Goal: Task Accomplishment & Management: Manage account settings

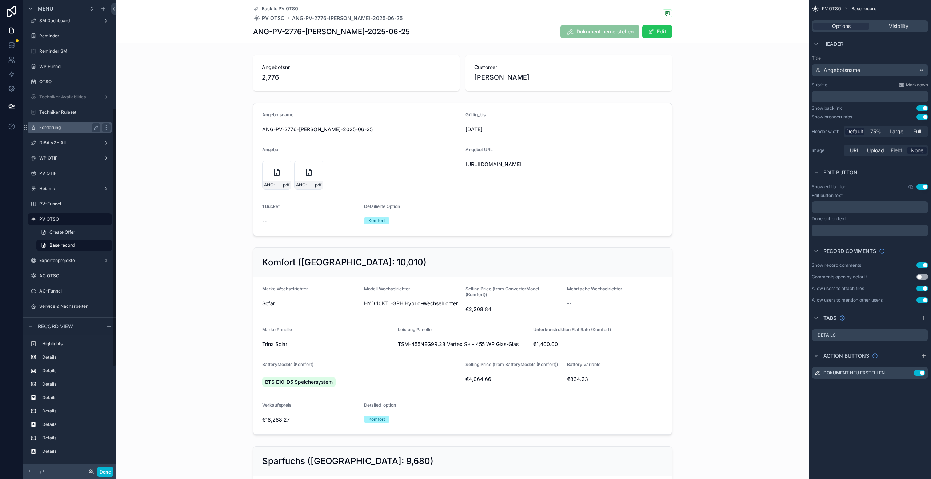
scroll to position [228, 0]
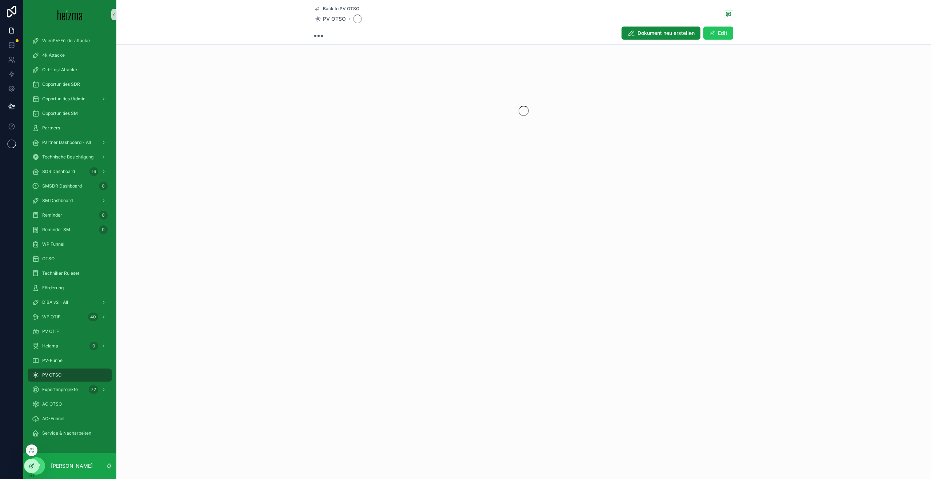
click at [27, 464] on div at bounding box center [31, 466] width 15 height 14
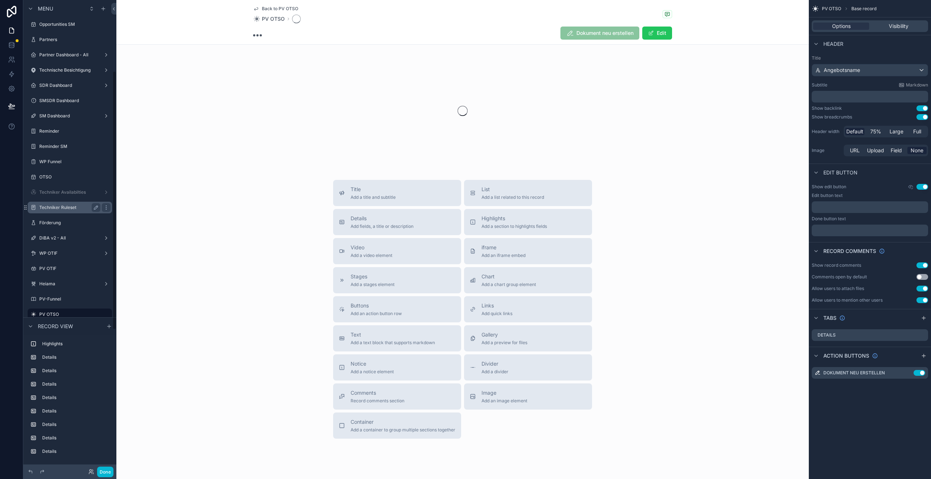
scroll to position [117, 0]
click at [57, 123] on label "SM Dashboard" at bounding box center [68, 123] width 58 height 6
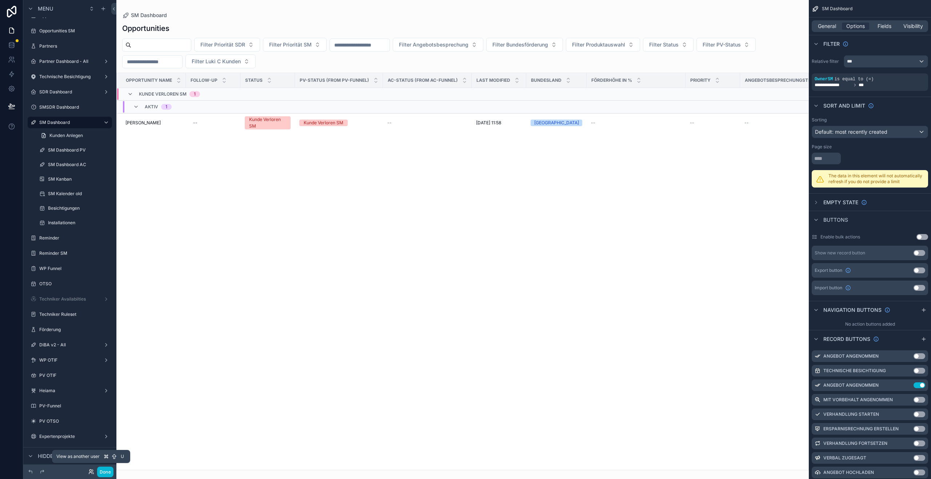
click at [93, 471] on icon at bounding box center [91, 472] width 6 height 6
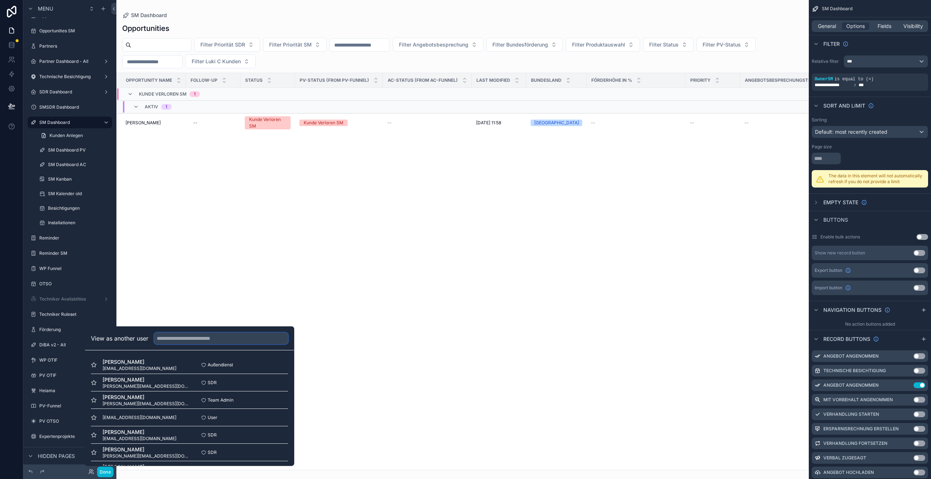
click at [195, 337] on input "text" at bounding box center [221, 339] width 134 height 12
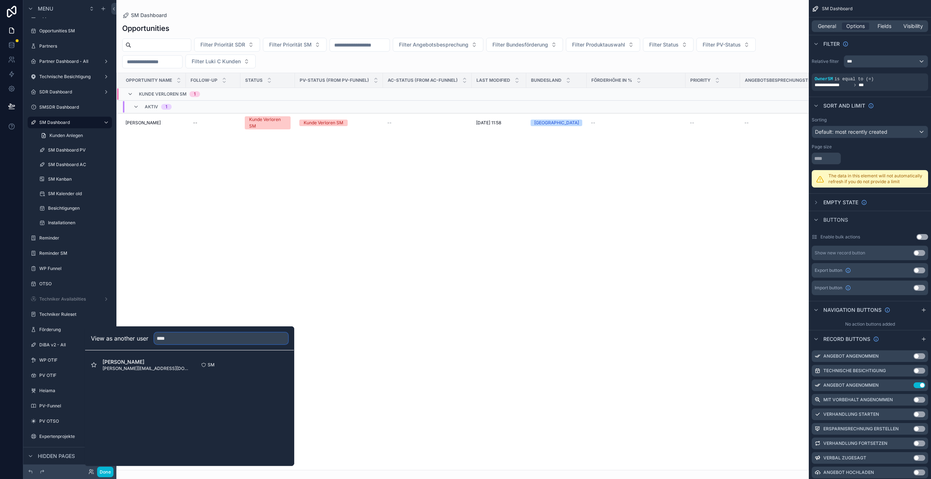
type input "****"
click at [0, 0] on button "Select" at bounding box center [0, 0] width 0 height 0
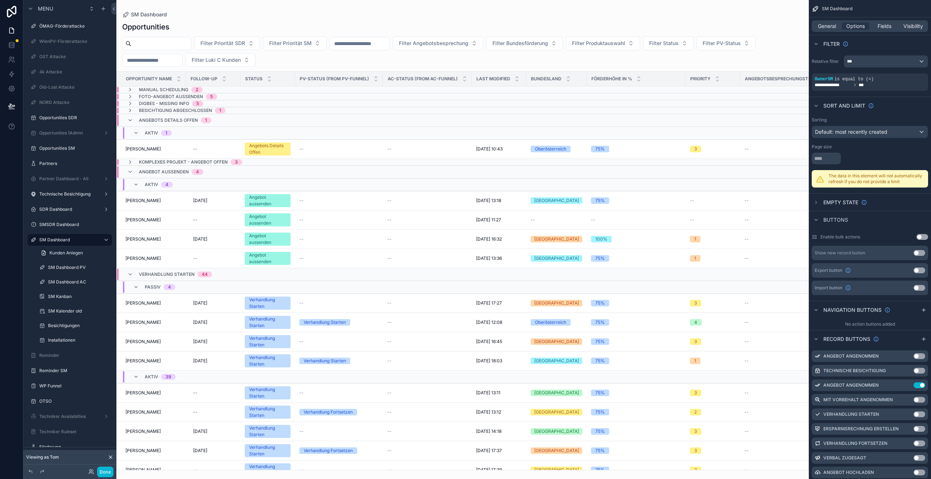
click at [186, 222] on div at bounding box center [462, 239] width 692 height 479
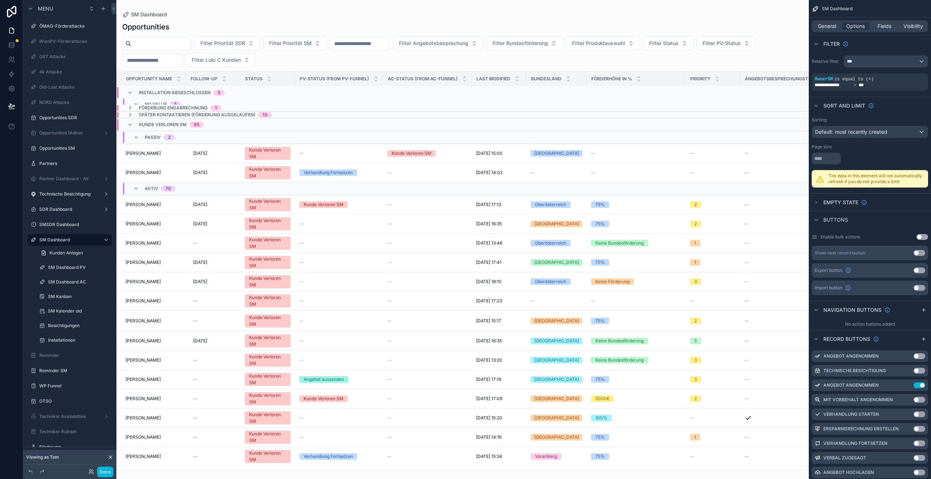
scroll to position [2525, 0]
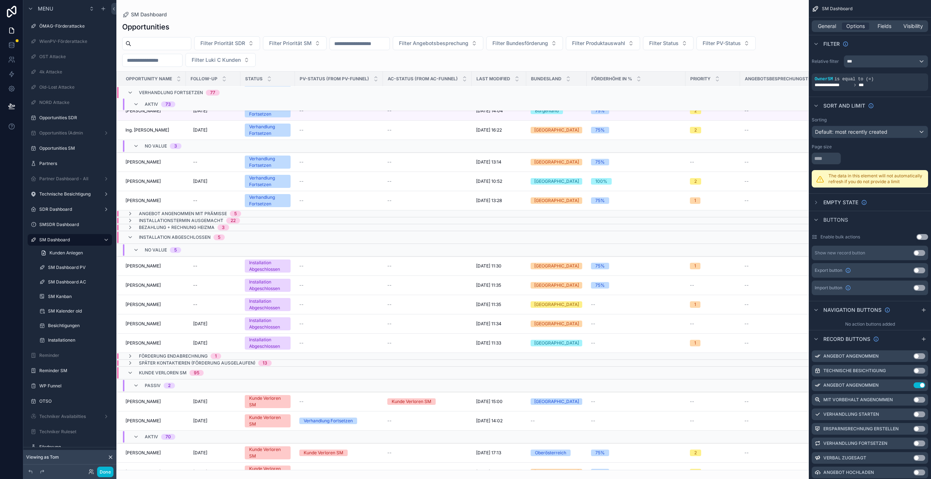
click at [178, 214] on span "Angebot angenommen mit Prämisse" at bounding box center [183, 214] width 88 height 6
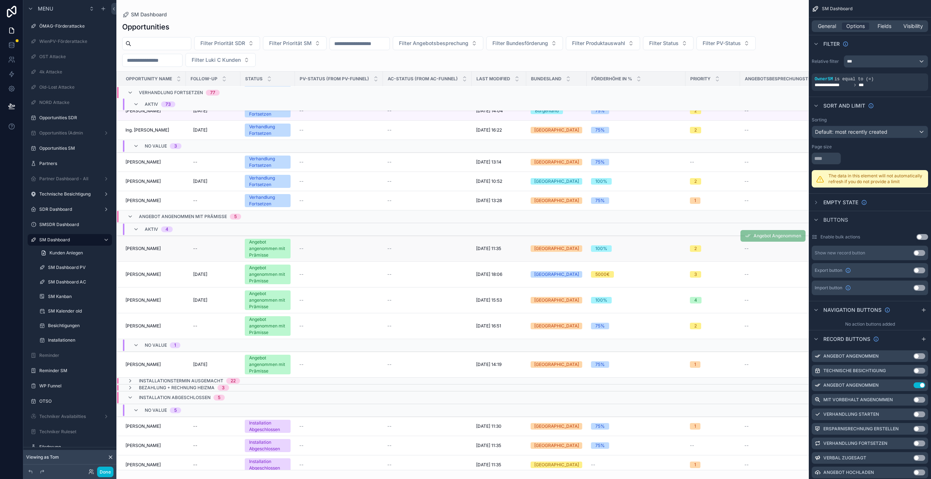
click at [148, 252] on td "Iva Pratscher Iva Pratscher" at bounding box center [151, 249] width 69 height 26
click at [145, 251] on span "Iva Pratscher" at bounding box center [142, 249] width 35 height 6
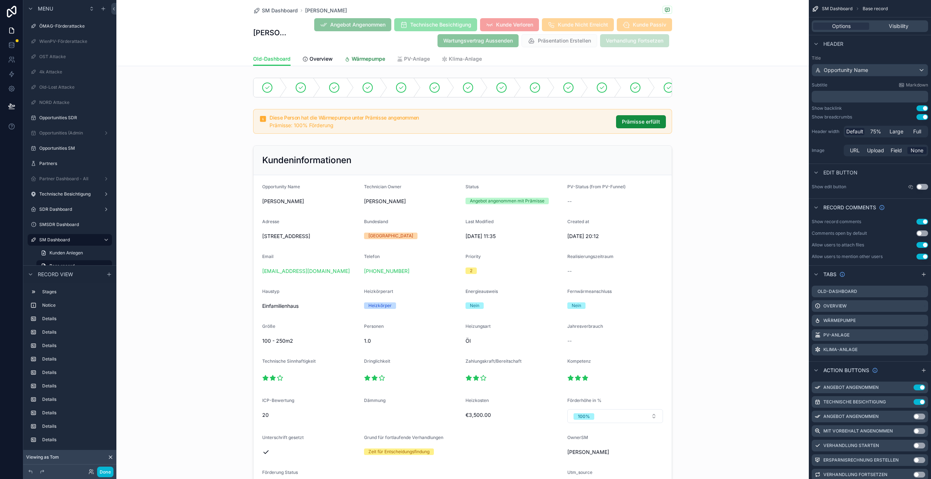
click at [355, 60] on span "Wärmepumpe" at bounding box center [368, 58] width 33 height 7
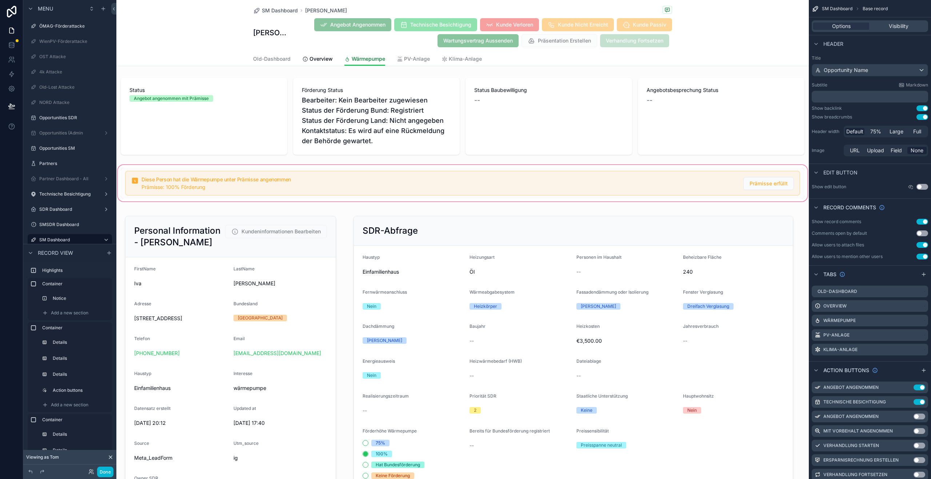
scroll to position [14, 0]
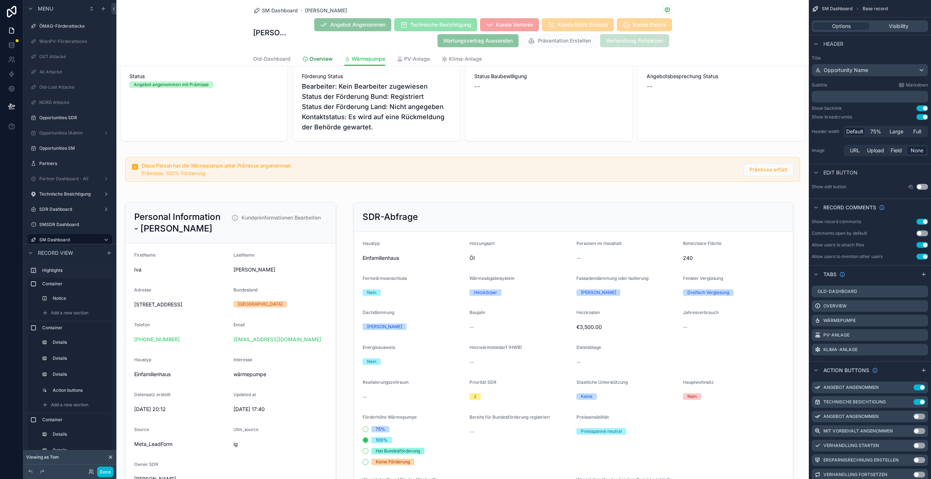
click at [302, 57] on icon at bounding box center [305, 59] width 6 height 6
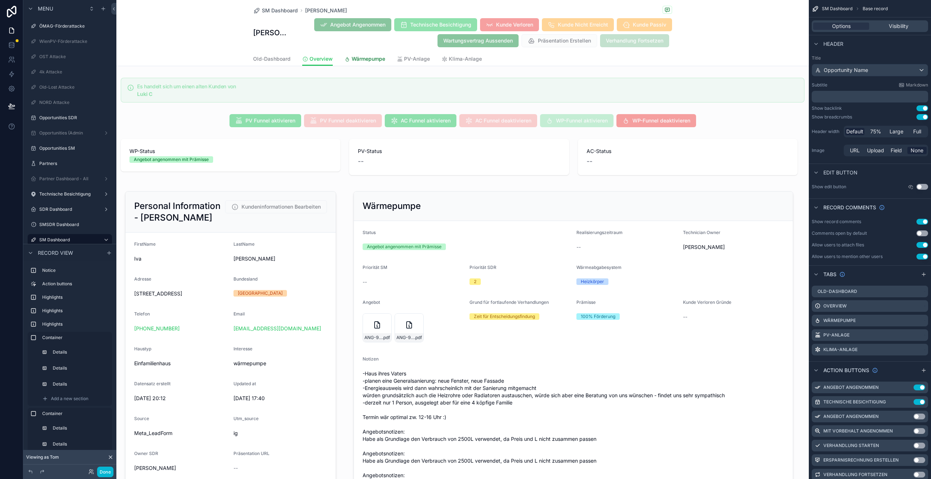
click at [358, 55] on span "Wärmepumpe" at bounding box center [368, 58] width 33 height 7
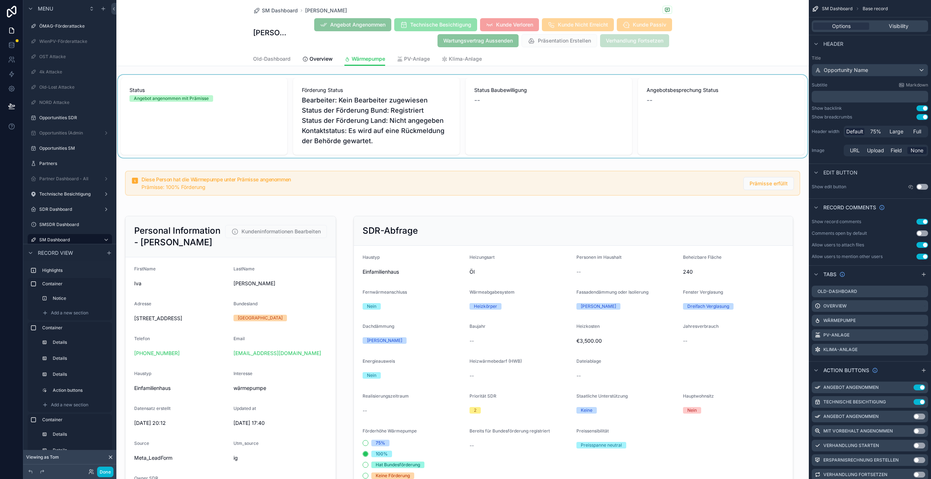
click at [224, 153] on div at bounding box center [462, 116] width 692 height 83
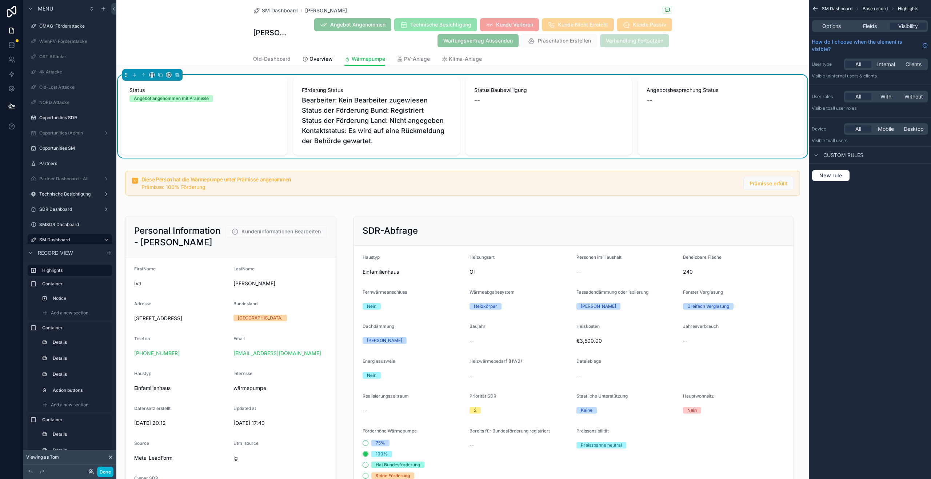
click at [244, 117] on div "Status Angebot angenommen mit Prämisse" at bounding box center [204, 116] width 167 height 77
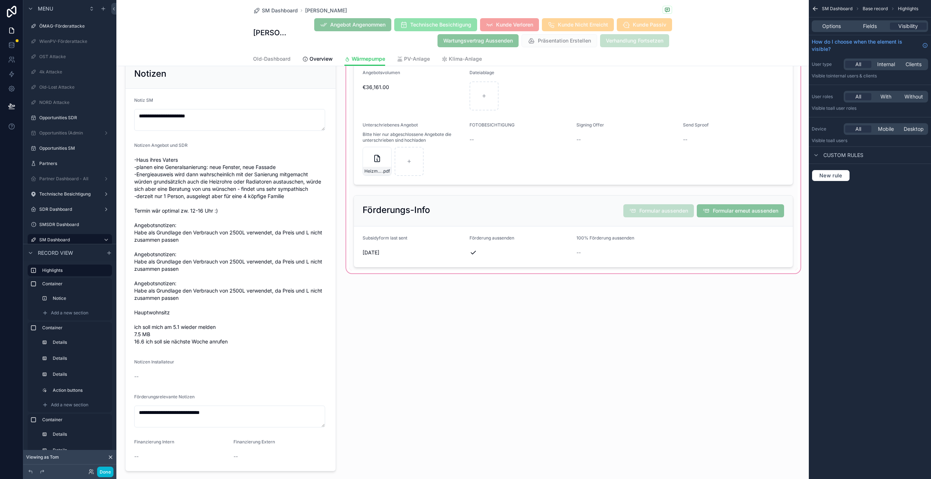
scroll to position [164, 0]
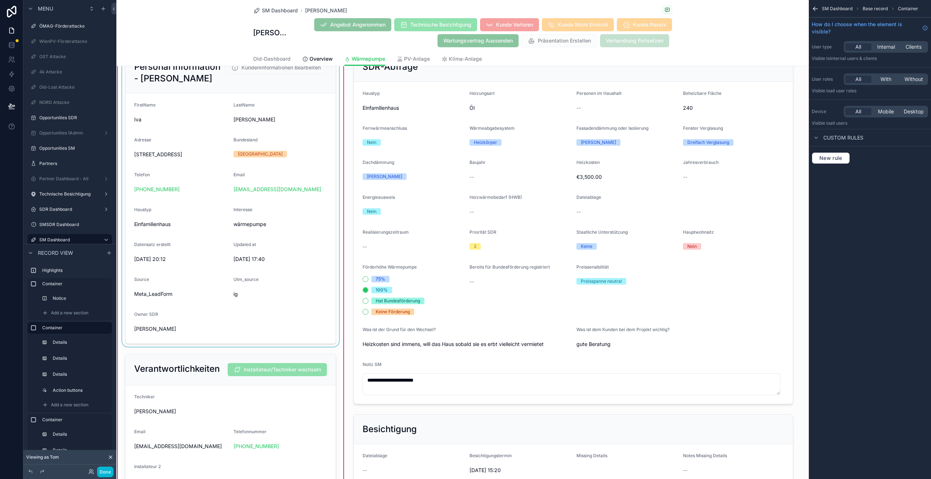
click at [263, 185] on div at bounding box center [231, 198] width 220 height 298
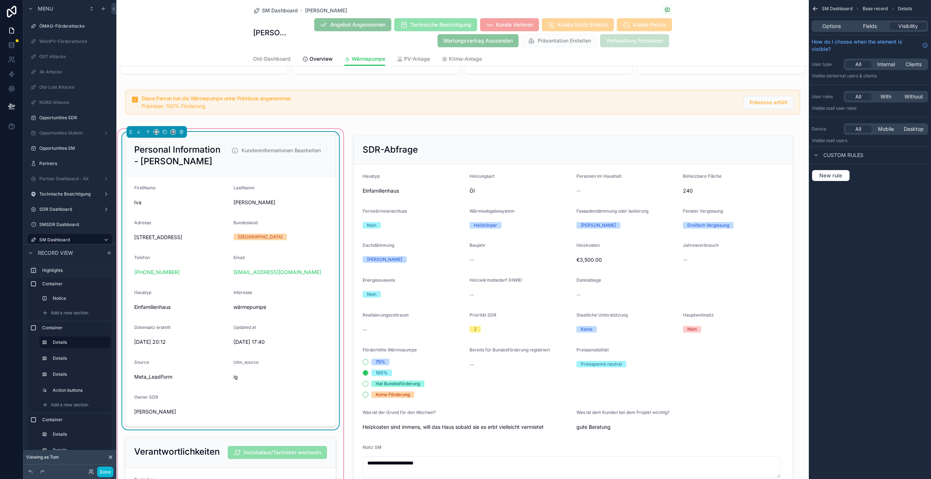
scroll to position [0, 0]
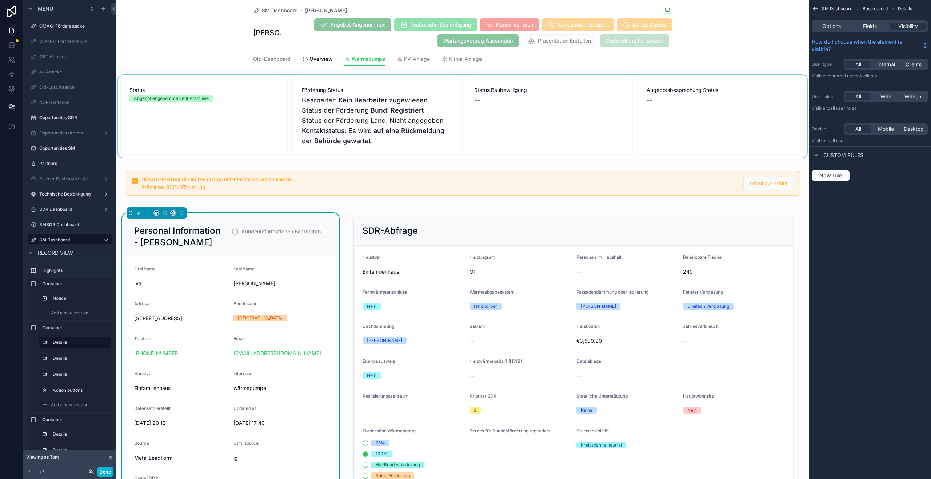
click at [282, 147] on div at bounding box center [462, 116] width 692 height 83
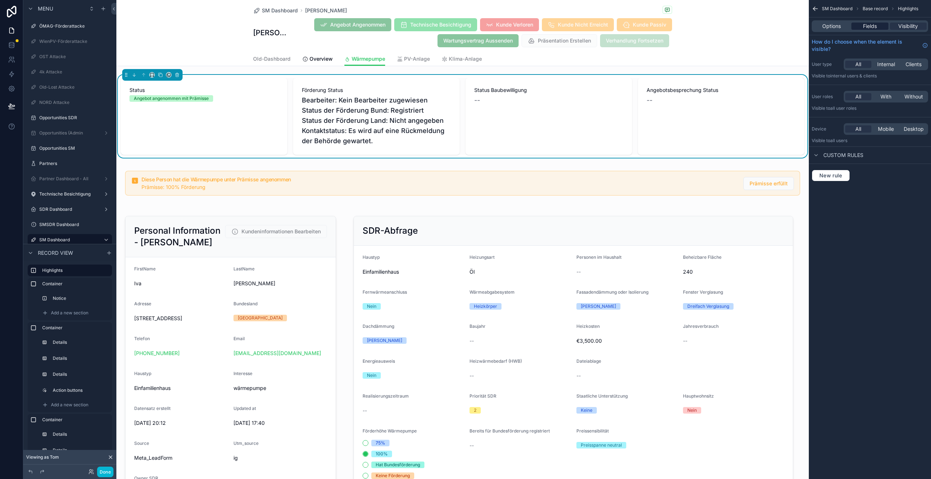
click at [871, 28] on span "Fields" at bounding box center [870, 26] width 14 height 7
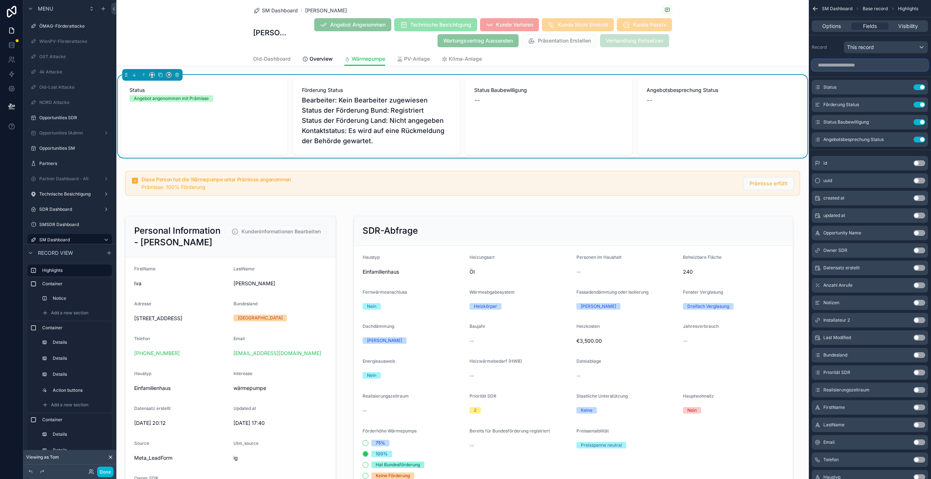
click at [877, 69] on input "scrollable content" at bounding box center [870, 65] width 116 height 12
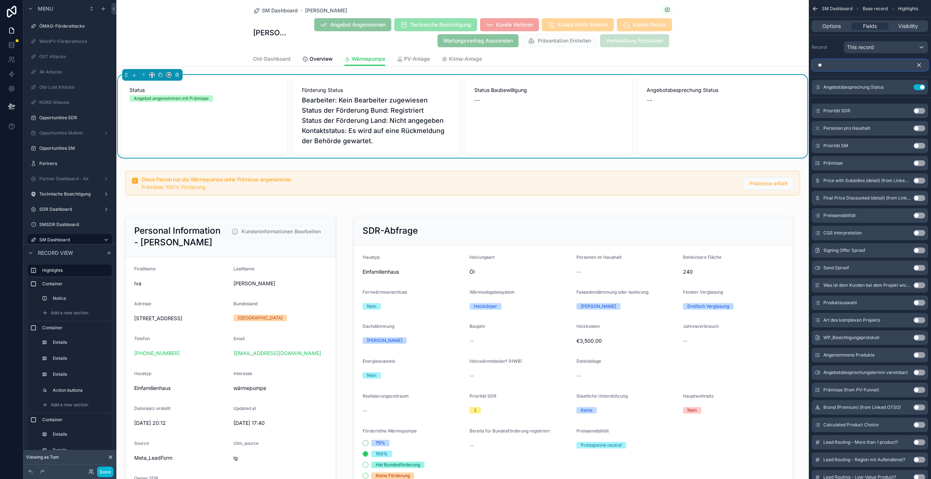
type input "**"
drag, startPoint x: 918, startPoint y: 161, endPoint x: 909, endPoint y: 64, distance: 97.9
click at [918, 161] on button "Use setting" at bounding box center [919, 163] width 12 height 6
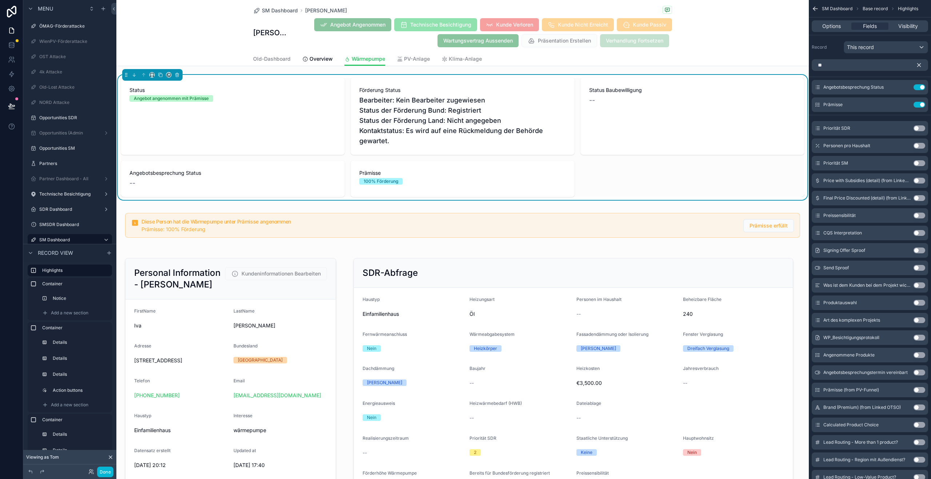
click at [917, 64] on icon "scrollable content" at bounding box center [919, 65] width 7 height 7
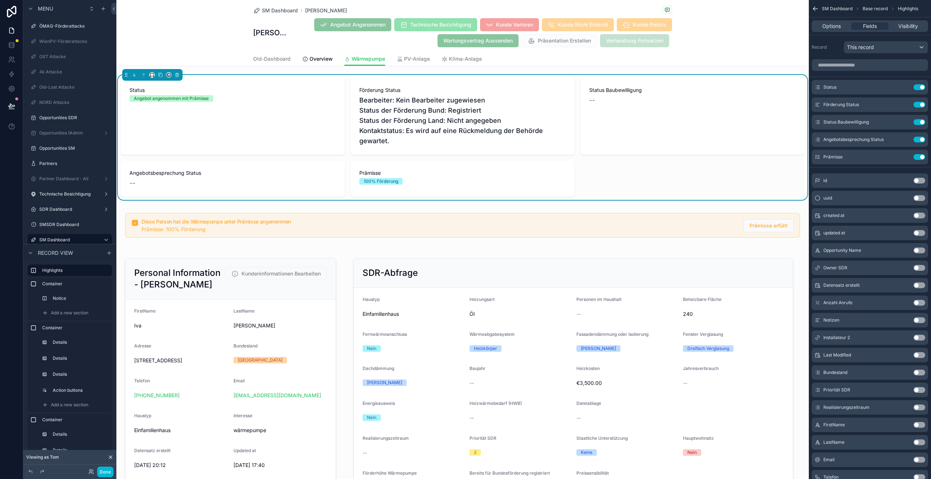
click at [154, 77] on div at bounding box center [152, 75] width 6 height 6
click at [902, 88] on icon "scrollable content" at bounding box center [905, 87] width 6 height 6
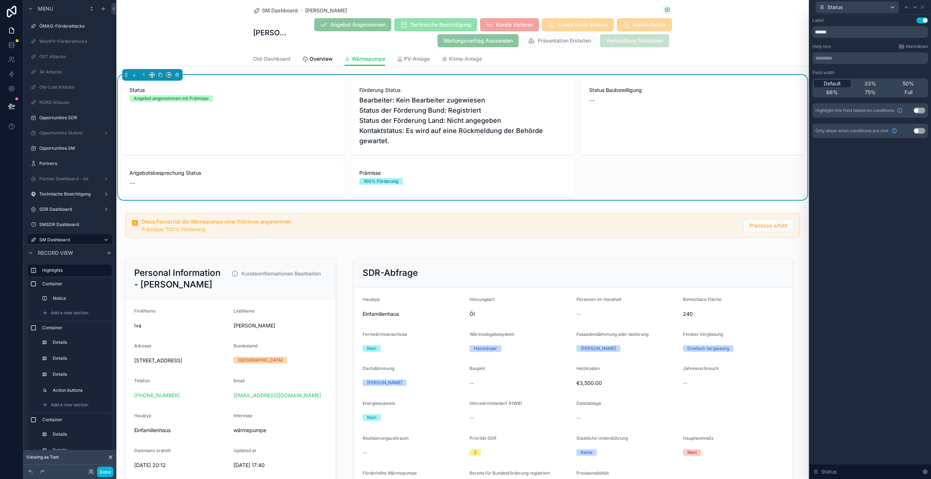
click at [840, 82] on span "Default" at bounding box center [832, 83] width 17 height 7
click at [921, 8] on icon at bounding box center [922, 7] width 6 height 6
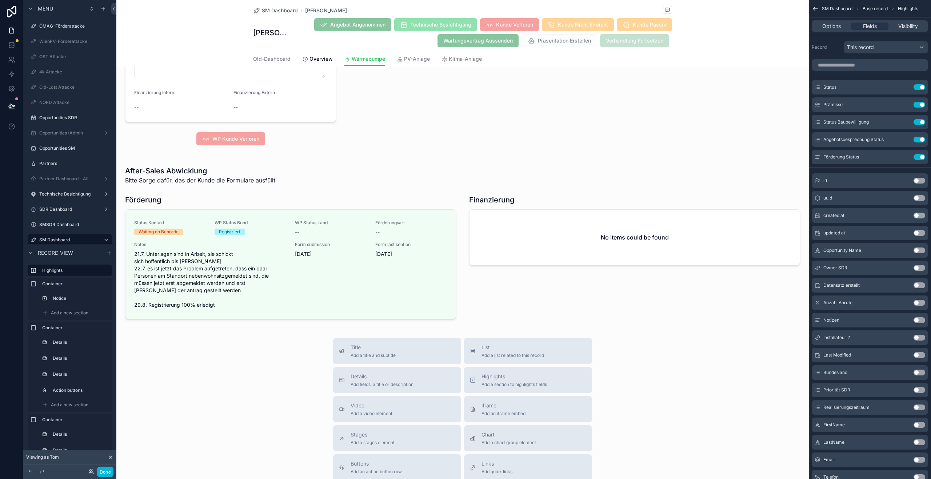
scroll to position [1161, 0]
click at [377, 235] on div at bounding box center [462, 241] width 692 height 168
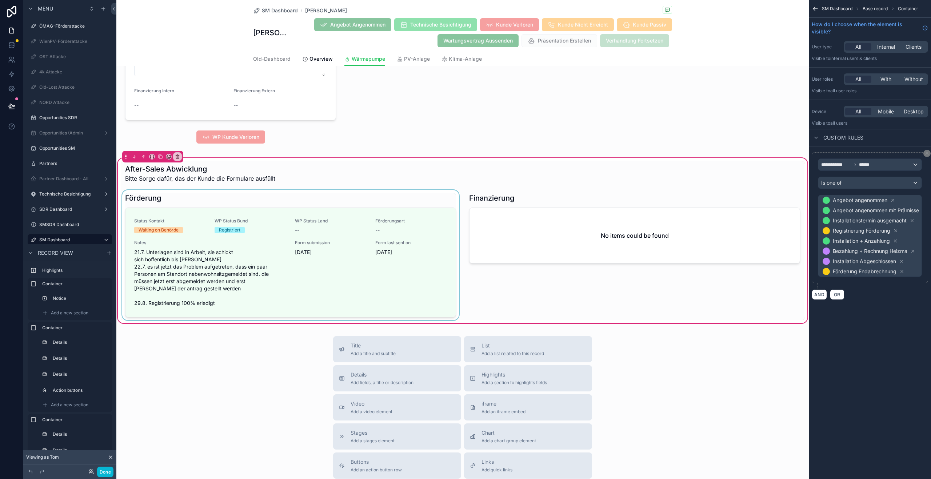
click at [343, 239] on div at bounding box center [291, 255] width 340 height 130
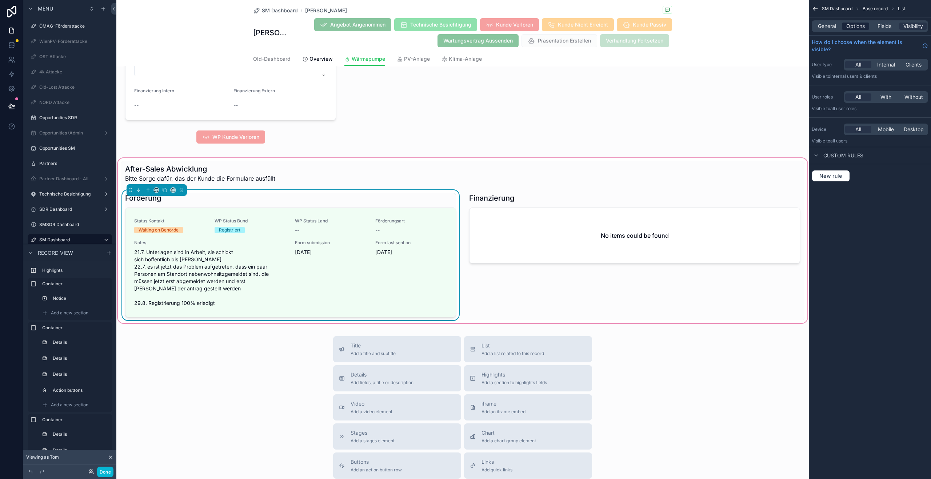
click at [848, 25] on span "Options" at bounding box center [855, 26] width 19 height 7
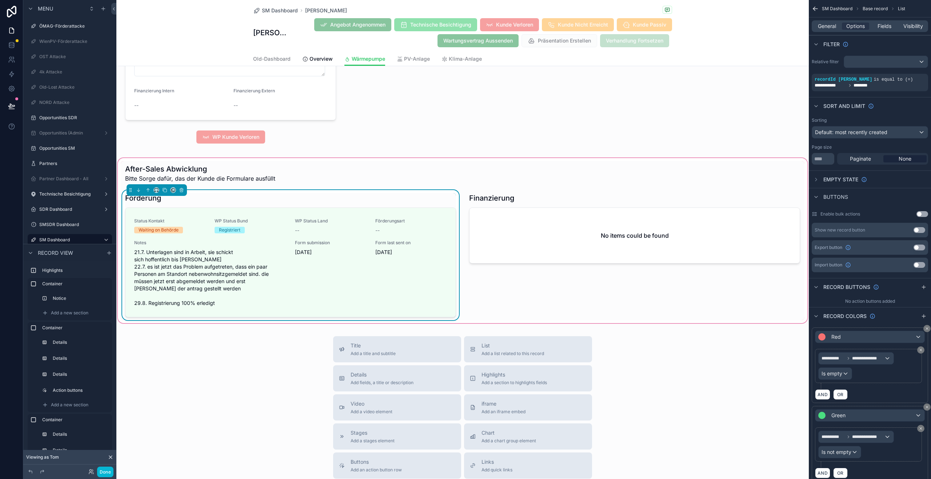
click at [724, 345] on div "Title Add a title and subtitle List Add a list related to this record Details A…" at bounding box center [462, 465] width 692 height 259
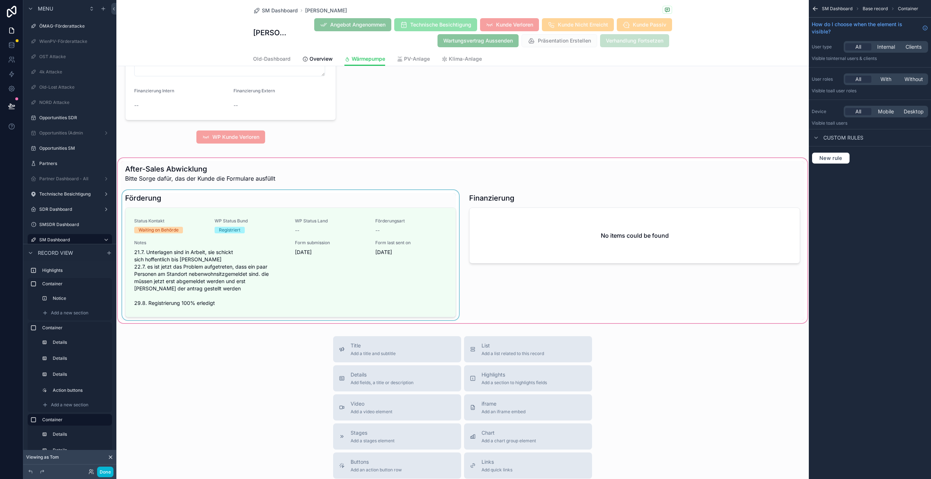
click at [362, 284] on div at bounding box center [462, 241] width 692 height 168
click at [369, 270] on div at bounding box center [462, 241] width 692 height 168
click at [322, 250] on div at bounding box center [462, 241] width 692 height 168
click at [370, 241] on div at bounding box center [462, 241] width 692 height 168
click at [331, 240] on div at bounding box center [462, 241] width 692 height 168
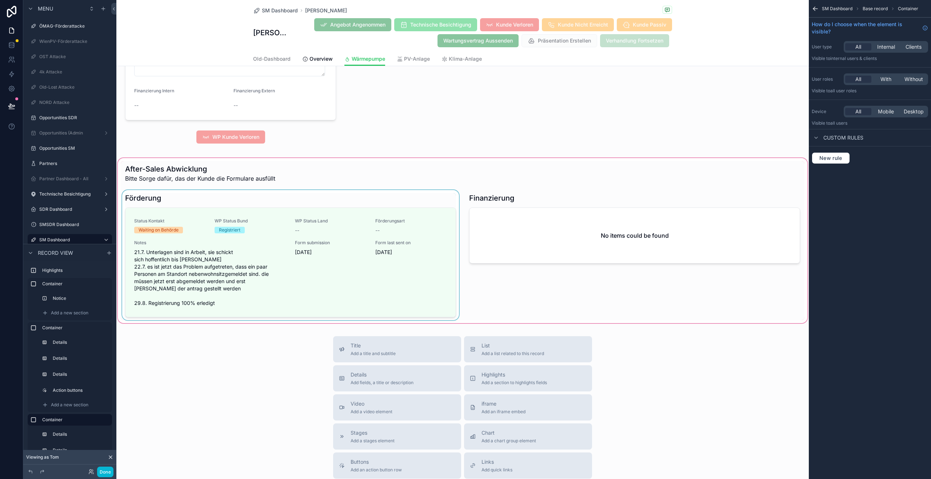
click at [365, 248] on div at bounding box center [462, 241] width 692 height 168
click at [353, 291] on div at bounding box center [462, 241] width 692 height 168
click at [353, 290] on div at bounding box center [462, 241] width 692 height 168
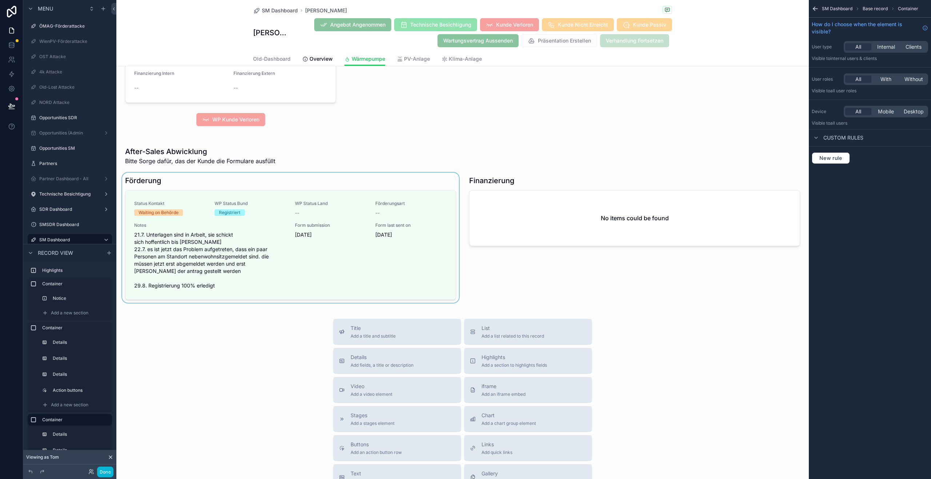
scroll to position [992, 0]
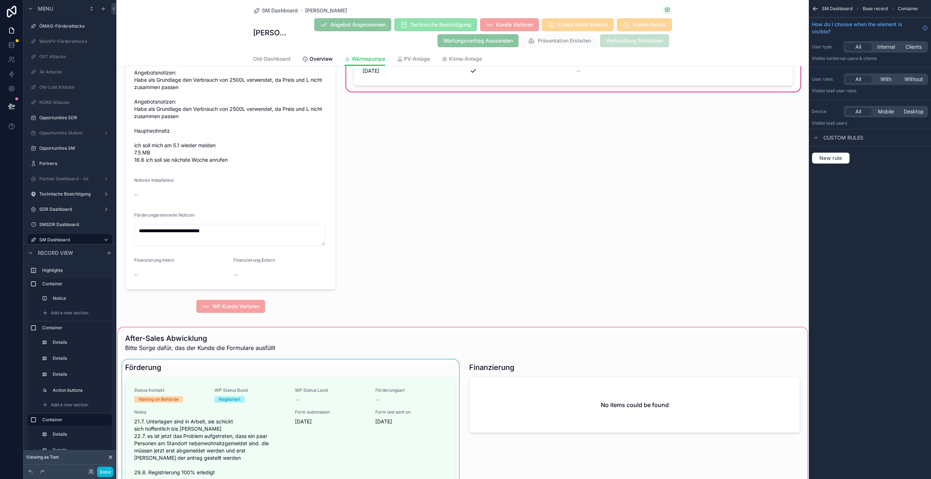
click at [295, 388] on div at bounding box center [462, 410] width 692 height 168
click at [764, 60] on div "Old-Dashboard Overview Wärmepumpe PV-Anlage Klima-Anlage" at bounding box center [463, 59] width 684 height 14
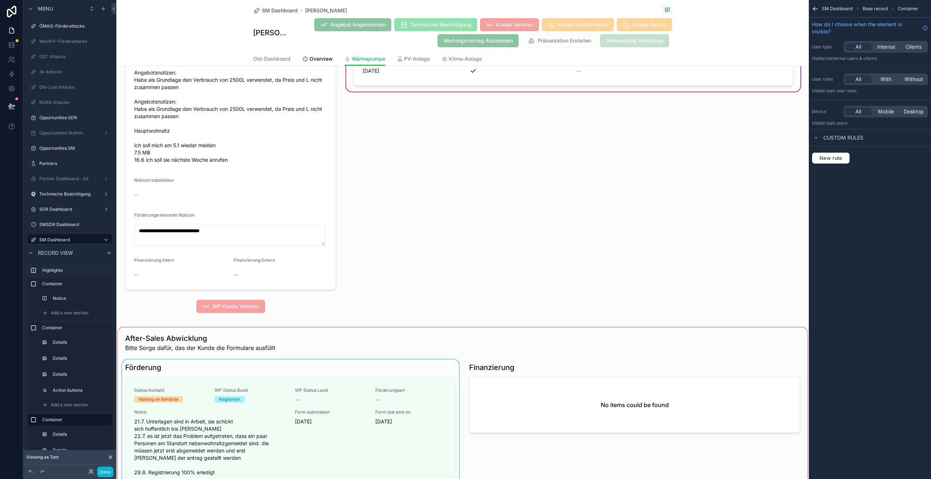
click at [329, 373] on div at bounding box center [462, 410] width 692 height 168
click at [312, 384] on div at bounding box center [462, 410] width 692 height 168
click at [313, 383] on div at bounding box center [462, 410] width 692 height 168
click at [314, 383] on div at bounding box center [462, 410] width 692 height 168
click at [242, 338] on div at bounding box center [462, 410] width 692 height 168
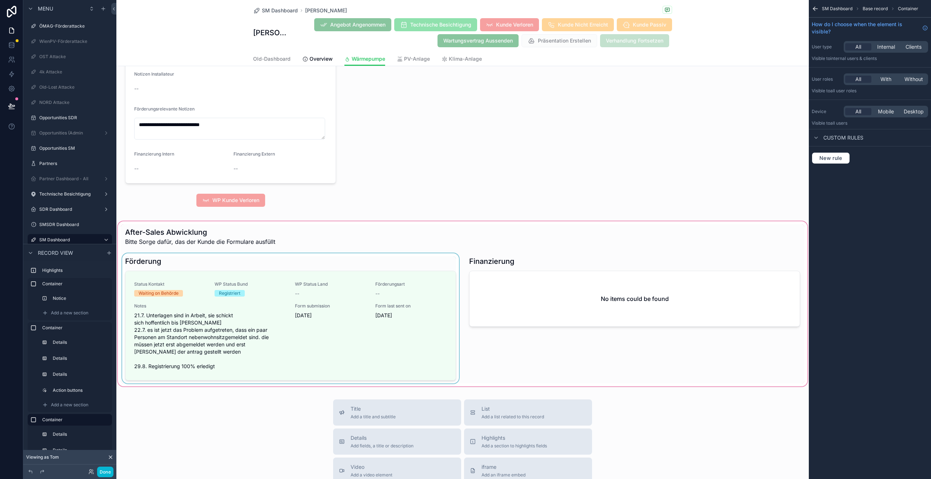
scroll to position [627, 0]
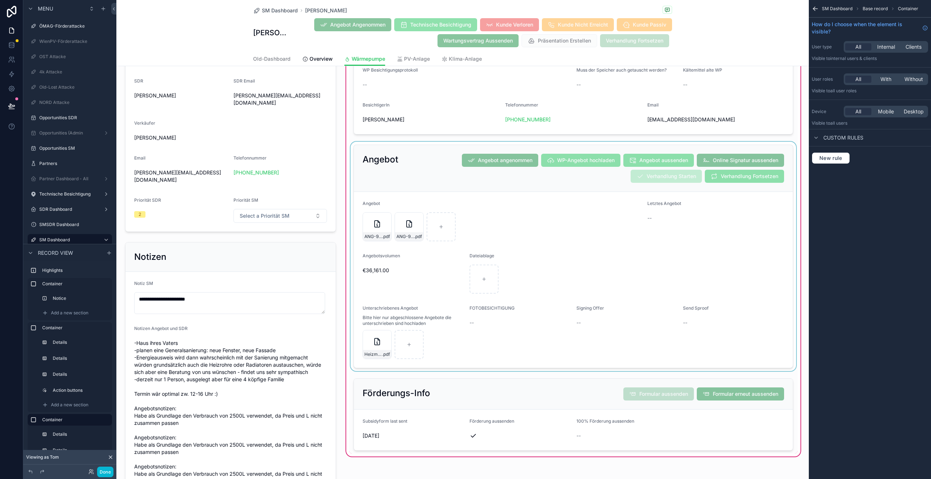
click at [422, 280] on div at bounding box center [573, 256] width 448 height 229
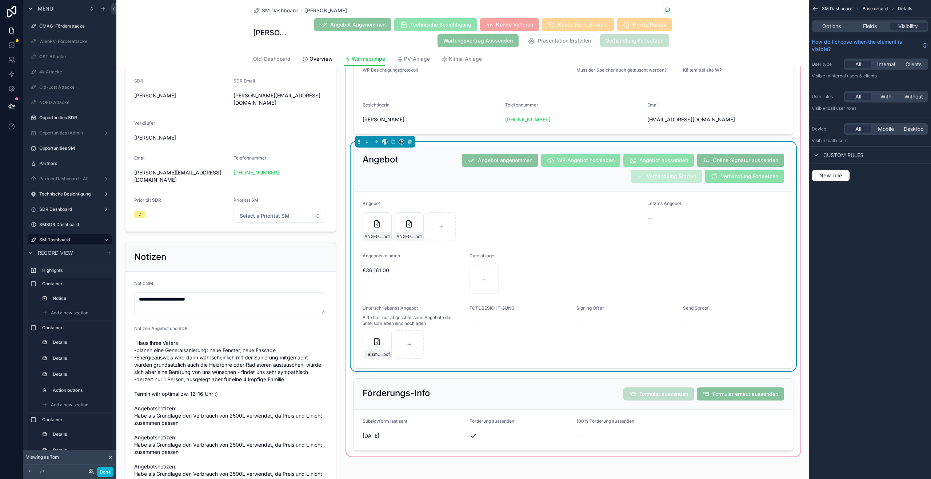
click at [416, 275] on div "€36,161.00" at bounding box center [413, 271] width 101 height 12
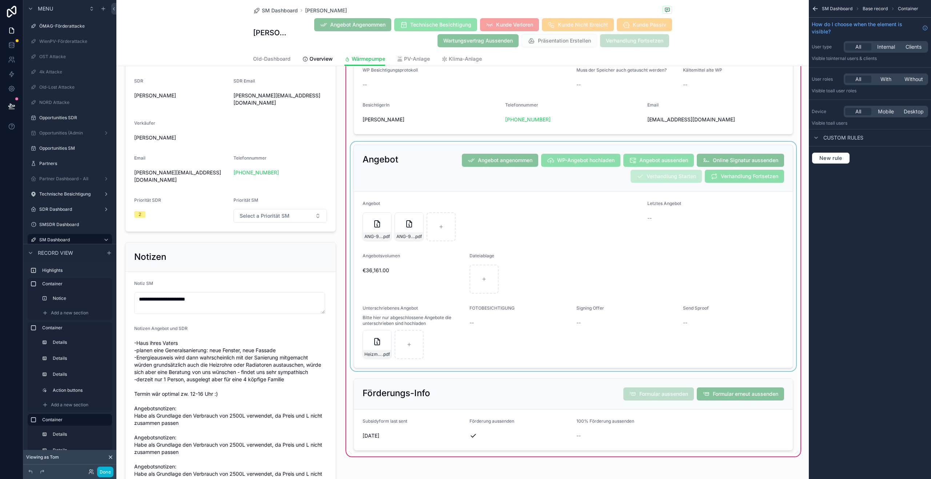
click at [415, 275] on div at bounding box center [573, 256] width 448 height 229
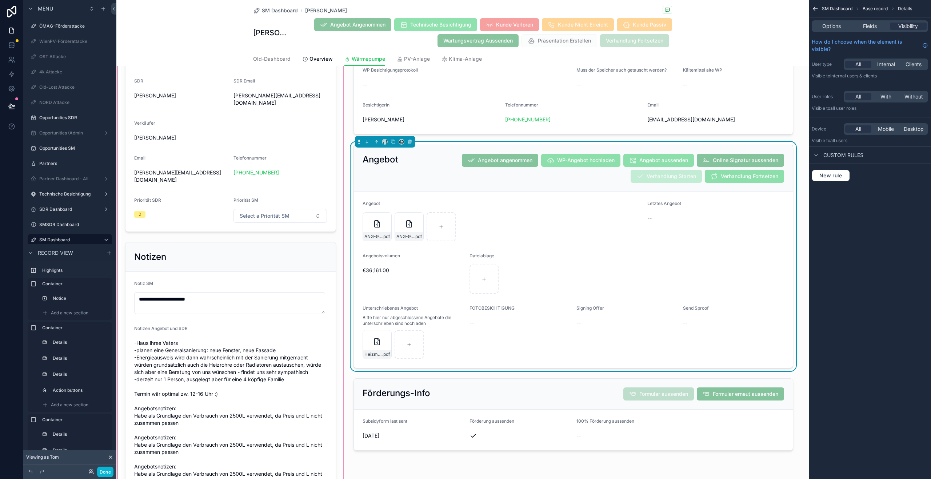
click at [269, 171] on div at bounding box center [230, 154] width 228 height 1061
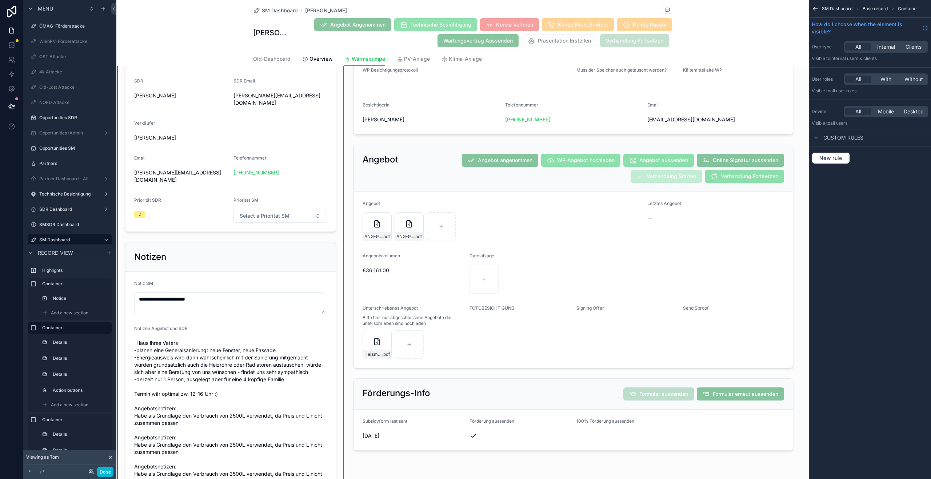
click at [269, 171] on div at bounding box center [231, 83] width 220 height 304
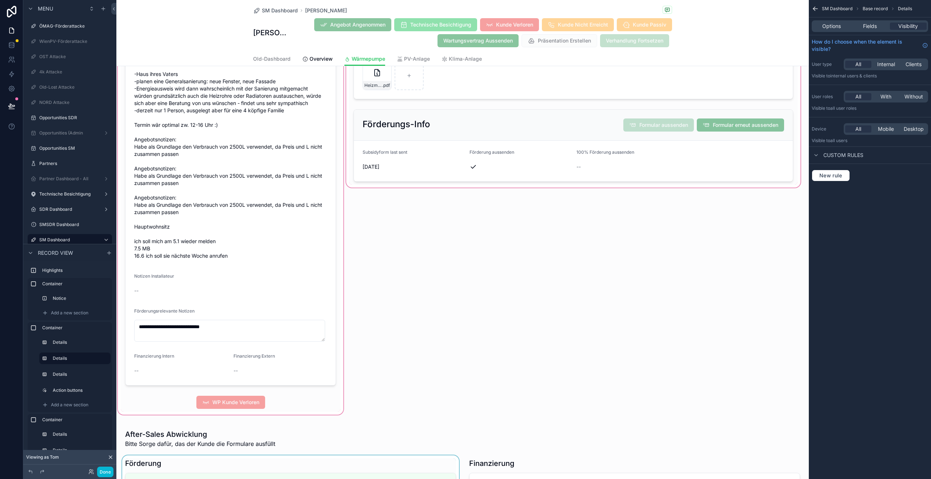
scroll to position [973, 0]
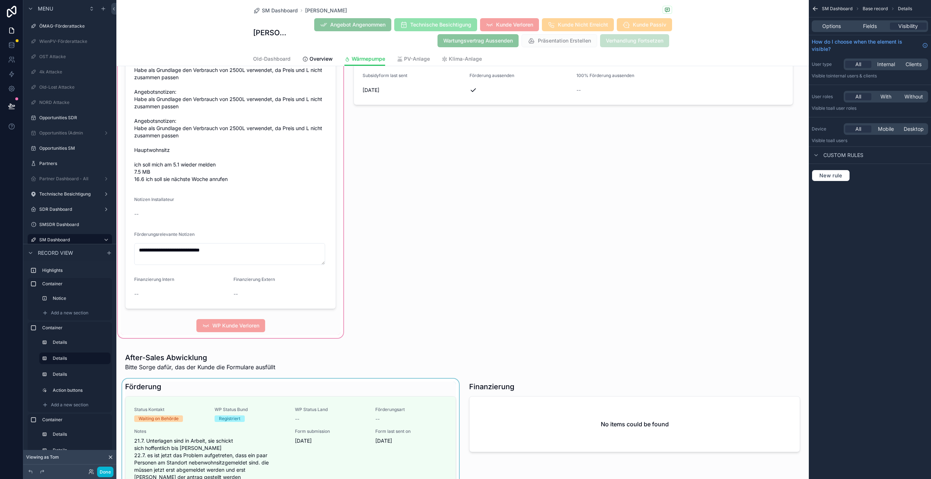
click at [355, 381] on div at bounding box center [462, 429] width 692 height 168
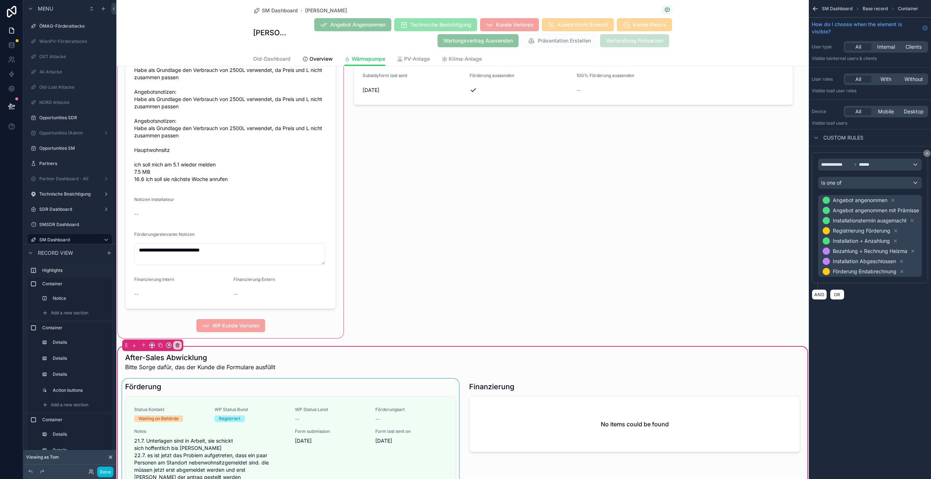
click at [348, 416] on div at bounding box center [291, 444] width 340 height 130
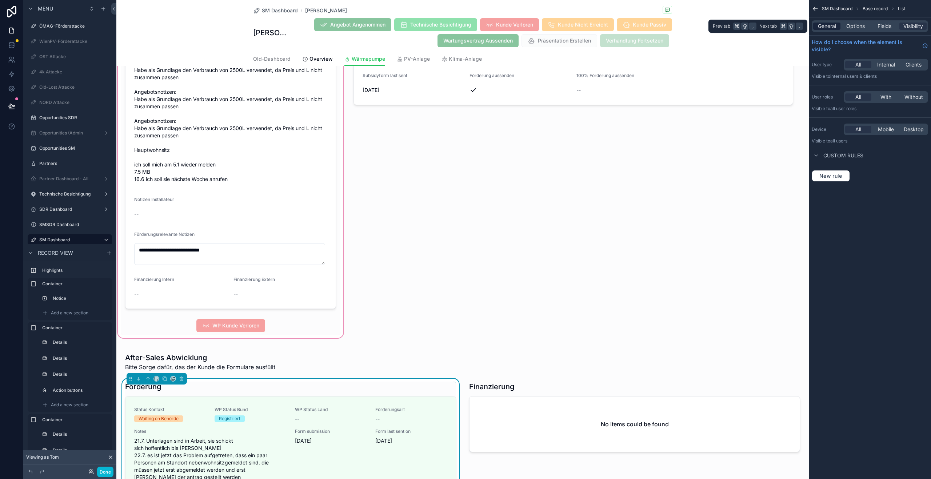
click at [827, 26] on span "General" at bounding box center [827, 26] width 18 height 7
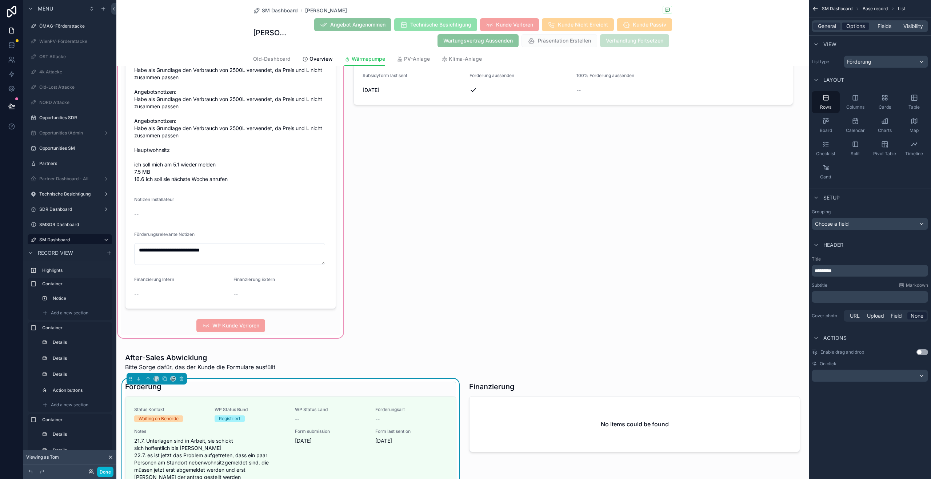
click at [846, 25] on span "Options" at bounding box center [855, 26] width 19 height 7
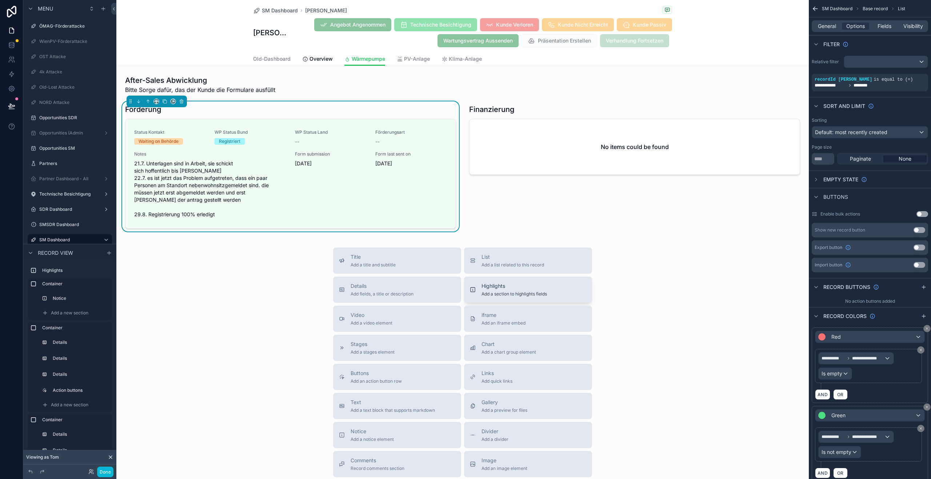
scroll to position [1164, 0]
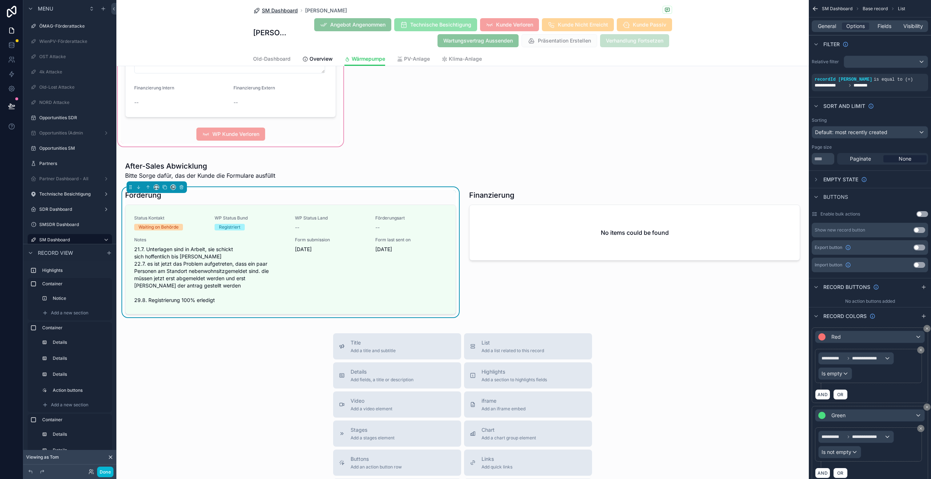
click at [287, 11] on span "SM Dashboard" at bounding box center [280, 10] width 36 height 7
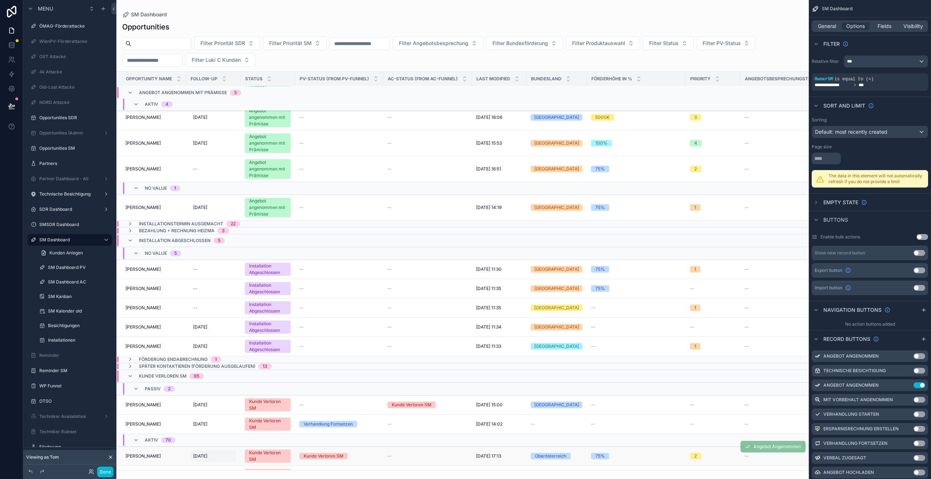
scroll to position [2583, 0]
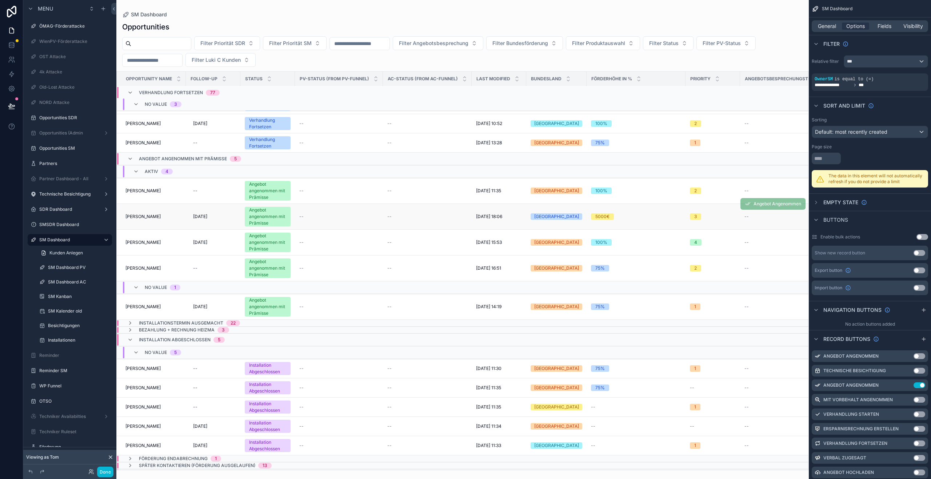
click at [151, 218] on span "Thomas Slapnig" at bounding box center [142, 217] width 35 height 6
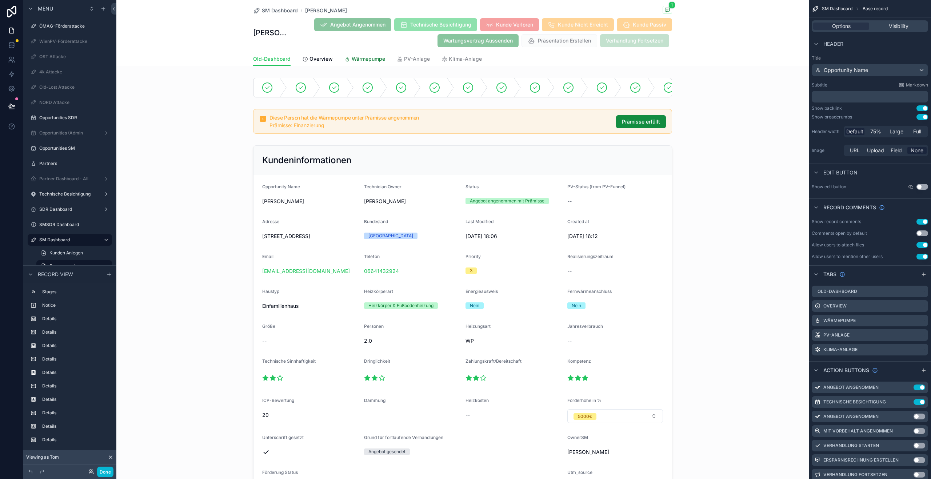
click at [355, 65] on link "Wärmepumpe" at bounding box center [364, 59] width 41 height 15
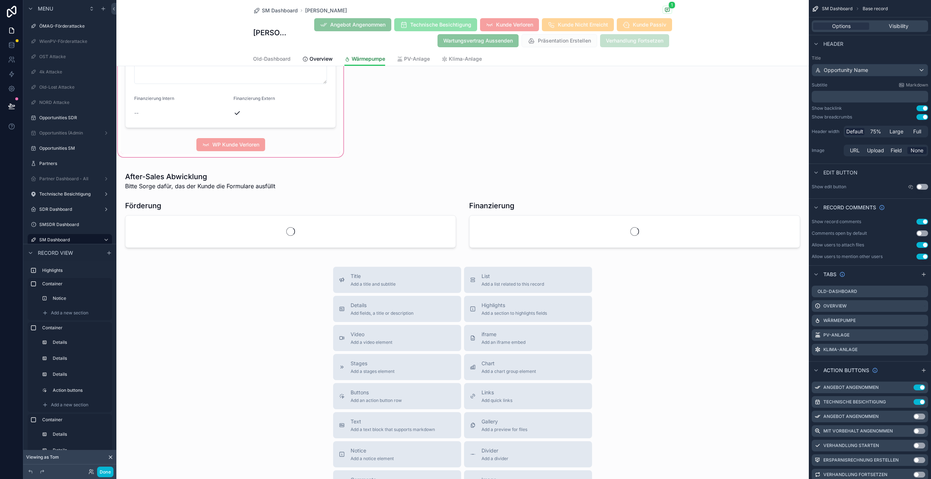
scroll to position [1196, 0]
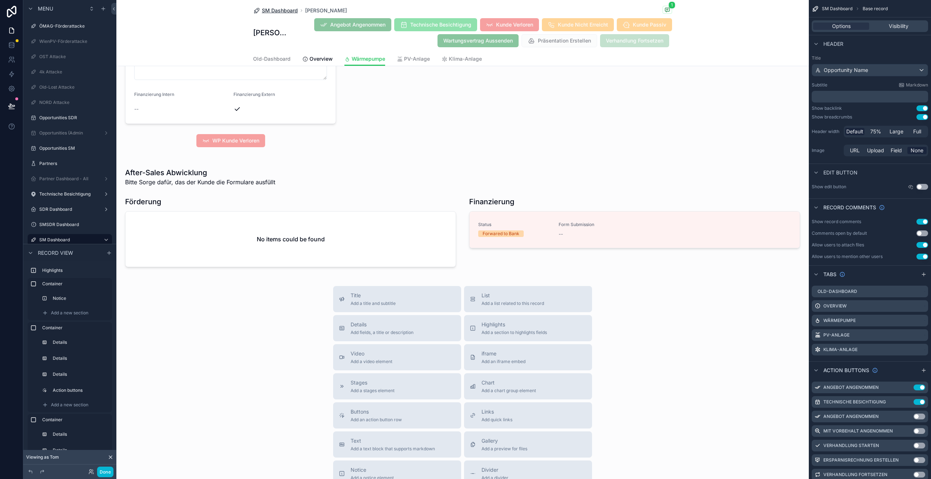
click at [280, 13] on span "SM Dashboard" at bounding box center [280, 10] width 36 height 7
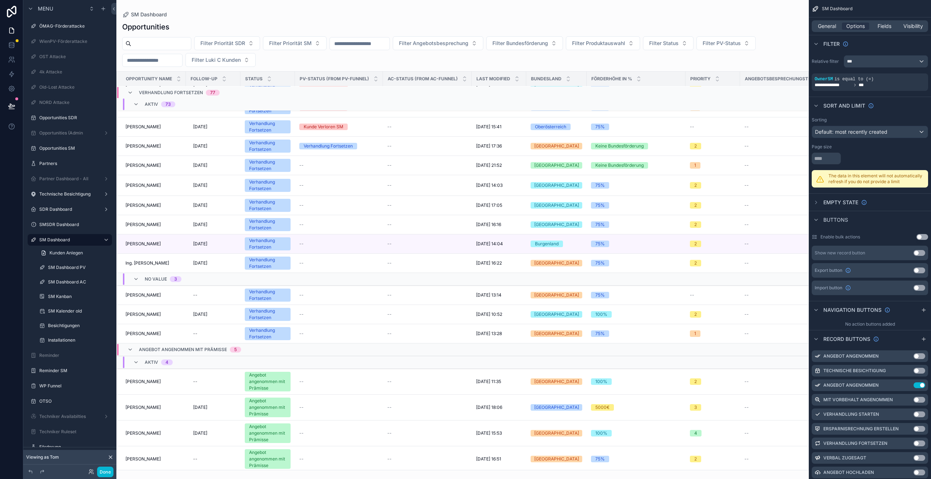
scroll to position [2546, 0]
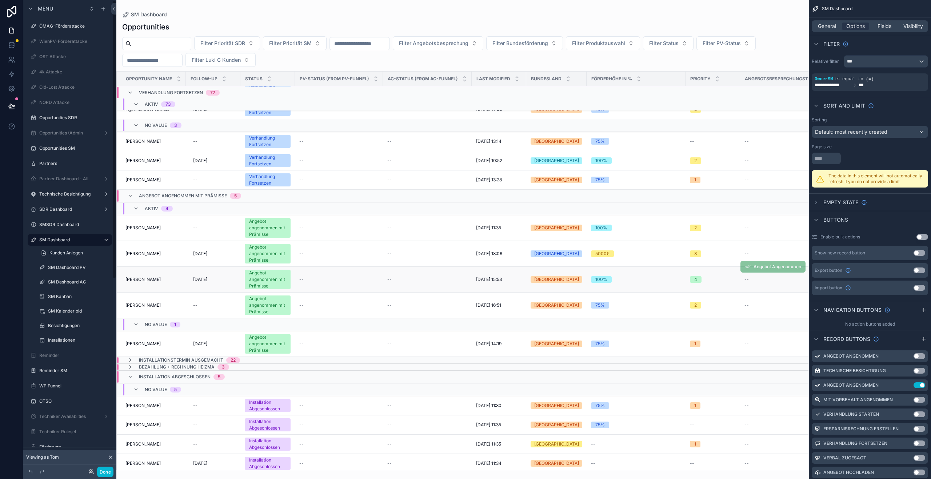
click at [145, 277] on span "Sebastian Büchler" at bounding box center [142, 280] width 35 height 6
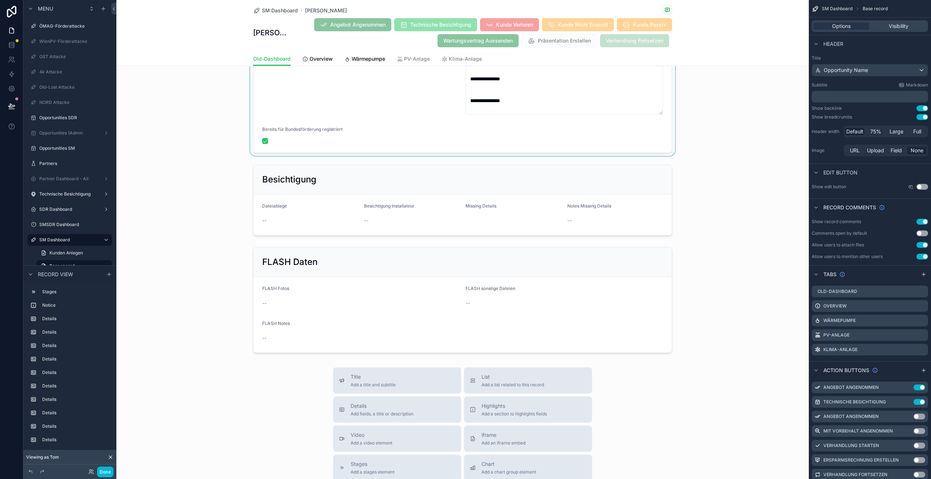
scroll to position [1692, 0]
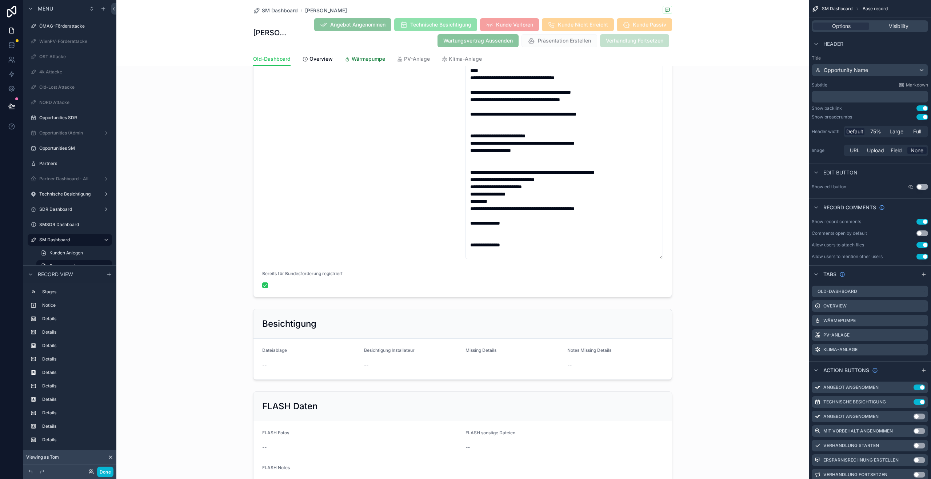
click at [369, 62] on span "Wärmepumpe" at bounding box center [368, 58] width 33 height 7
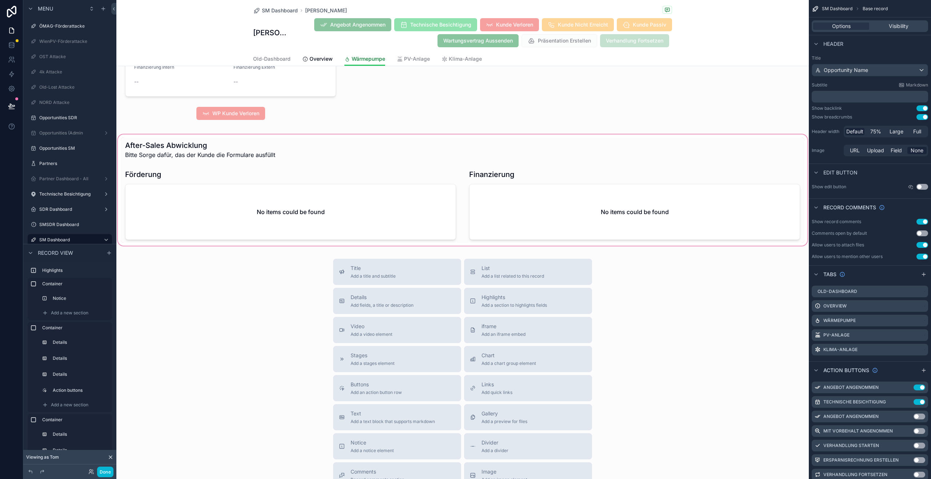
scroll to position [1275, 0]
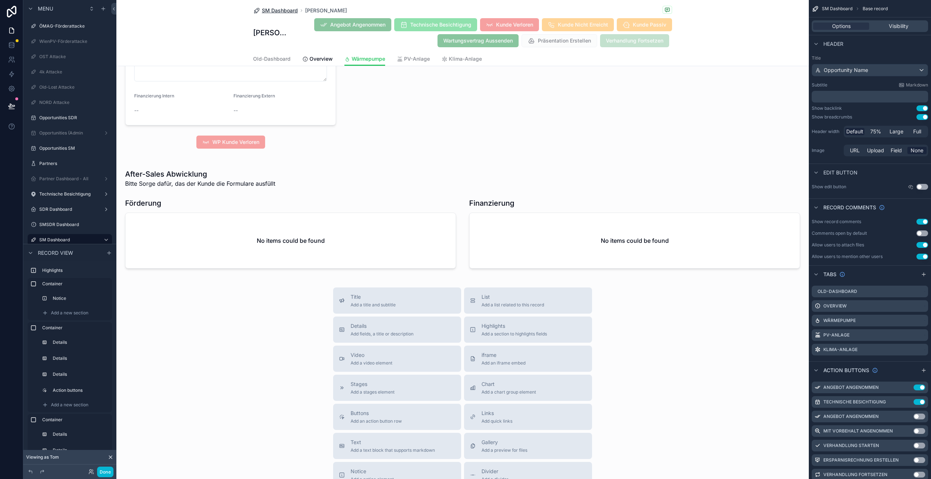
click at [279, 8] on span "SM Dashboard" at bounding box center [280, 10] width 36 height 7
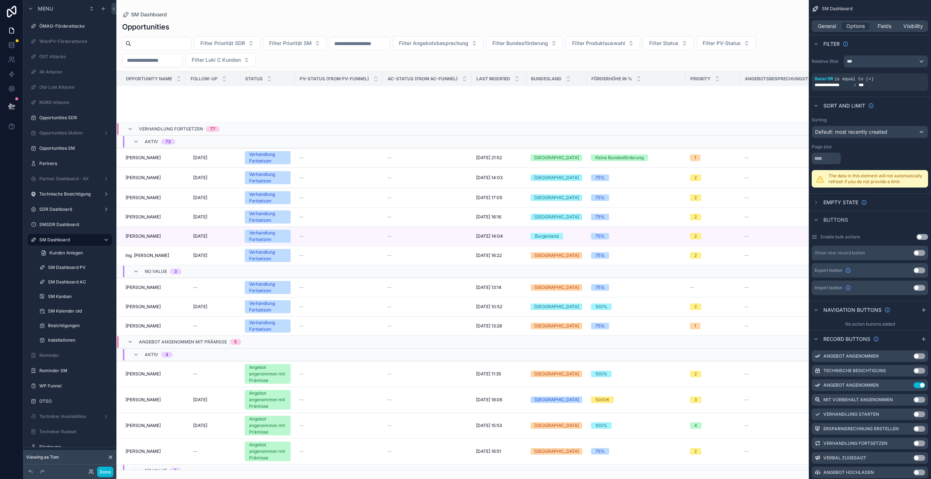
scroll to position [2628, 0]
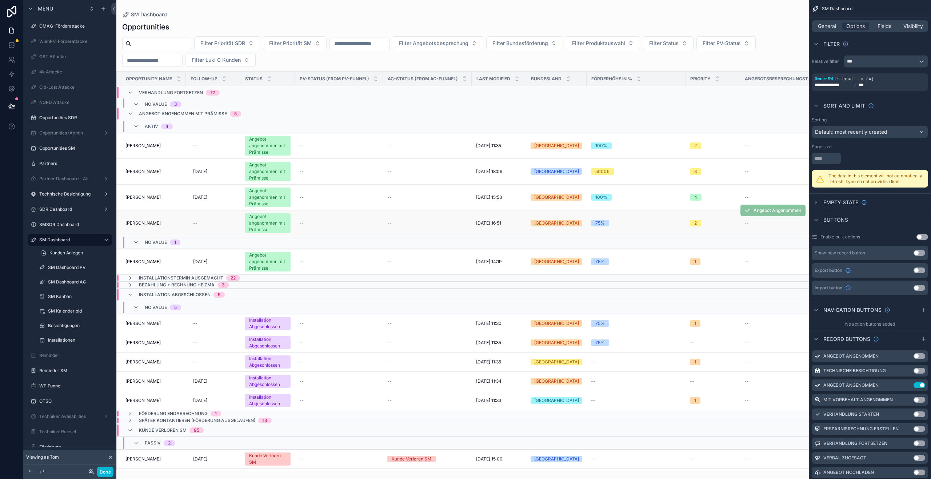
click at [152, 223] on span "Martin Knizak" at bounding box center [142, 223] width 35 height 6
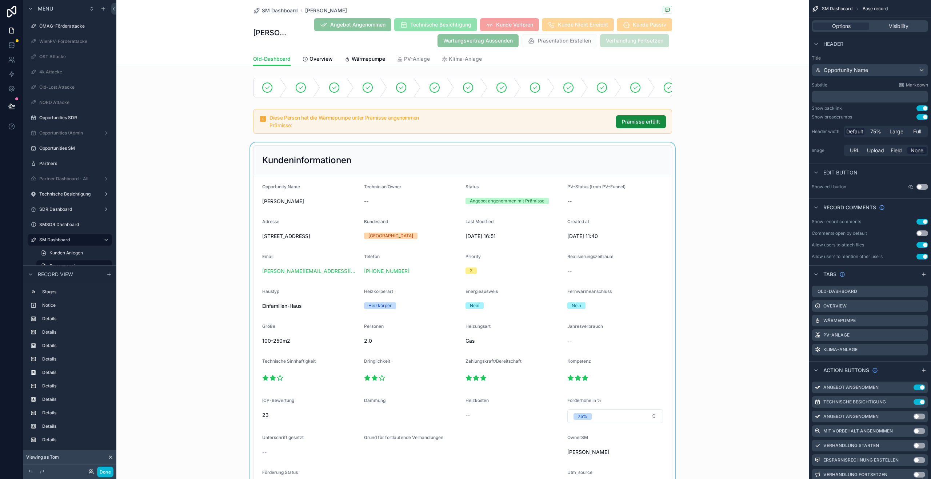
scroll to position [209, 0]
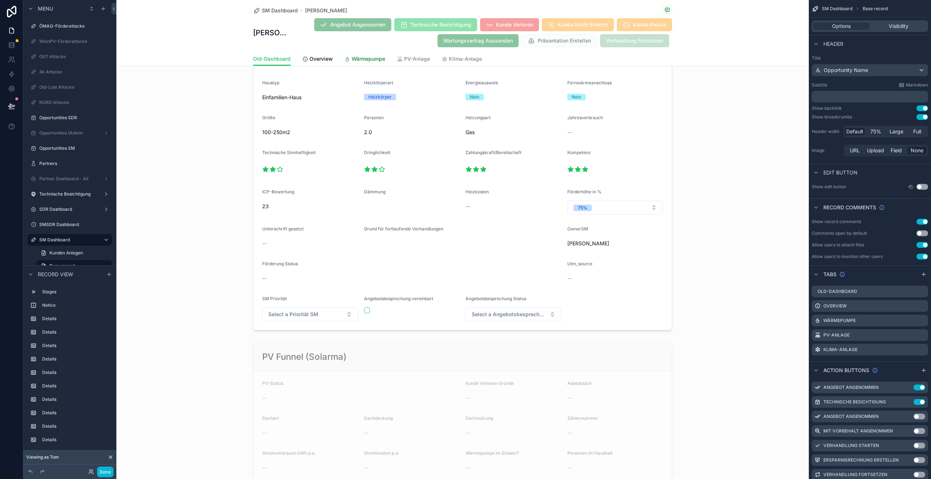
click at [367, 55] on span "Wärmepumpe" at bounding box center [368, 58] width 33 height 7
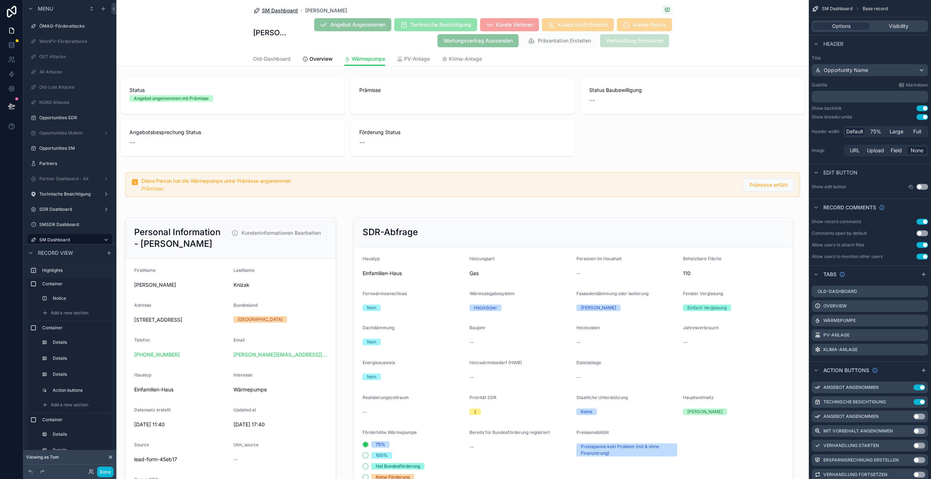
click at [289, 9] on span "SM Dashboard" at bounding box center [280, 10] width 36 height 7
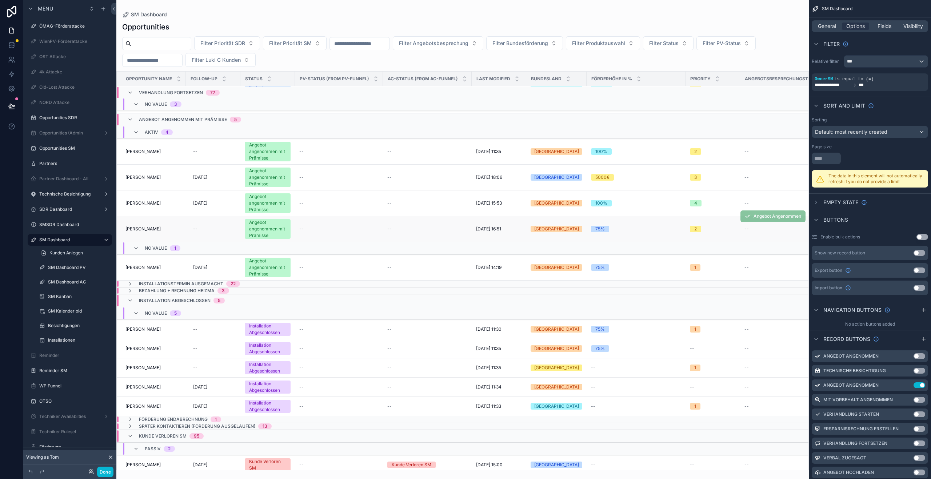
scroll to position [2306, 0]
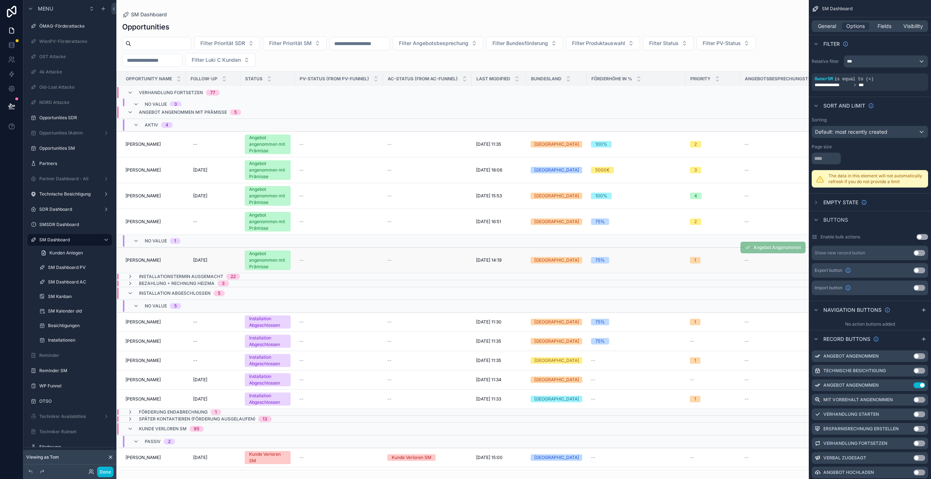
click at [145, 257] on span "Gagan Sandhu" at bounding box center [142, 260] width 35 height 6
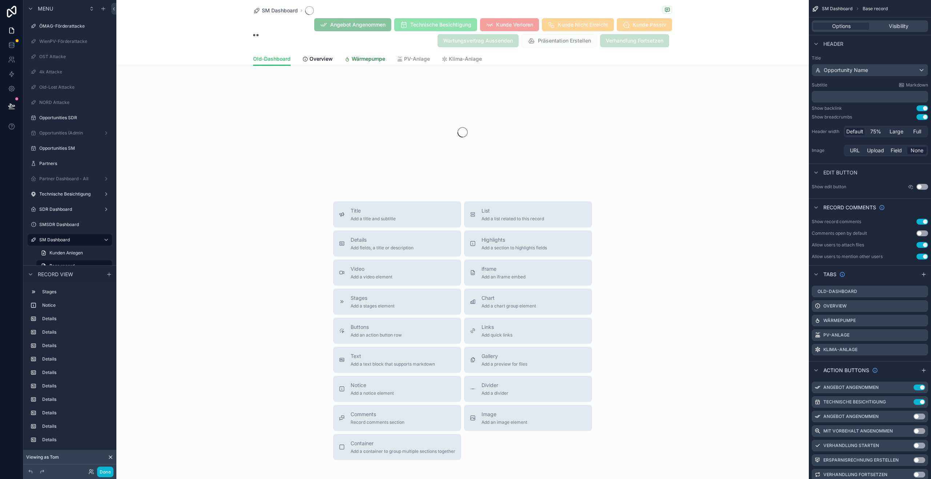
click at [348, 58] on div "Wärmepumpe" at bounding box center [364, 58] width 41 height 7
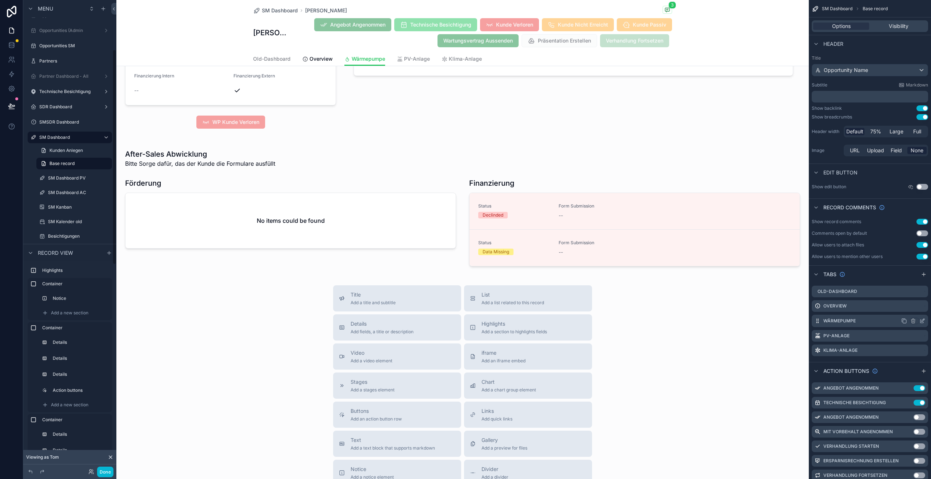
scroll to position [117, 0]
click at [103, 122] on icon "scrollable content" at bounding box center [106, 123] width 6 height 6
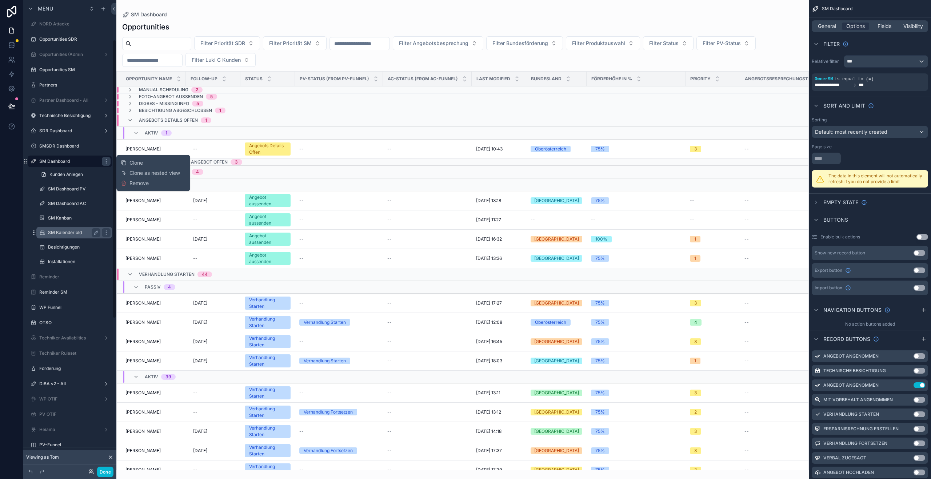
scroll to position [80, 0]
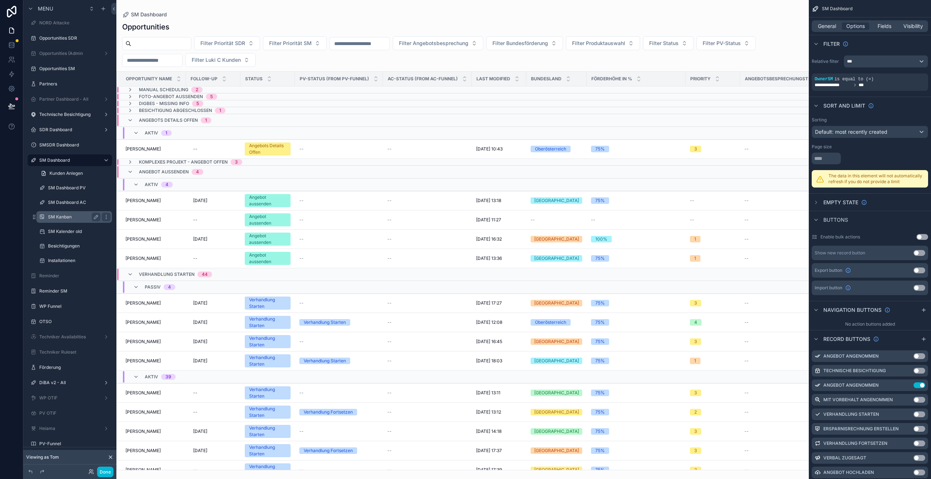
click at [59, 214] on label "SM Kanban" at bounding box center [72, 217] width 49 height 6
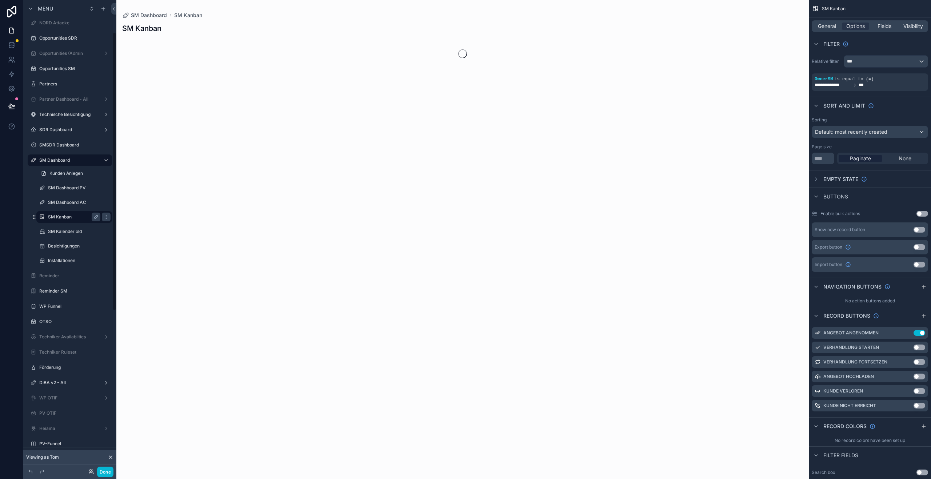
scroll to position [54, 0]
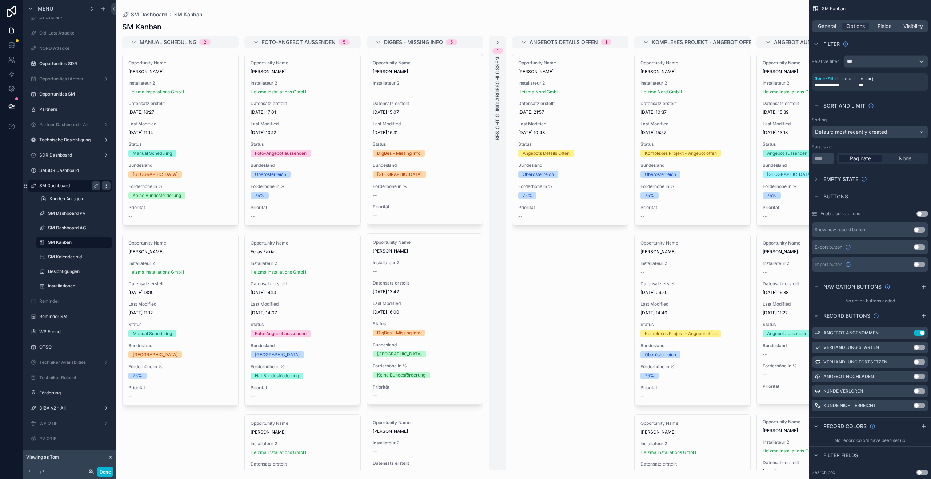
click at [105, 186] on icon "scrollable content" at bounding box center [106, 186] width 6 height 6
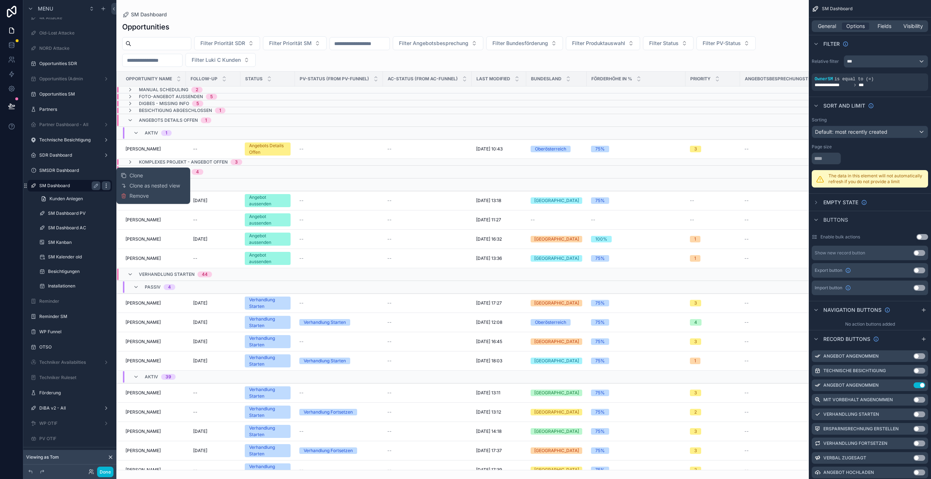
click at [106, 185] on icon "scrollable content" at bounding box center [106, 186] width 6 height 6
click at [137, 185] on span "Clone as nested view" at bounding box center [154, 185] width 51 height 7
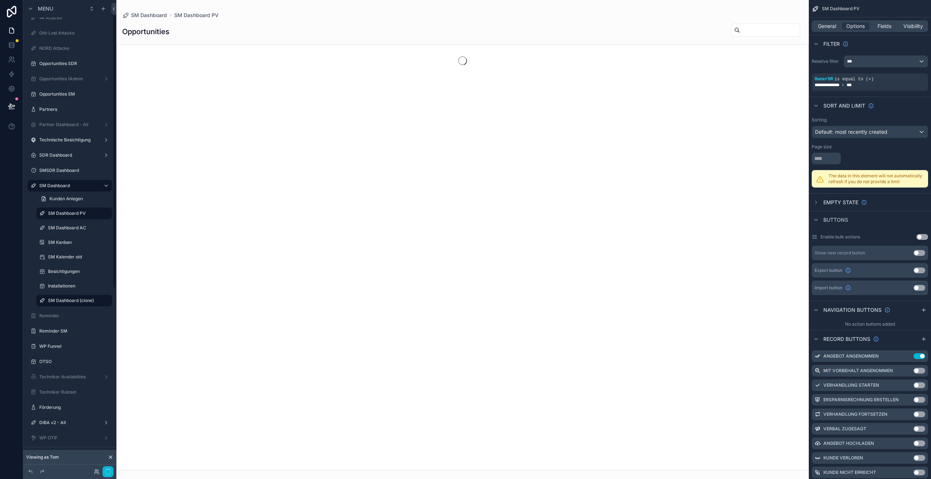
scroll to position [25, 0]
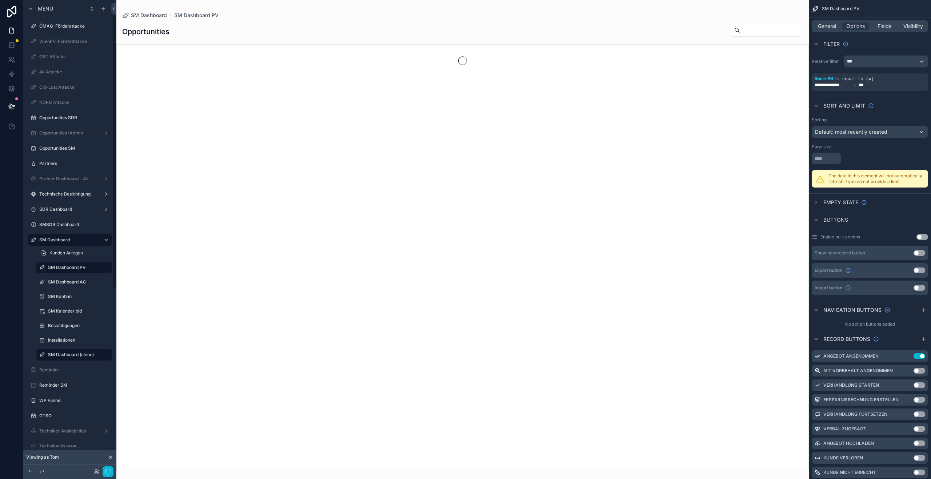
scroll to position [25, 0]
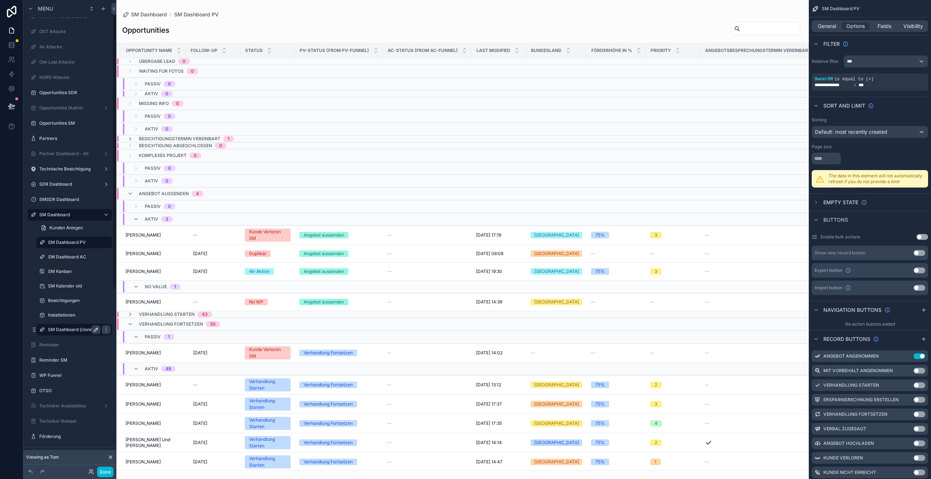
click at [94, 329] on icon "scrollable content" at bounding box center [96, 330] width 6 height 6
click at [75, 328] on input "**********" at bounding box center [68, 329] width 41 height 9
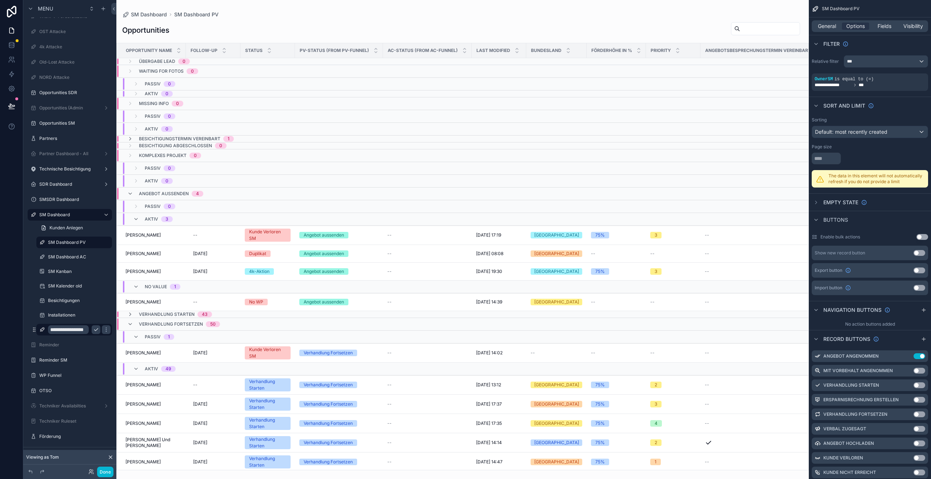
type input "**********"
click at [103, 331] on icon "scrollable content" at bounding box center [106, 330] width 6 height 6
click at [41, 329] on icon "scrollable content" at bounding box center [42, 330] width 6 height 6
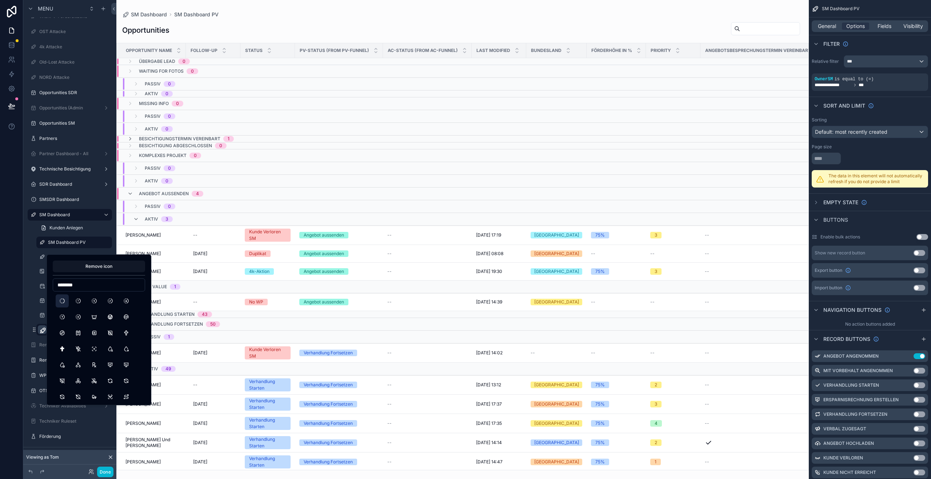
type input "********"
click at [59, 301] on button "Progress" at bounding box center [62, 301] width 13 height 13
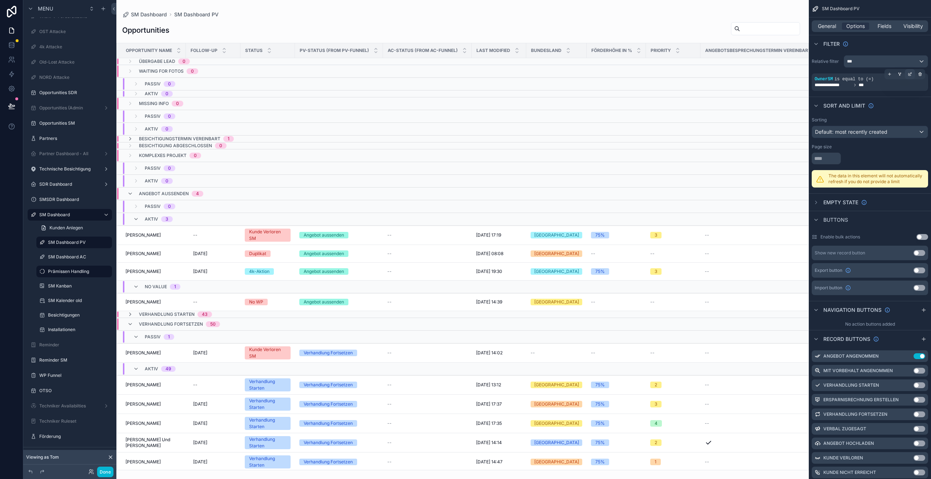
click at [912, 73] on div "scrollable content" at bounding box center [910, 74] width 10 height 10
click at [891, 75] on icon "scrollable content" at bounding box center [889, 74] width 4 height 4
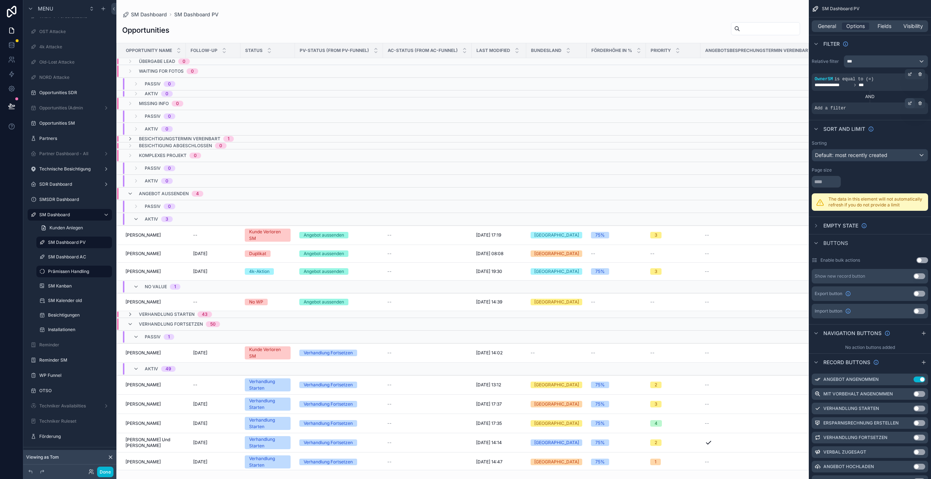
click at [907, 103] on div "scrollable content" at bounding box center [910, 103] width 10 height 10
click at [746, 100] on span "Select a field" at bounding box center [738, 97] width 31 height 6
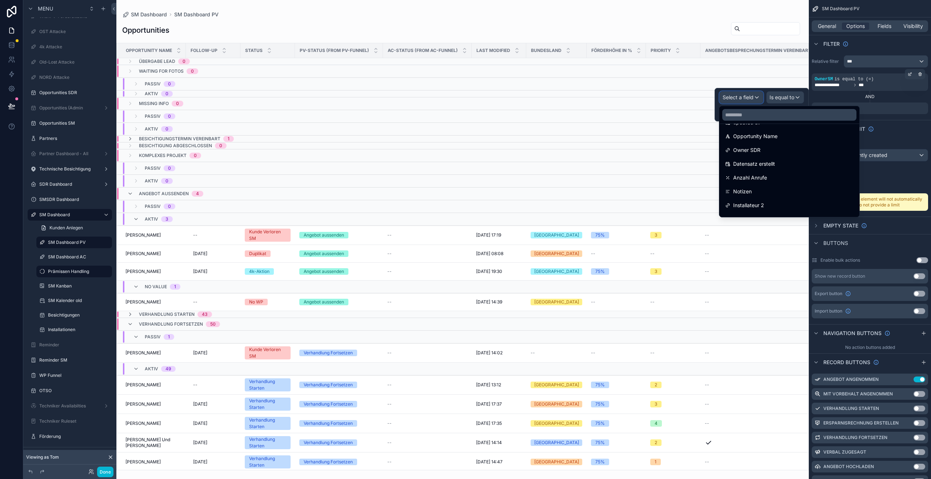
scroll to position [0, 0]
click at [896, 99] on div "AND" at bounding box center [870, 97] width 116 height 6
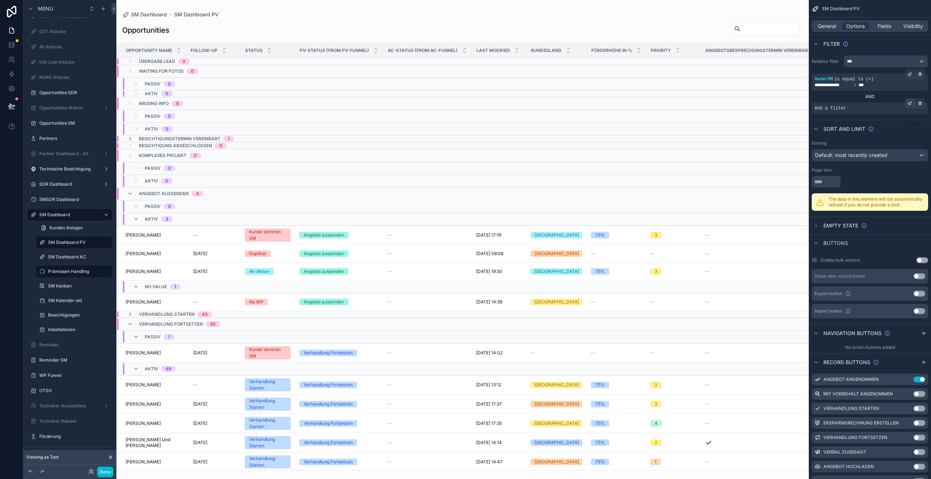
click at [912, 104] on icon "scrollable content" at bounding box center [910, 103] width 4 height 4
click at [759, 97] on div "Select a field" at bounding box center [741, 98] width 43 height 12
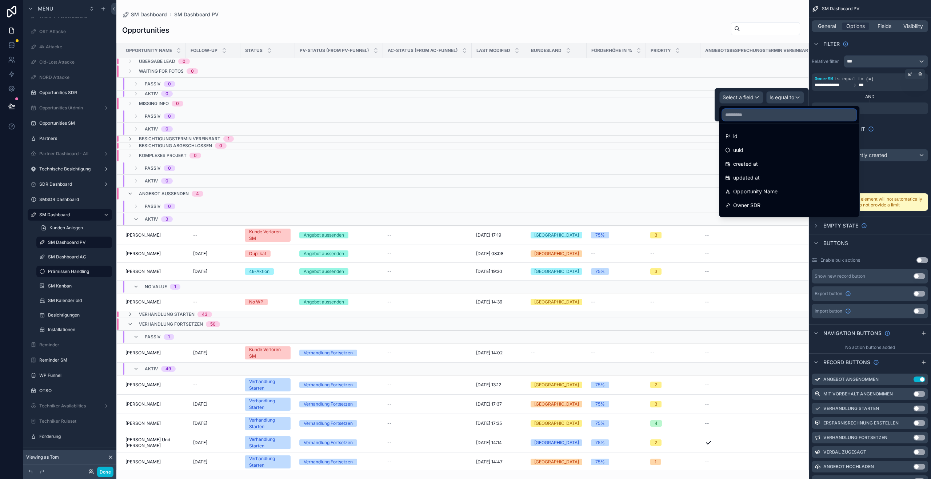
click at [759, 116] on input "text" at bounding box center [789, 115] width 134 height 12
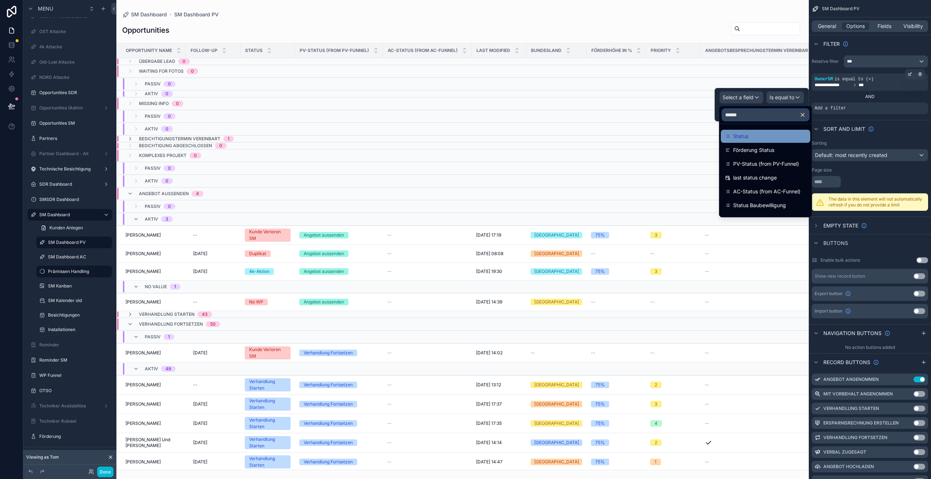
type input "******"
click at [755, 132] on div "Status" at bounding box center [765, 136] width 81 height 9
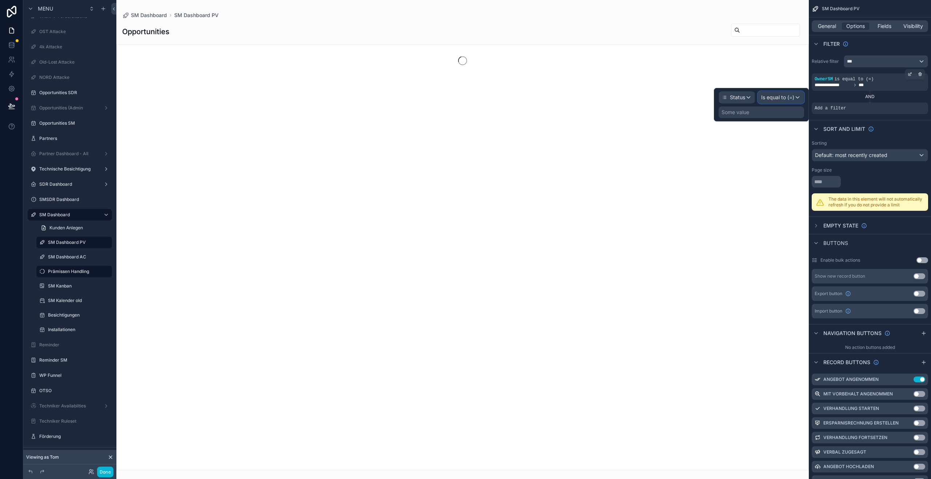
click at [777, 99] on span "Is equal to (=)" at bounding box center [777, 97] width 33 height 7
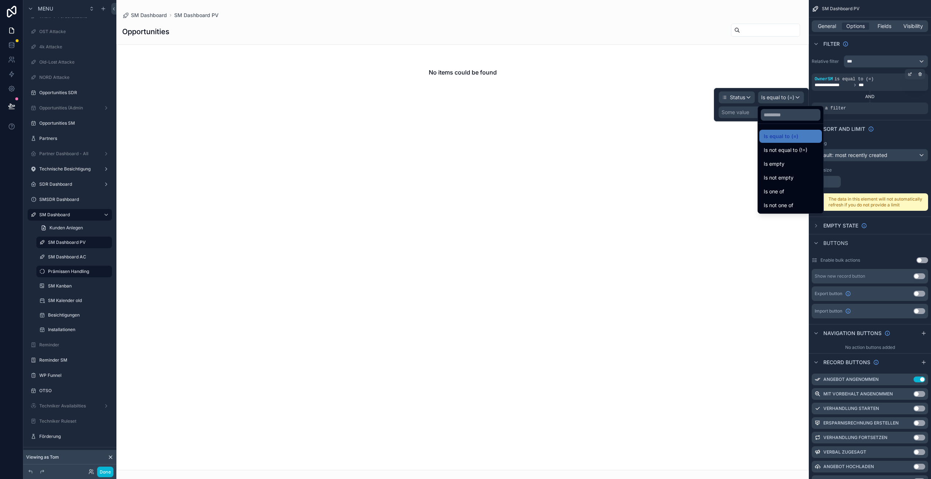
click at [740, 115] on div at bounding box center [761, 104] width 95 height 33
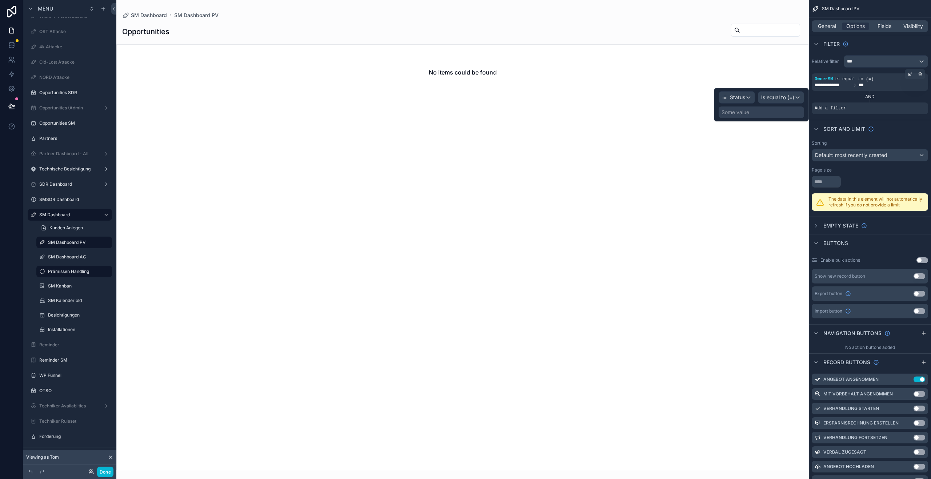
click at [740, 114] on div "Some value" at bounding box center [735, 112] width 28 height 7
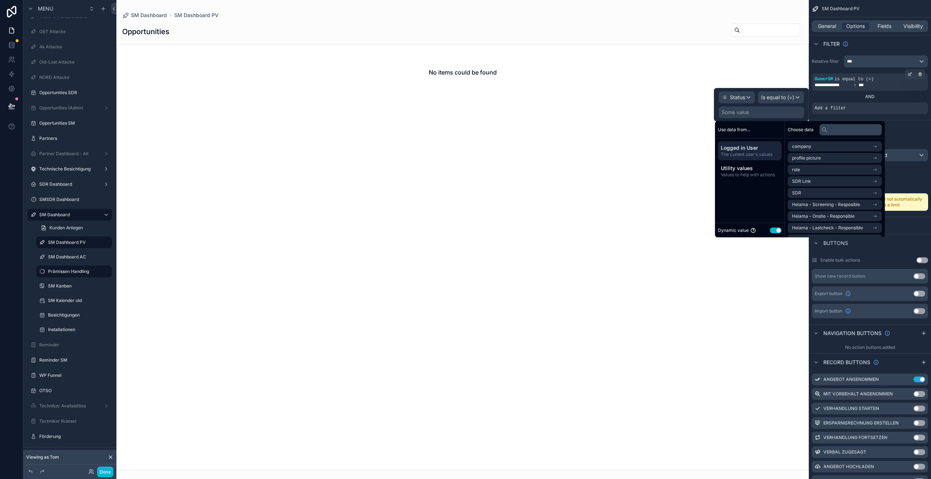
click at [770, 231] on button "Use setting" at bounding box center [776, 231] width 12 height 6
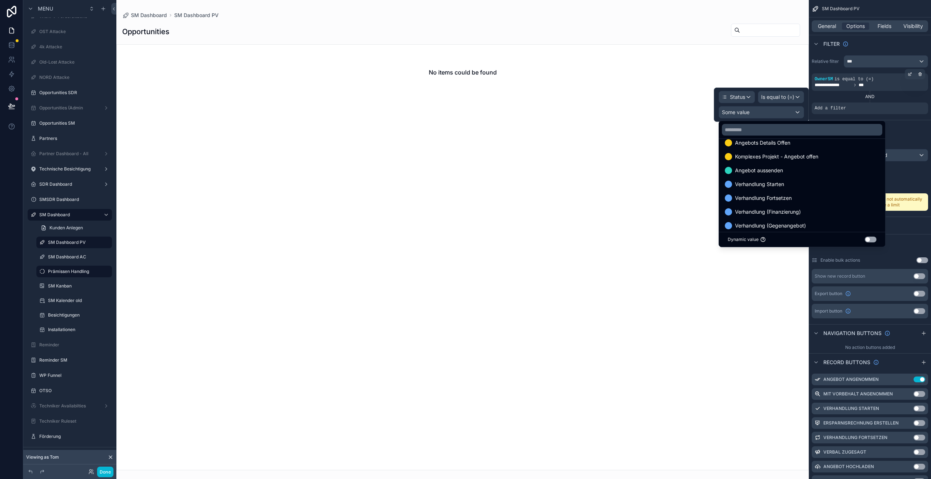
scroll to position [387, 0]
click at [750, 135] on input "text" at bounding box center [802, 130] width 160 height 12
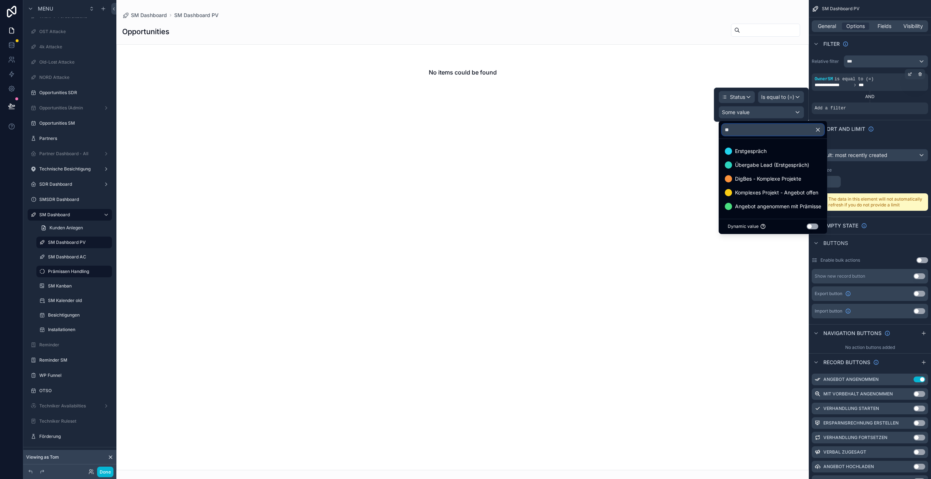
scroll to position [0, 0]
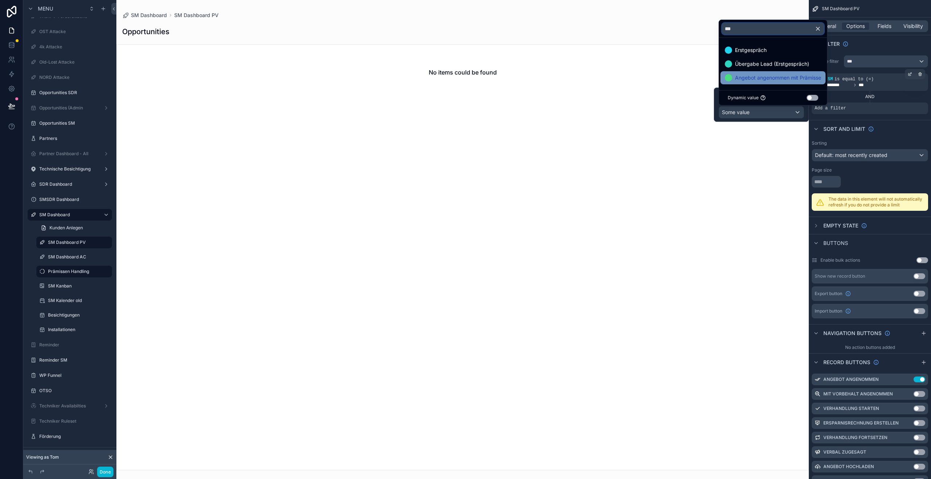
type input "***"
click at [775, 82] on div "Angebot angenommen mit Prämisse" at bounding box center [772, 77] width 105 height 13
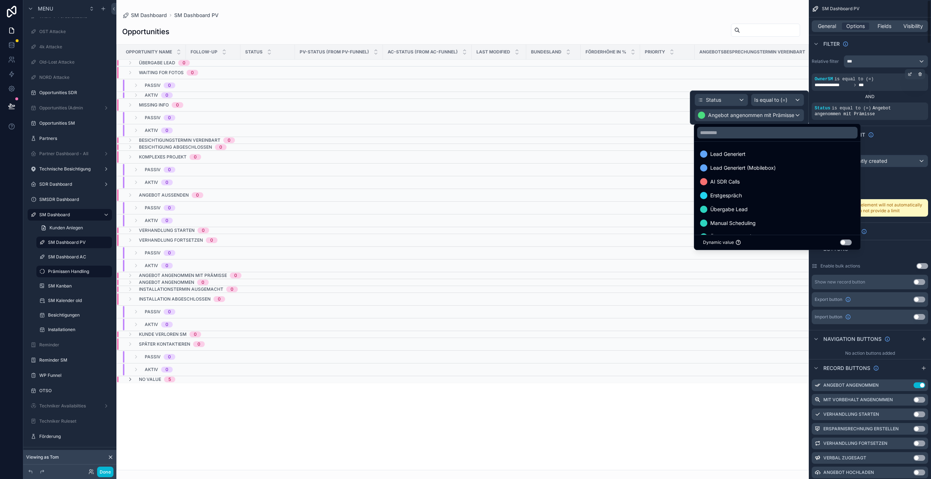
click at [905, 140] on div "Sort And Limit" at bounding box center [870, 134] width 122 height 17
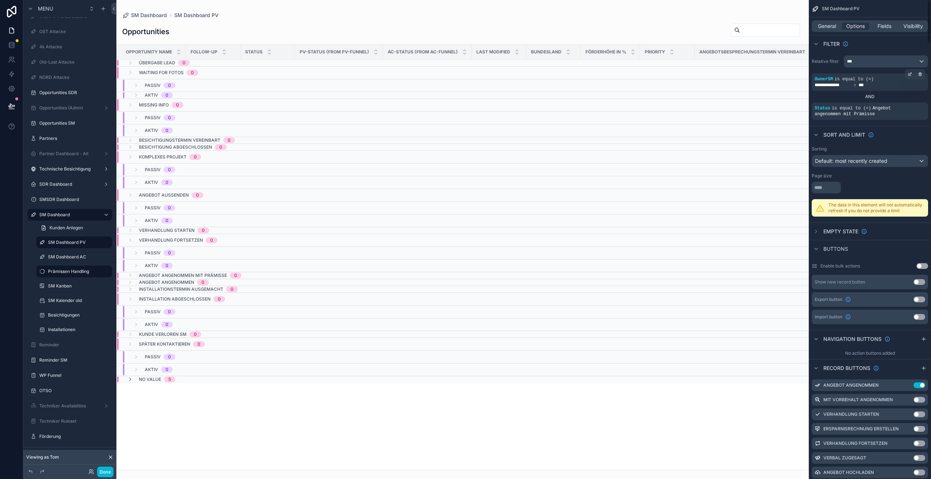
click at [859, 182] on div "scrollable content" at bounding box center [870, 188] width 116 height 12
click at [67, 213] on label "SM Dashboard" at bounding box center [68, 215] width 58 height 6
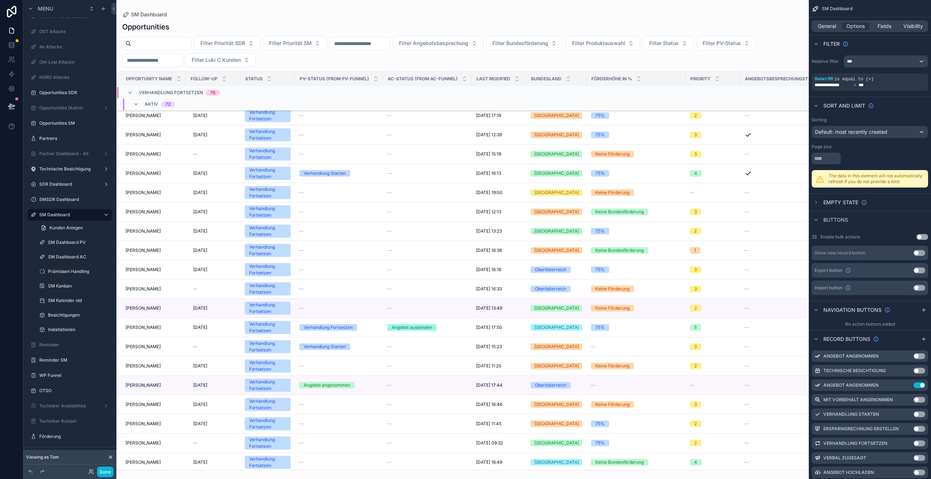
scroll to position [1054, 0]
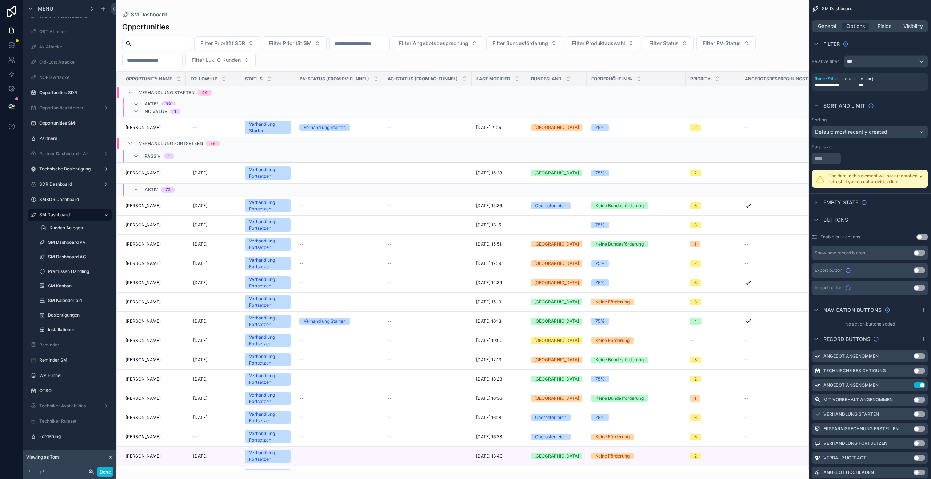
click at [451, 63] on div at bounding box center [462, 239] width 692 height 479
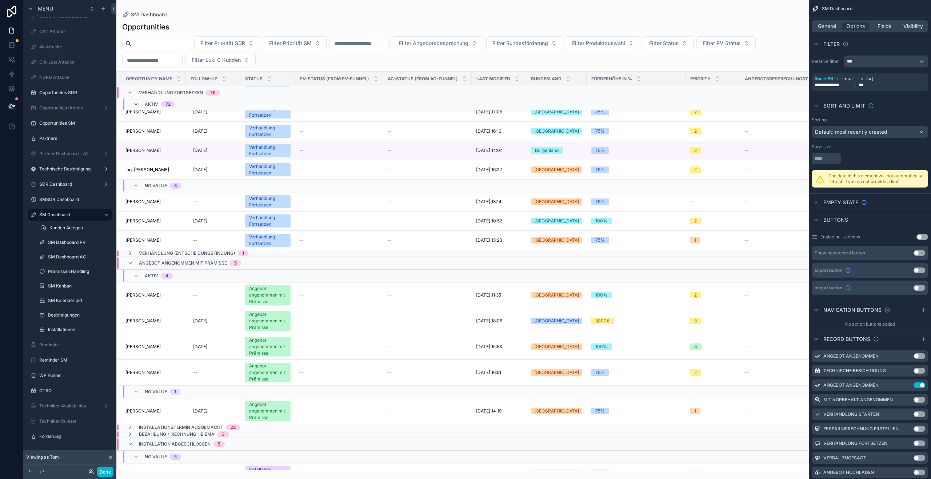
scroll to position [2468, 0]
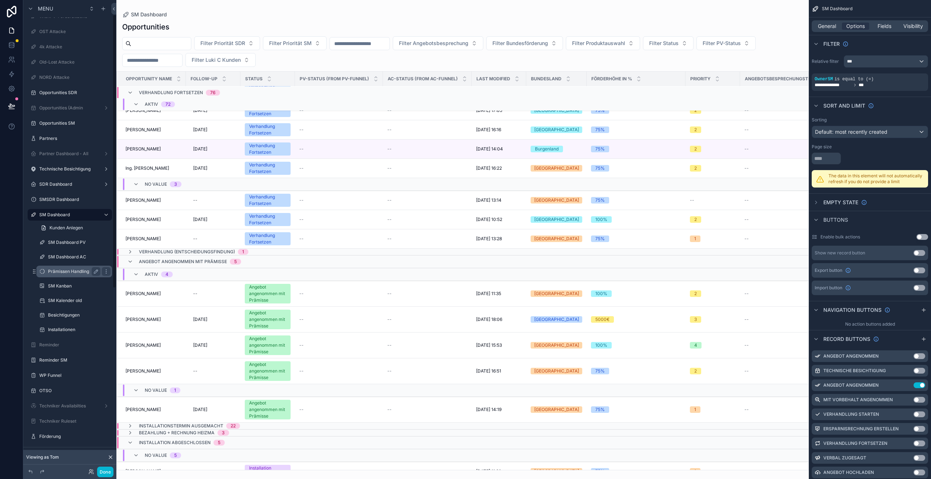
click at [58, 271] on label "Prämissen Handling" at bounding box center [72, 272] width 49 height 6
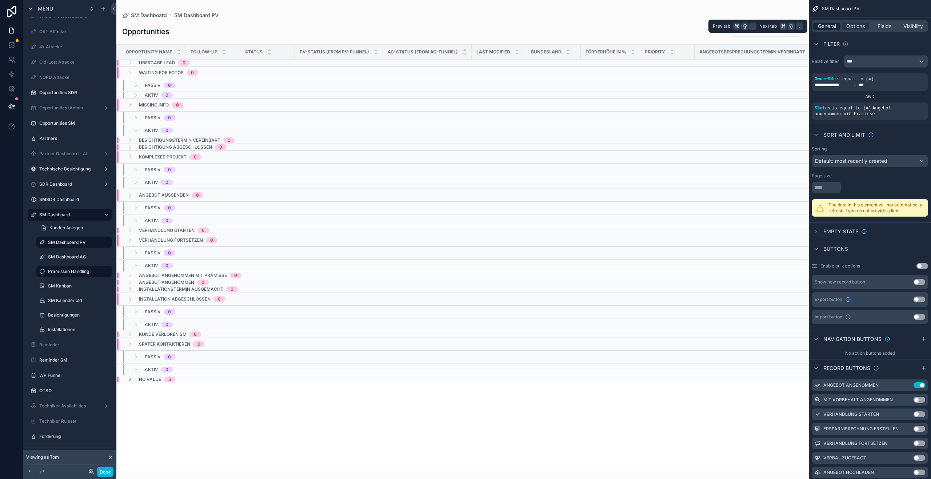
click at [827, 23] on span "General" at bounding box center [827, 26] width 18 height 7
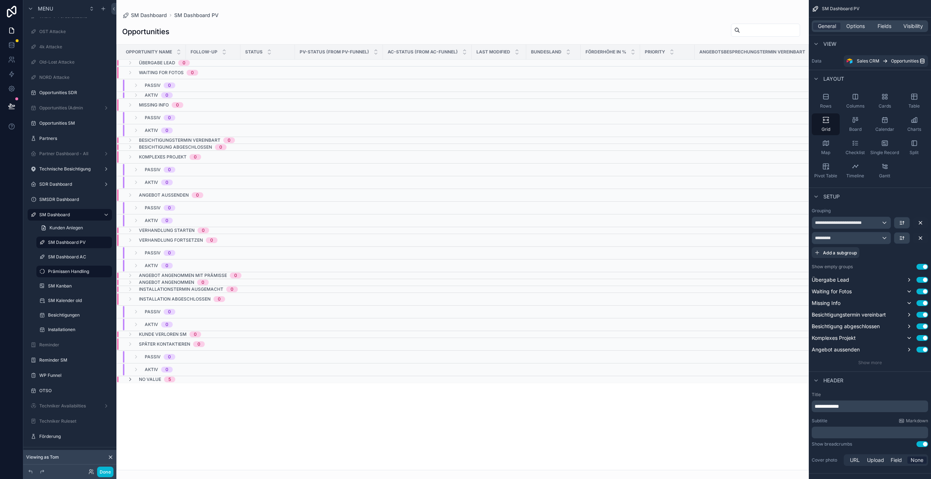
click at [920, 265] on button "Use setting" at bounding box center [922, 267] width 12 height 6
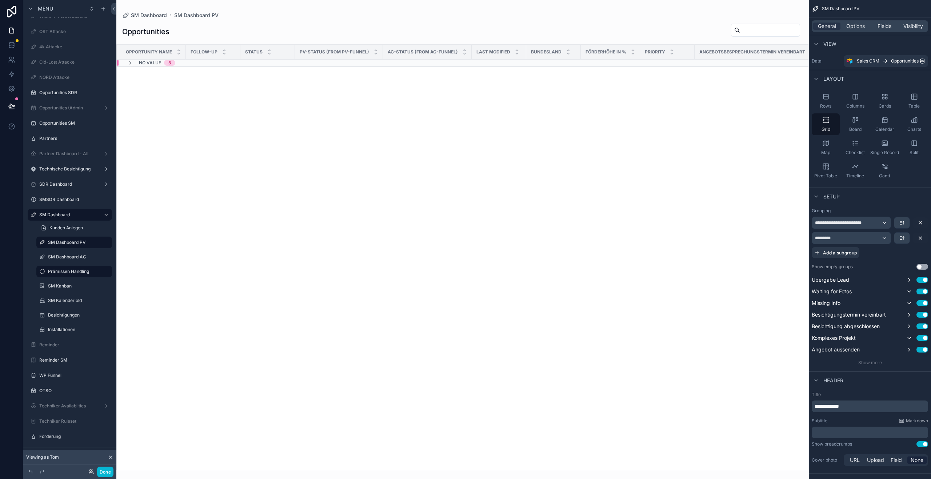
click at [138, 64] on div "No value 5" at bounding box center [151, 63] width 48 height 6
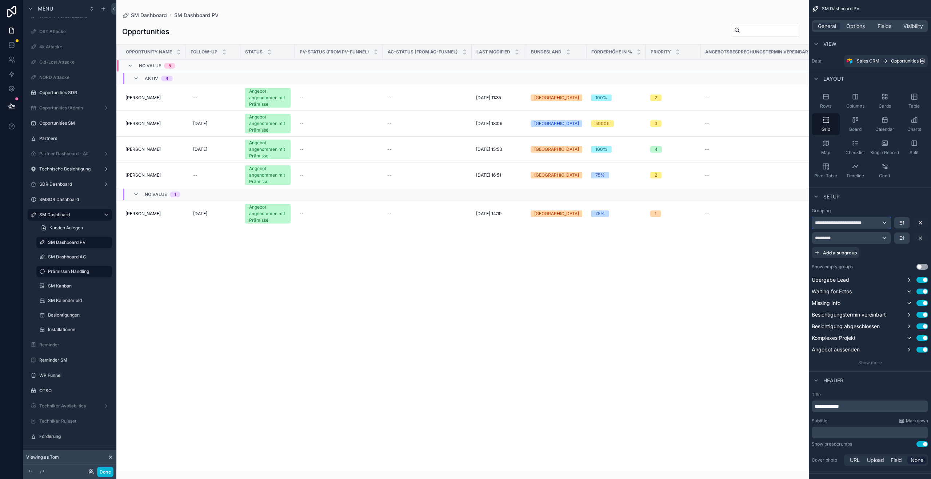
click at [882, 224] on div "**********" at bounding box center [851, 223] width 79 height 12
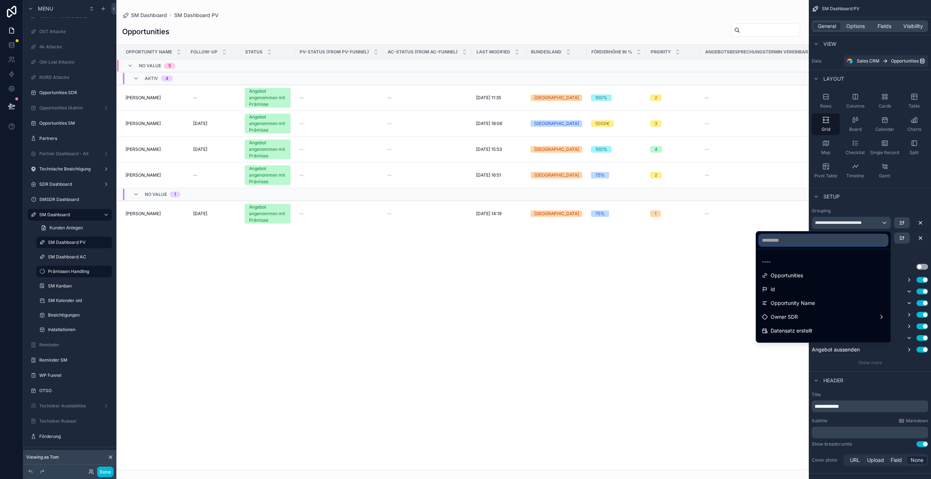
click at [808, 245] on input "text" at bounding box center [823, 241] width 129 height 12
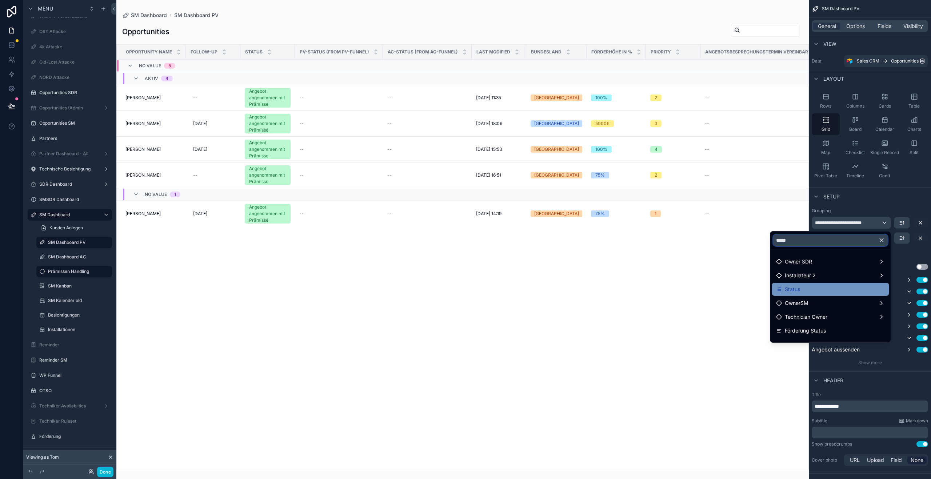
type input "*****"
click at [805, 291] on div "Status" at bounding box center [830, 289] width 109 height 9
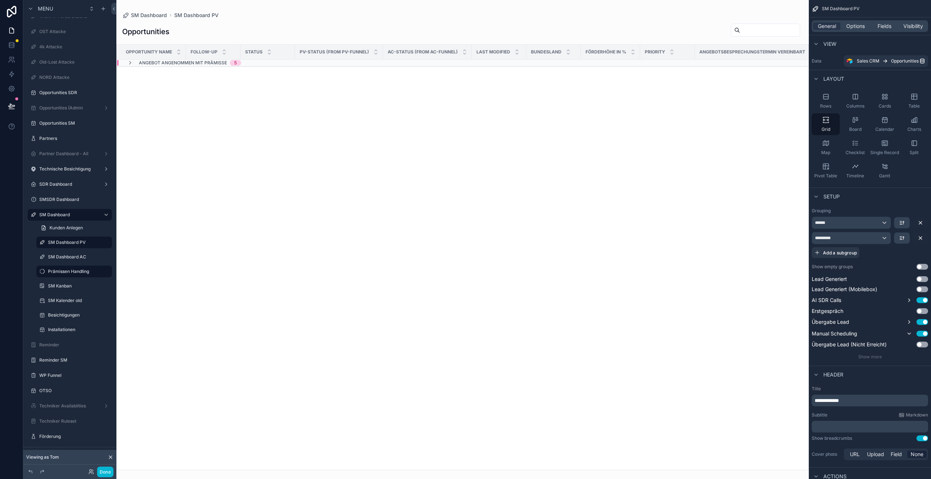
click at [68, 280] on div "SM Kanban" at bounding box center [74, 286] width 84 height 13
drag, startPoint x: 67, startPoint y: 284, endPoint x: 71, endPoint y: 201, distance: 83.0
click at [67, 284] on label "SM Kanban" at bounding box center [79, 286] width 63 height 6
click at [78, 283] on div "SM Kanban" at bounding box center [79, 286] width 63 height 6
click at [73, 240] on label "SM Dashboard PV" at bounding box center [78, 243] width 60 height 6
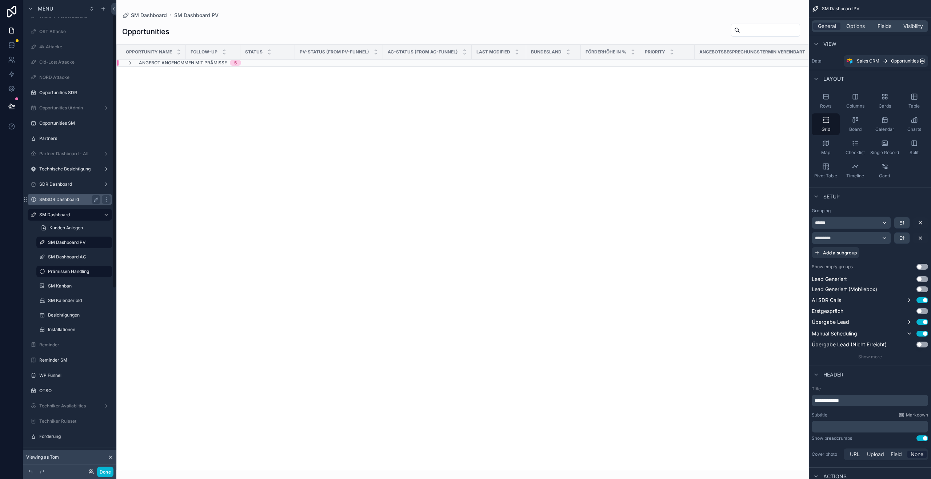
scroll to position [294, 0]
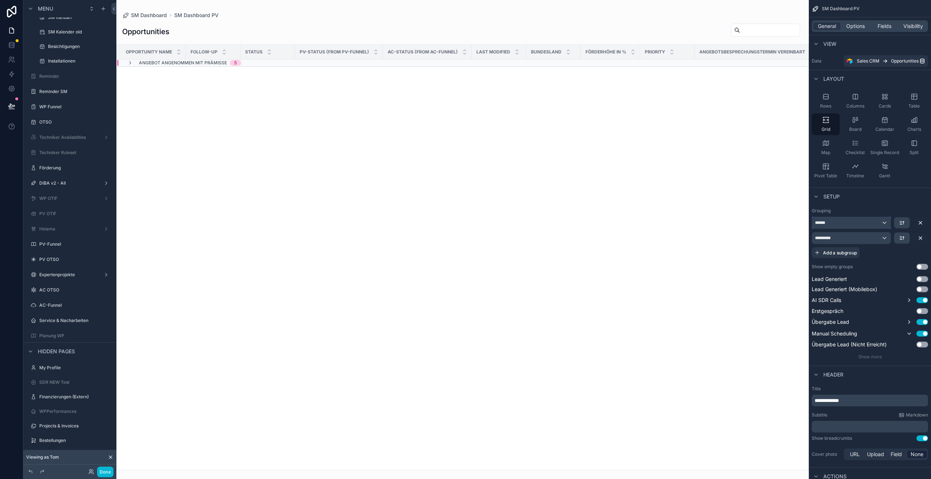
click at [882, 221] on div "******" at bounding box center [851, 223] width 79 height 12
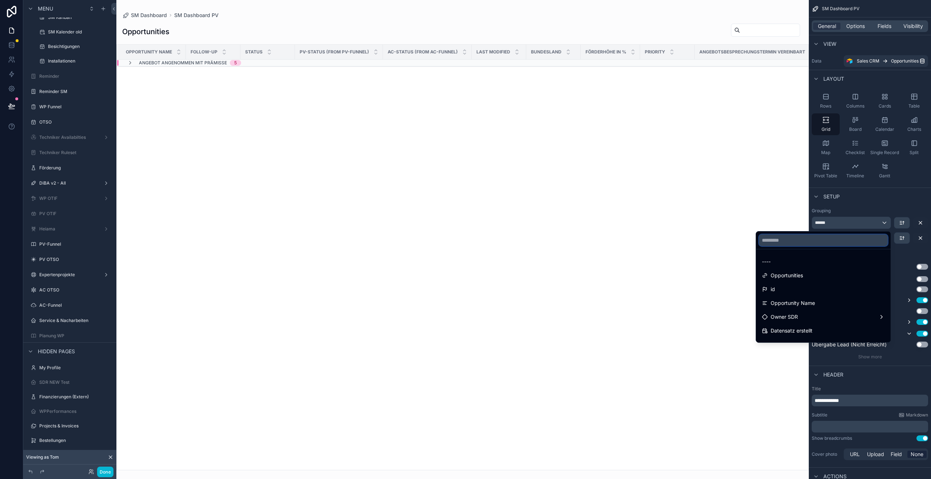
click at [808, 246] on input "text" at bounding box center [823, 241] width 129 height 12
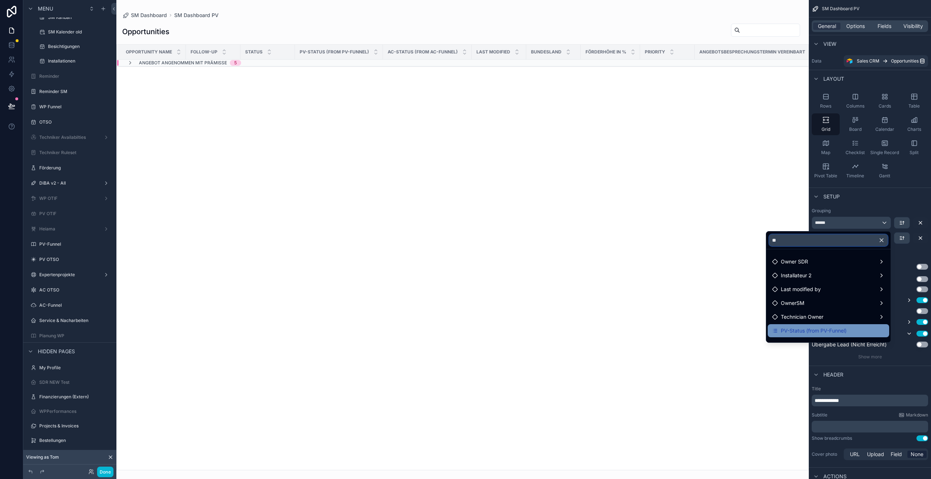
type input "**"
click at [808, 327] on span "PV-Status (from PV-Funnel)" at bounding box center [814, 331] width 66 height 9
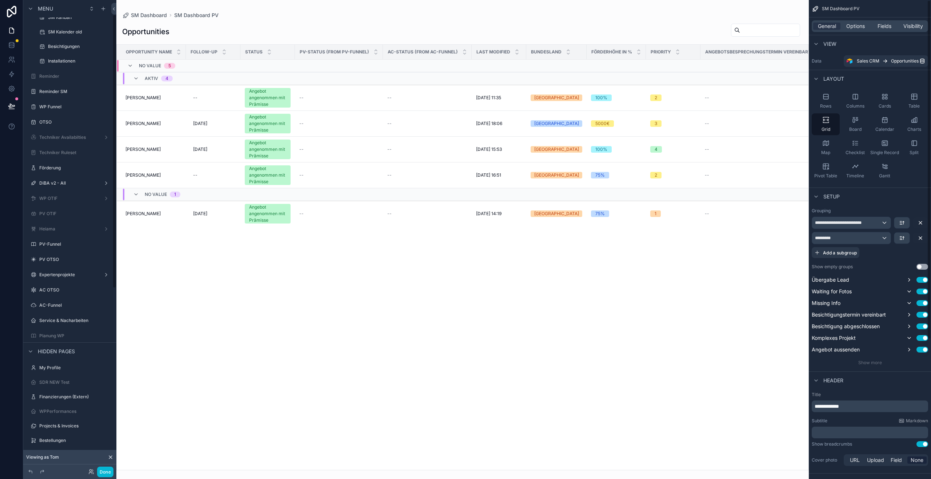
scroll to position [25, 0]
click at [858, 28] on span "Options" at bounding box center [855, 26] width 19 height 7
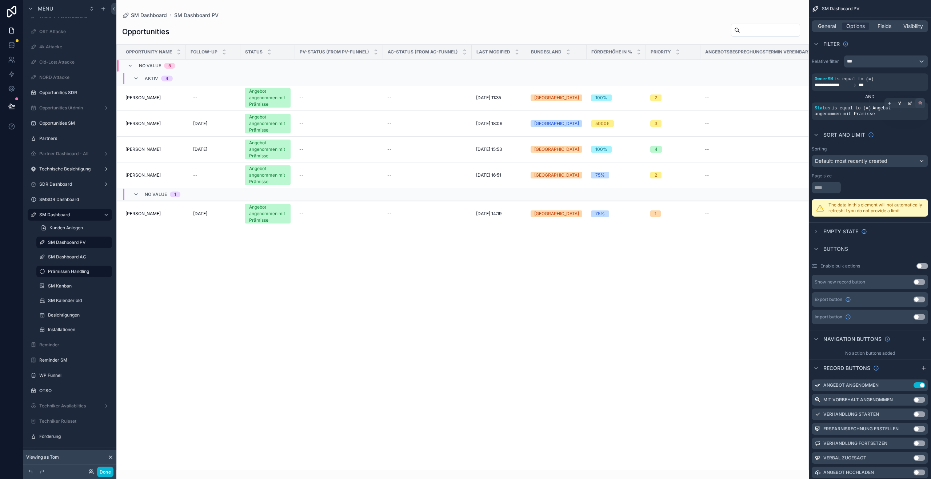
click at [917, 105] on div "scrollable content" at bounding box center [920, 103] width 10 height 10
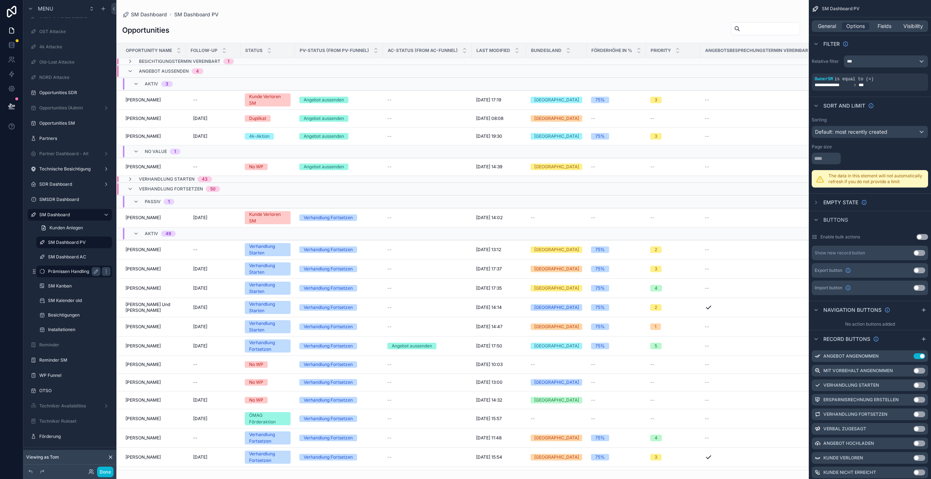
click at [68, 274] on label "Prämissen Handling" at bounding box center [72, 272] width 49 height 6
click at [69, 260] on div "SM Dashboard AC" at bounding box center [74, 257] width 52 height 9
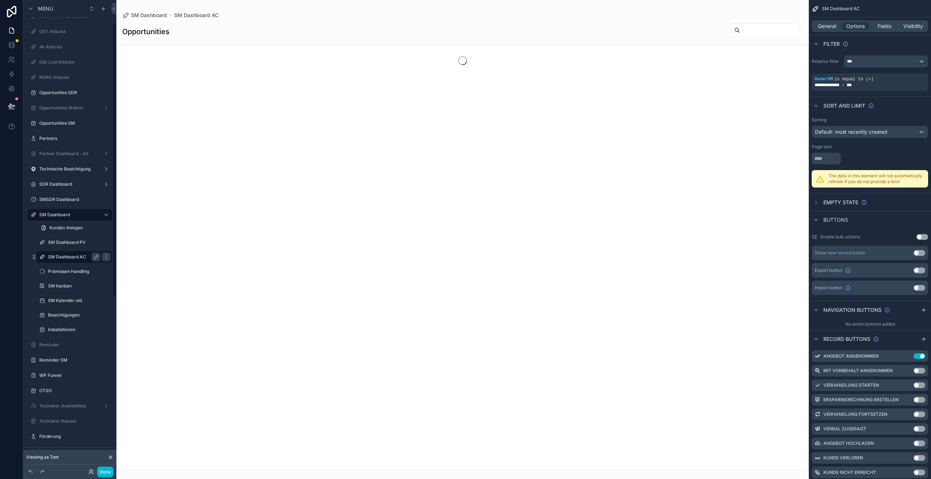
scroll to position [40, 0]
click at [72, 231] on div "SM Dashboard PV" at bounding box center [74, 228] width 52 height 9
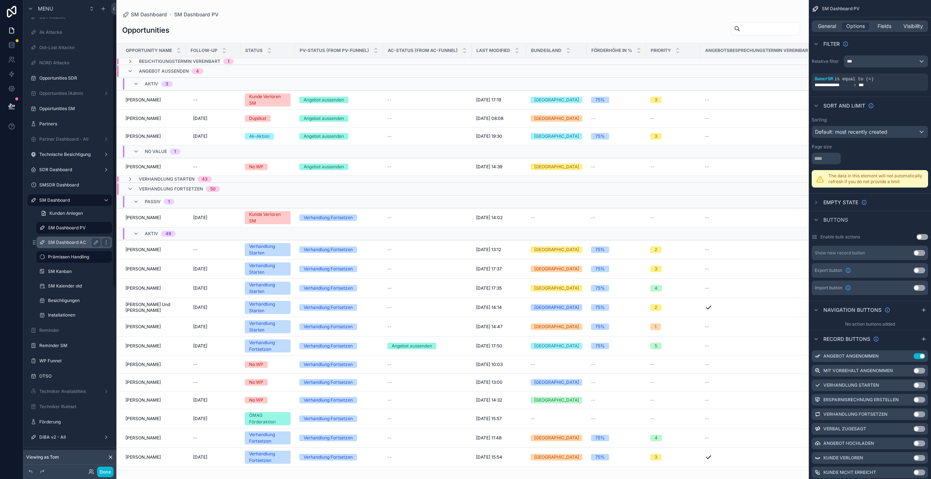
scroll to position [25, 0]
click at [72, 270] on label "Prämissen Handling" at bounding box center [72, 272] width 49 height 6
click at [105, 272] on icon "scrollable content" at bounding box center [106, 272] width 6 height 6
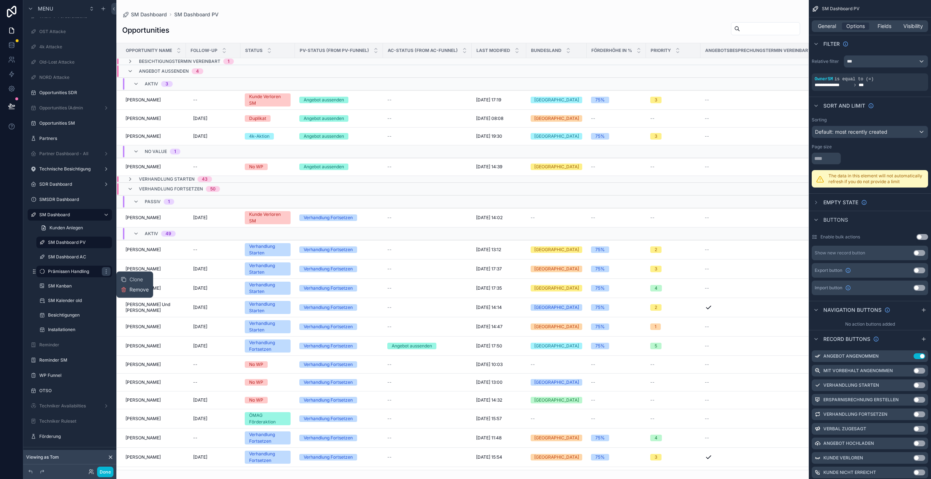
click at [147, 292] on span "Remove" at bounding box center [138, 289] width 19 height 7
click at [103, 212] on icon "scrollable content" at bounding box center [106, 215] width 6 height 6
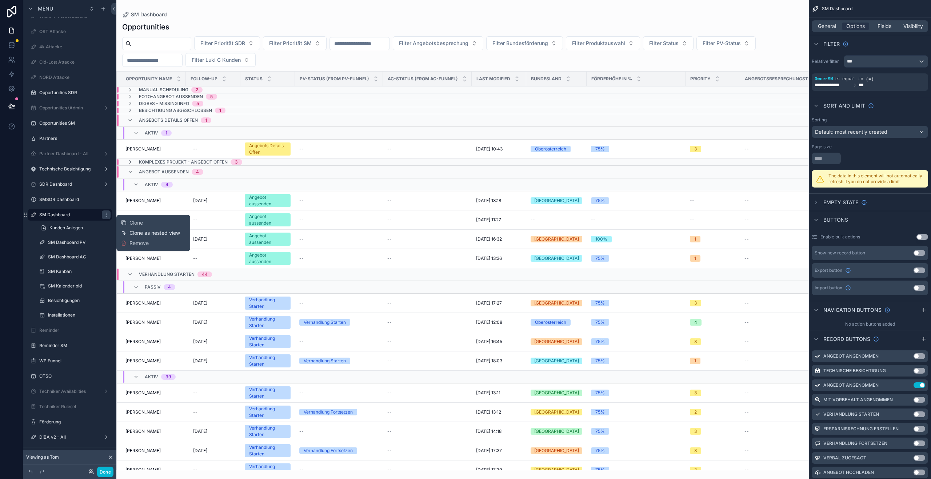
click at [144, 236] on span "Clone as nested view" at bounding box center [154, 232] width 51 height 7
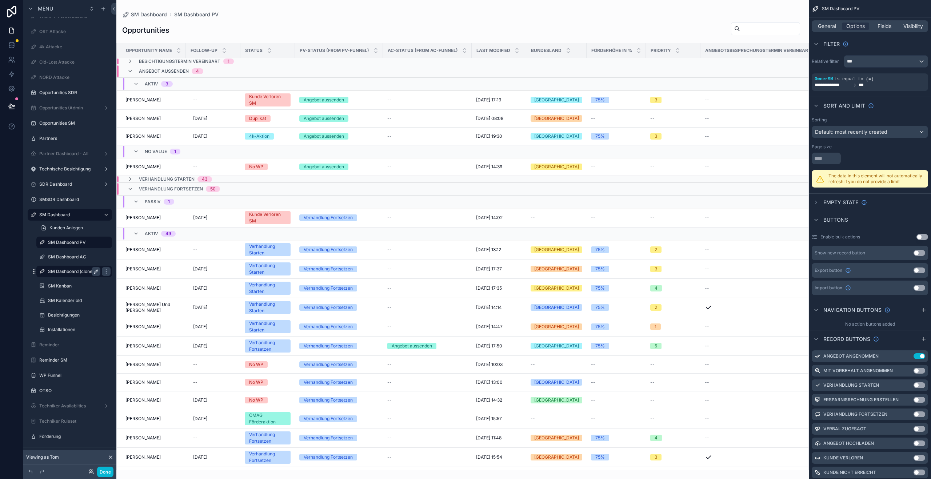
click at [98, 272] on icon "scrollable content" at bounding box center [96, 272] width 6 height 6
click at [68, 273] on input "**********" at bounding box center [68, 271] width 41 height 9
type input "***"
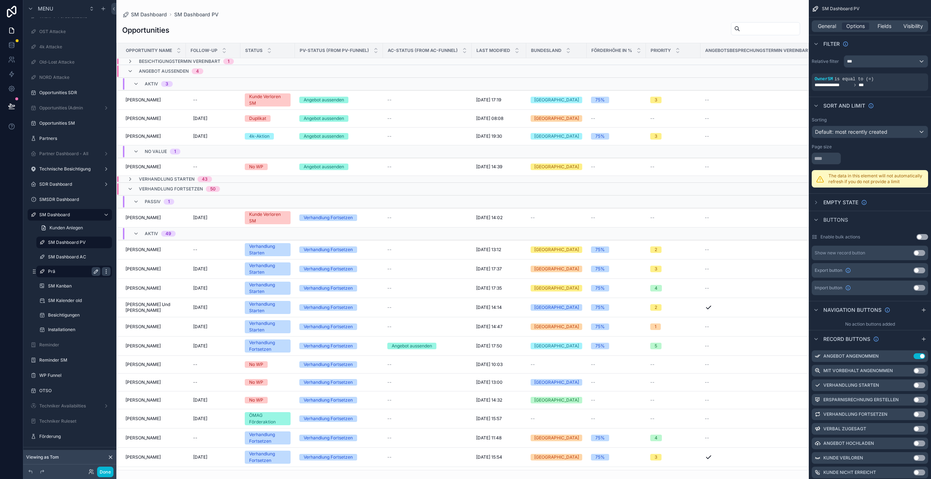
click at [109, 272] on icon "scrollable content" at bounding box center [106, 272] width 6 height 6
click at [131, 292] on span "Remove" at bounding box center [138, 289] width 19 height 7
click at [78, 258] on label "SM Dashboard AC" at bounding box center [72, 257] width 49 height 6
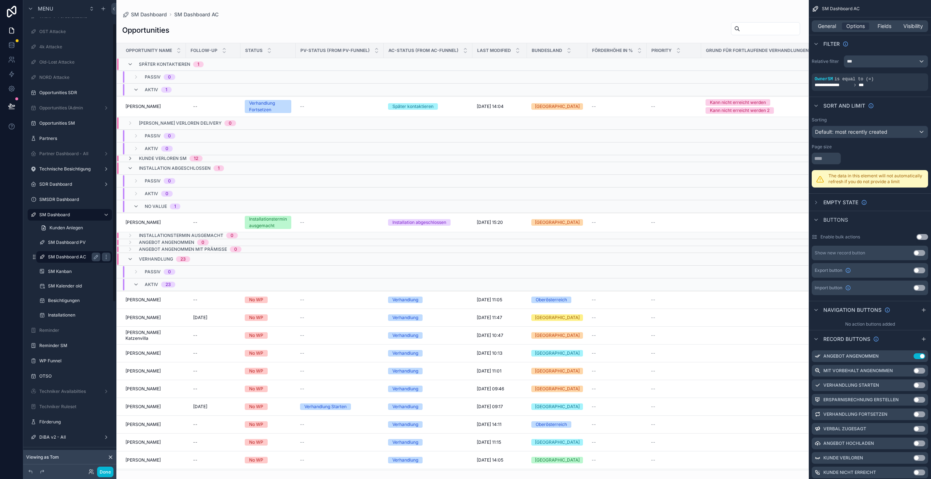
scroll to position [40, 0]
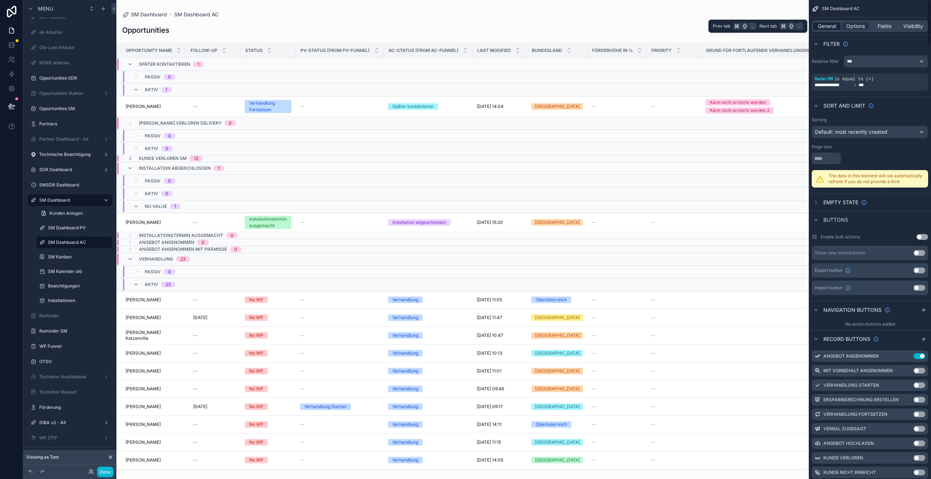
click at [818, 24] on span "General" at bounding box center [827, 26] width 18 height 7
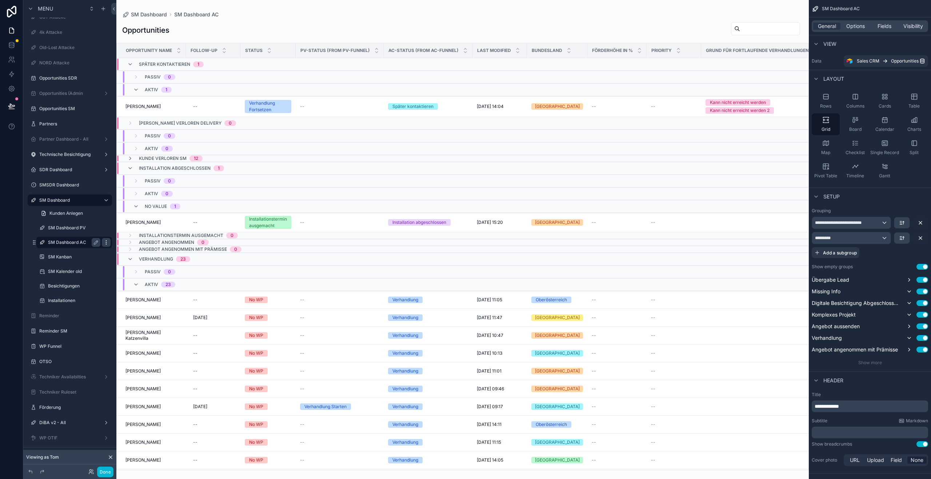
click at [104, 241] on icon "scrollable content" at bounding box center [106, 243] width 6 height 6
click at [129, 251] on span "Clone" at bounding box center [135, 250] width 13 height 7
click at [71, 244] on label "SM Dashboard AC (clone)" at bounding box center [74, 243] width 53 height 6
click at [95, 244] on icon "scrollable content" at bounding box center [96, 243] width 6 height 6
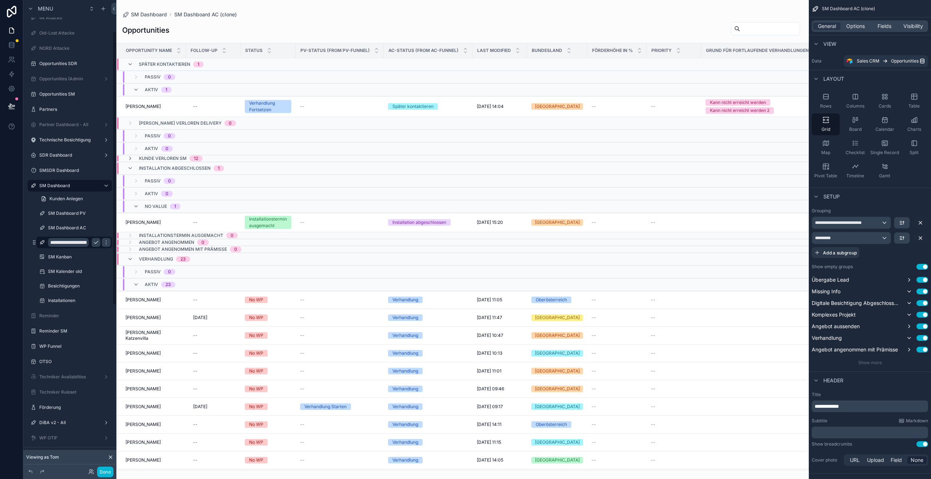
click at [66, 242] on input "**********" at bounding box center [68, 242] width 41 height 9
type input "**********"
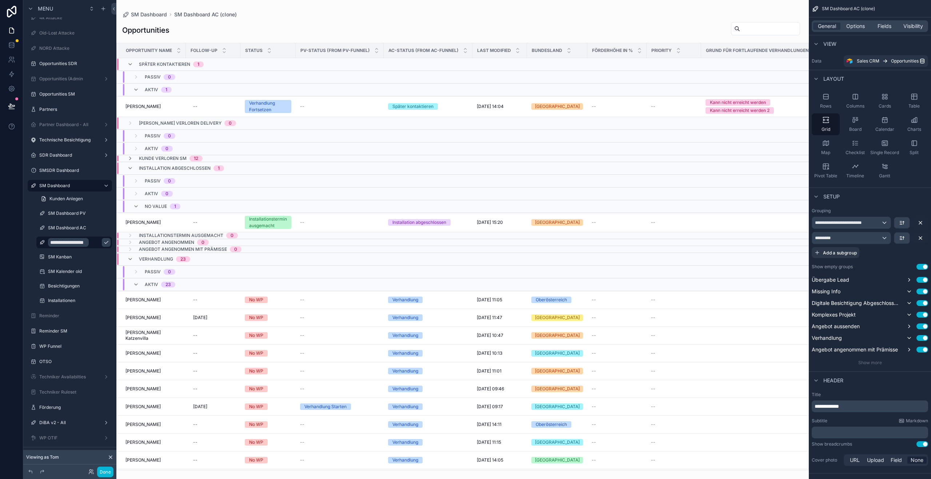
click at [103, 243] on icon "scrollable content" at bounding box center [106, 243] width 6 height 6
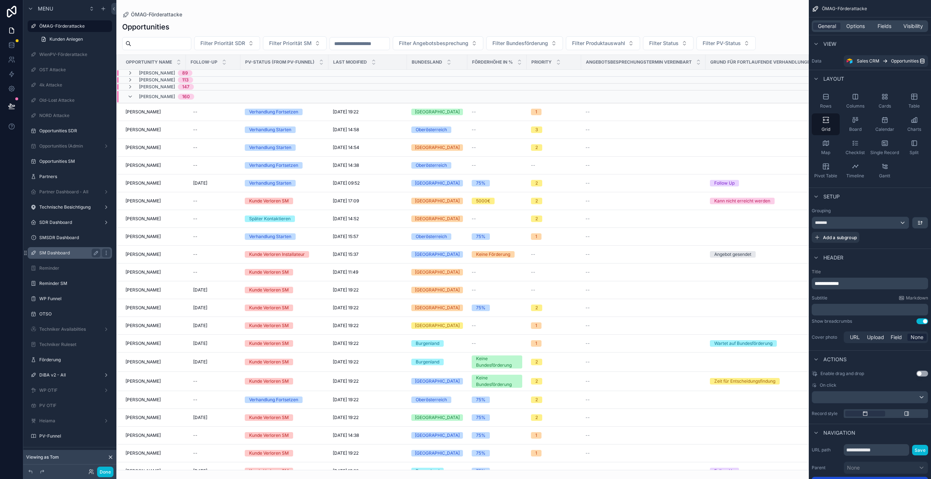
click at [53, 249] on div "SM Dashboard" at bounding box center [69, 253] width 61 height 9
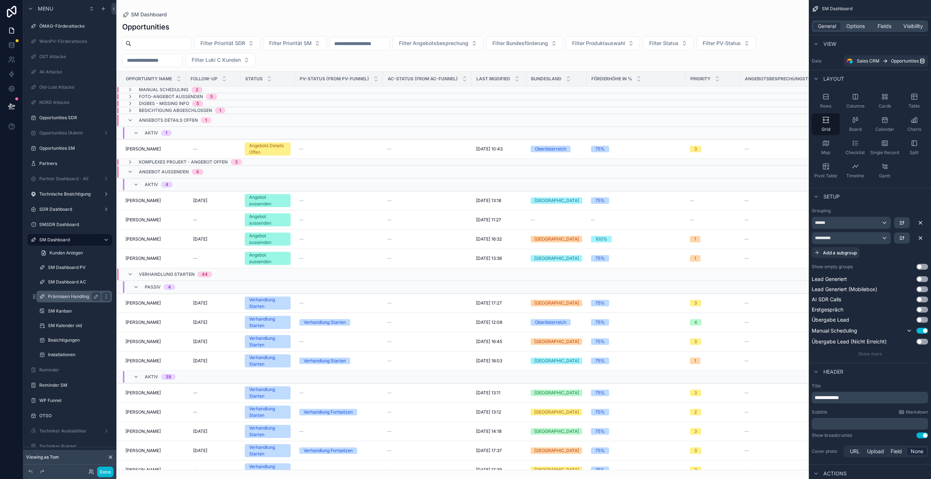
click at [58, 297] on label "Prämissen Handling" at bounding box center [72, 297] width 49 height 6
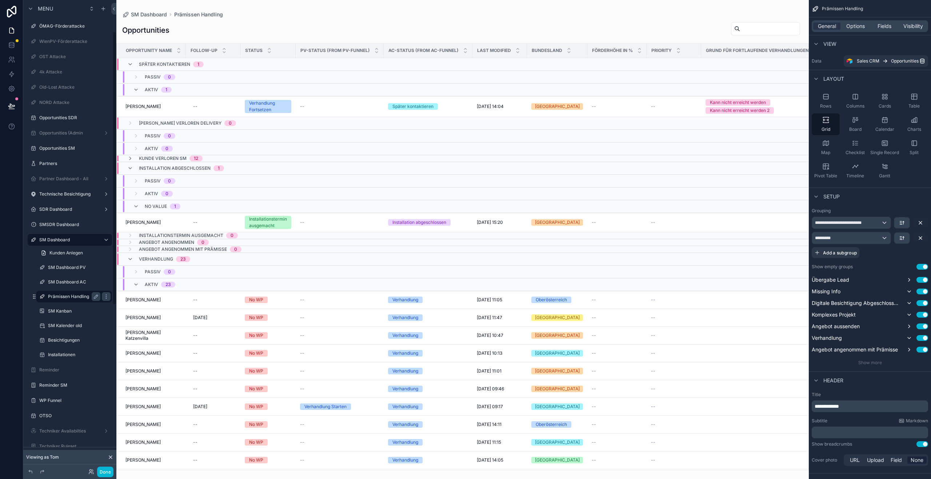
scroll to position [54, 0]
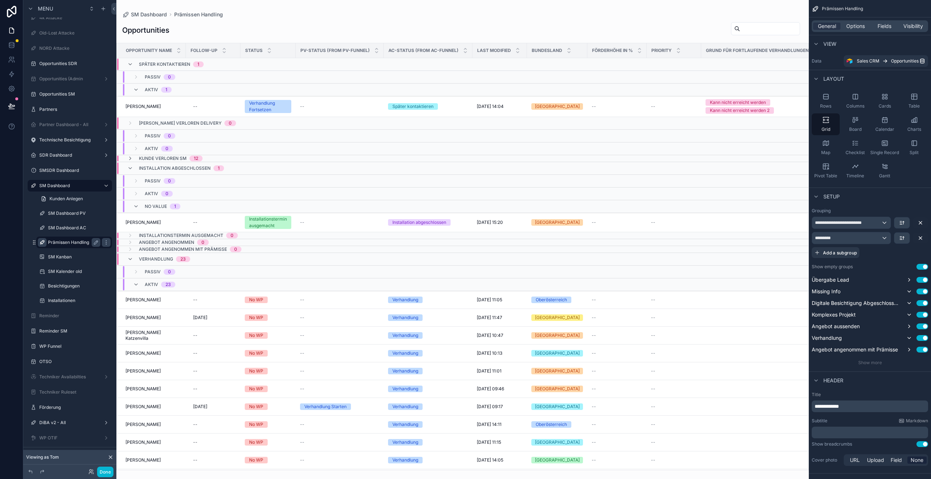
click at [40, 244] on icon "scrollable content" at bounding box center [42, 243] width 6 height 6
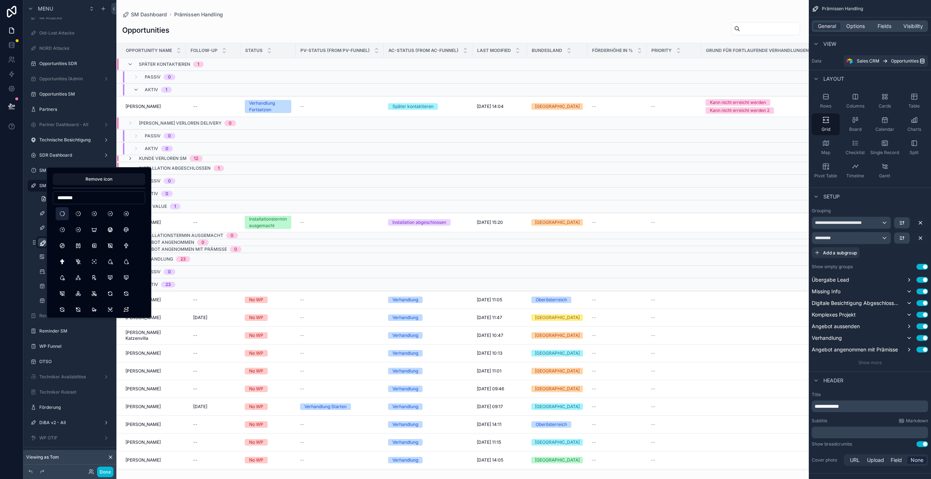
type input "********"
click at [60, 214] on button "Progress" at bounding box center [62, 213] width 13 height 13
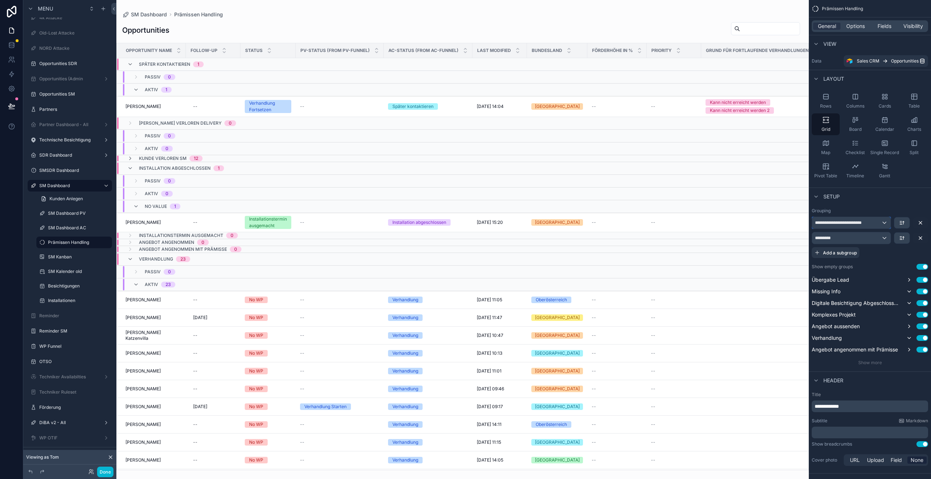
click at [840, 223] on span "**********" at bounding box center [844, 223] width 58 height 6
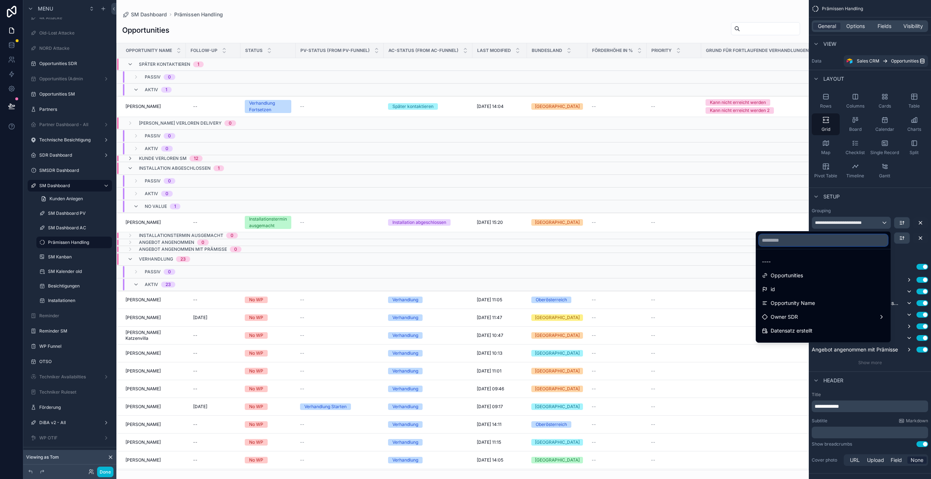
click at [825, 242] on input "text" at bounding box center [823, 241] width 129 height 12
type input "****"
click at [808, 289] on div "Status" at bounding box center [830, 289] width 109 height 9
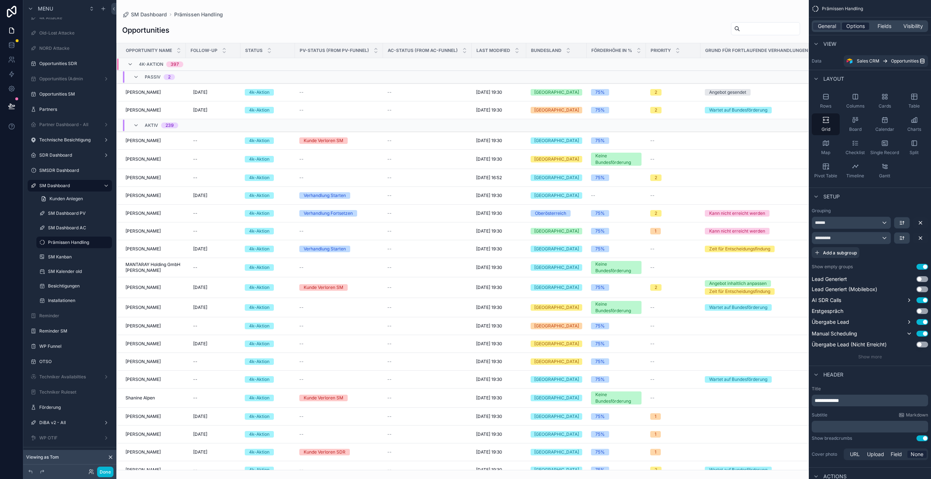
click at [857, 27] on span "Options" at bounding box center [855, 26] width 19 height 7
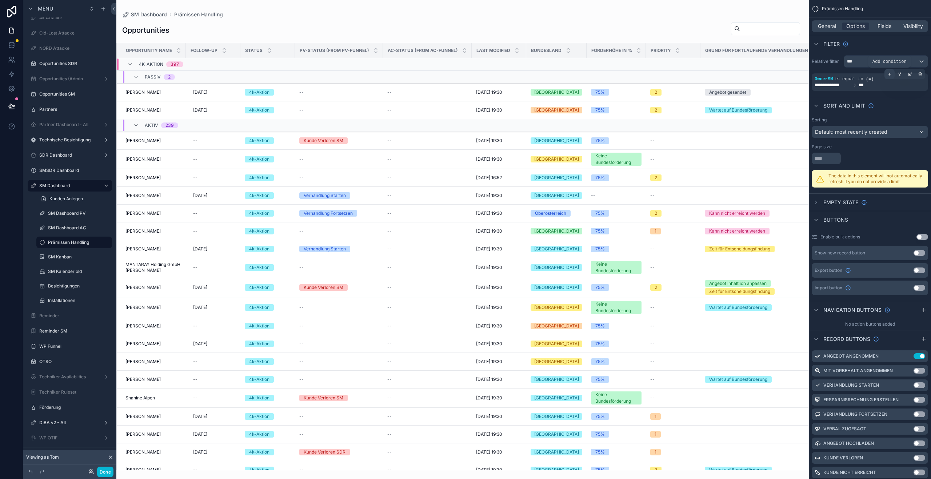
click at [890, 75] on icon "scrollable content" at bounding box center [889, 74] width 4 height 4
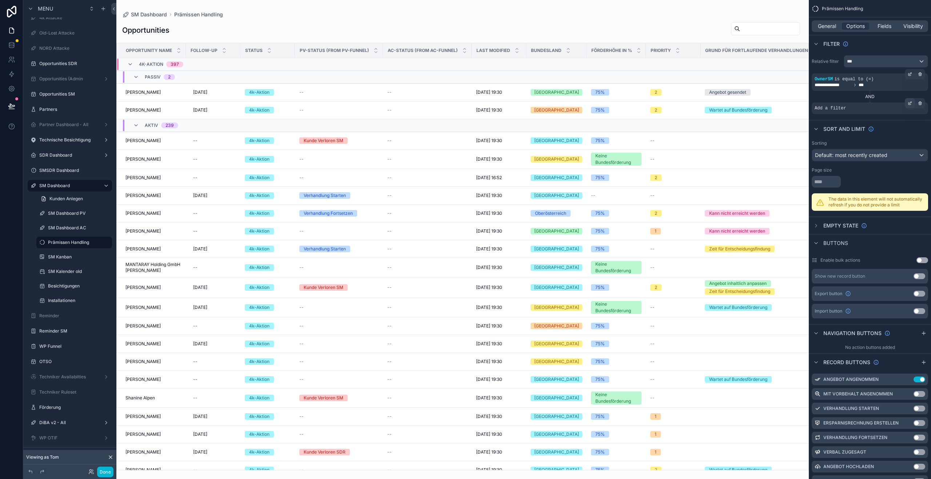
click at [913, 104] on div "scrollable content" at bounding box center [910, 103] width 10 height 10
click at [745, 97] on span "Select a field" at bounding box center [738, 97] width 31 height 6
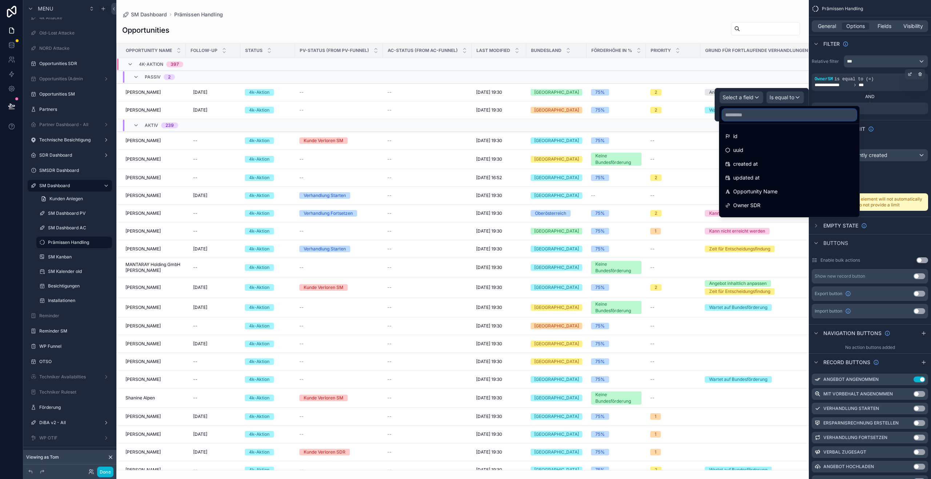
click at [730, 119] on input "text" at bounding box center [789, 115] width 134 height 12
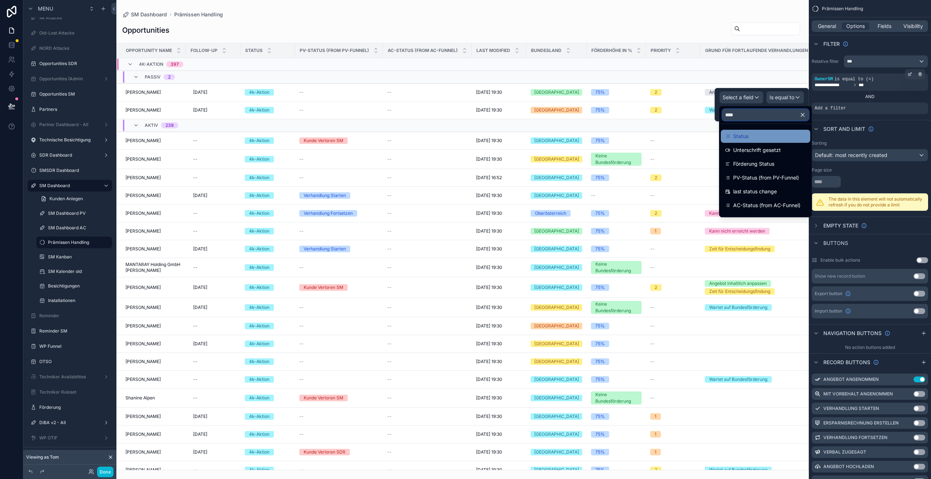
type input "****"
click at [761, 137] on div "Status" at bounding box center [765, 136] width 81 height 9
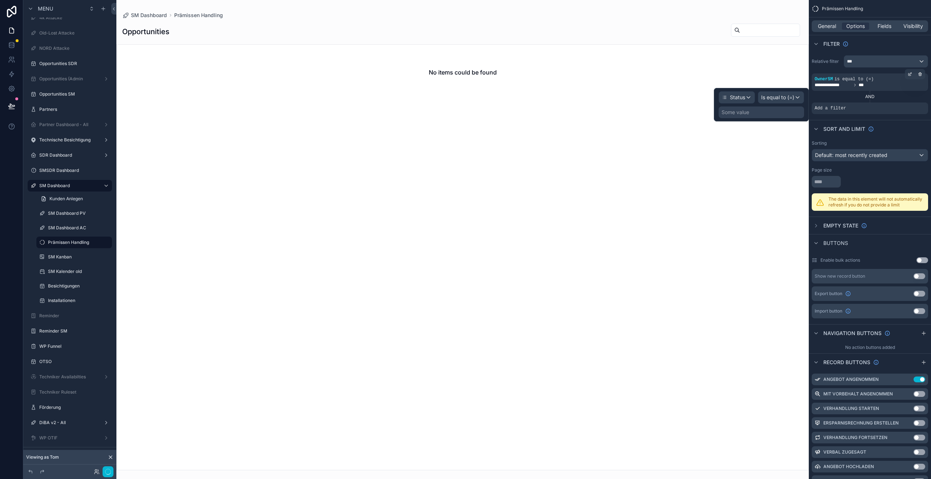
click at [781, 108] on div "Some value" at bounding box center [761, 113] width 85 height 12
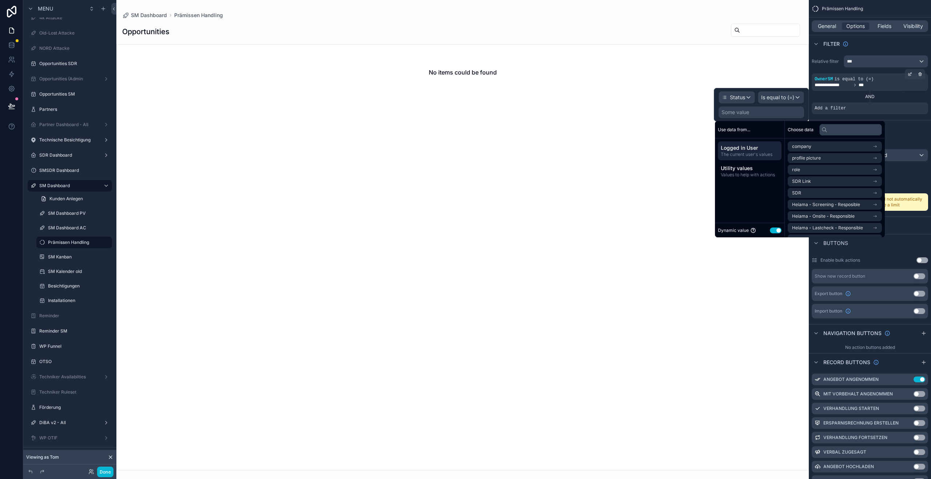
click at [776, 231] on button "Use setting" at bounding box center [776, 231] width 12 height 6
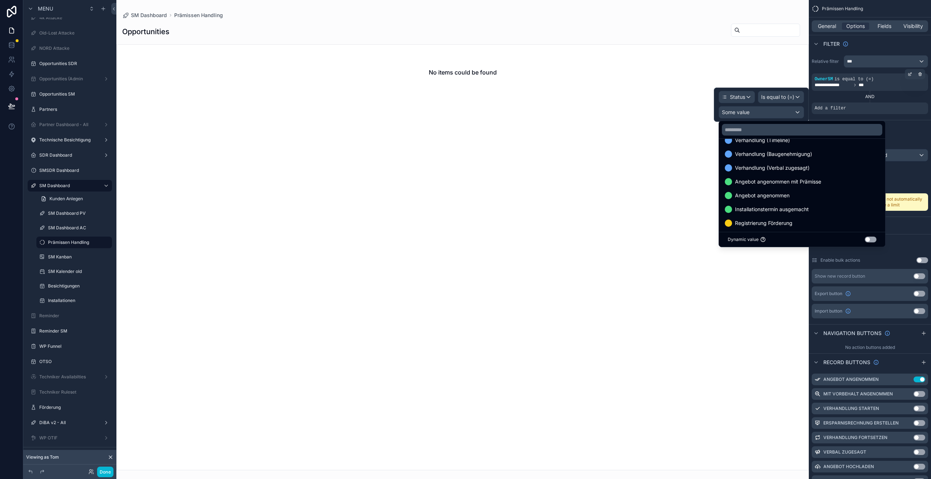
scroll to position [493, 0]
click at [770, 147] on div "Angebot angenommen mit Prämisse" at bounding box center [801, 141] width 163 height 13
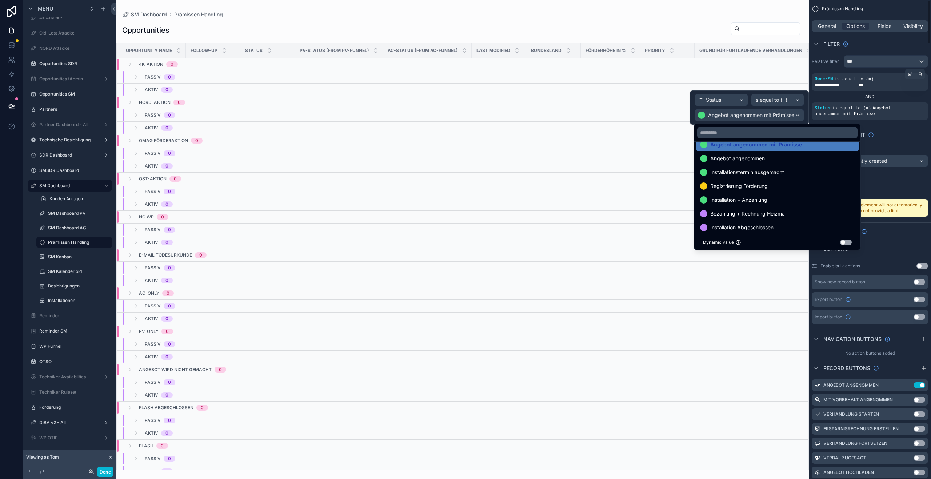
click at [905, 141] on div "Sort And Limit" at bounding box center [870, 134] width 122 height 17
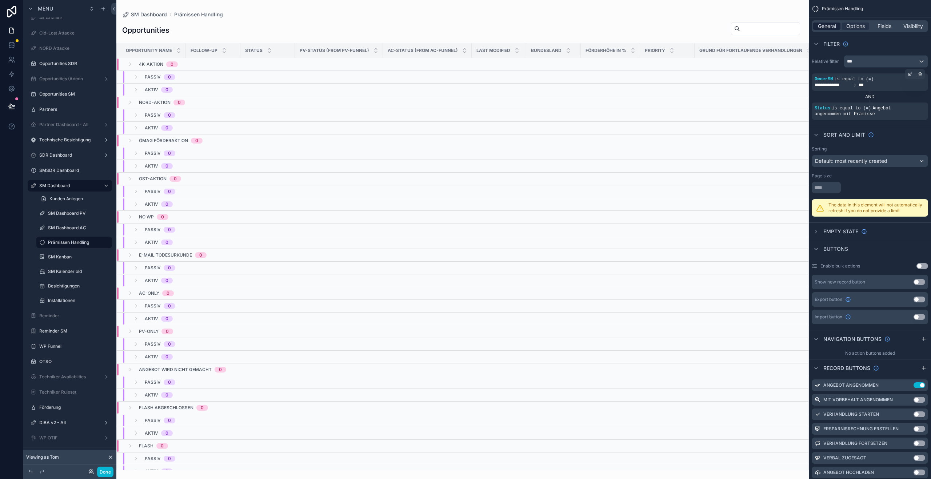
click at [830, 29] on span "General" at bounding box center [827, 26] width 18 height 7
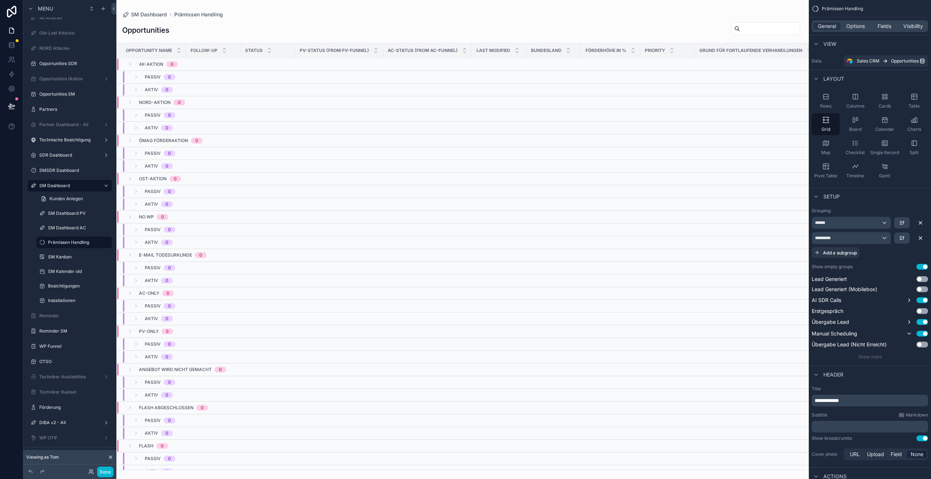
click at [922, 265] on button "Use setting" at bounding box center [922, 267] width 12 height 6
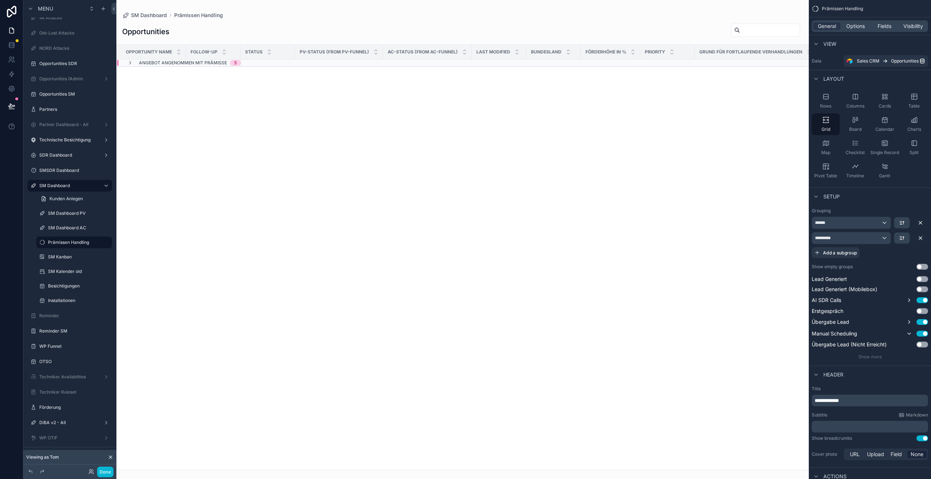
drag, startPoint x: 492, startPoint y: 70, endPoint x: 453, endPoint y: 111, distance: 56.1
click at [453, 111] on div at bounding box center [462, 239] width 692 height 479
click at [134, 62] on div "Angebot angenommen mit Prämisse 5" at bounding box center [184, 63] width 114 height 6
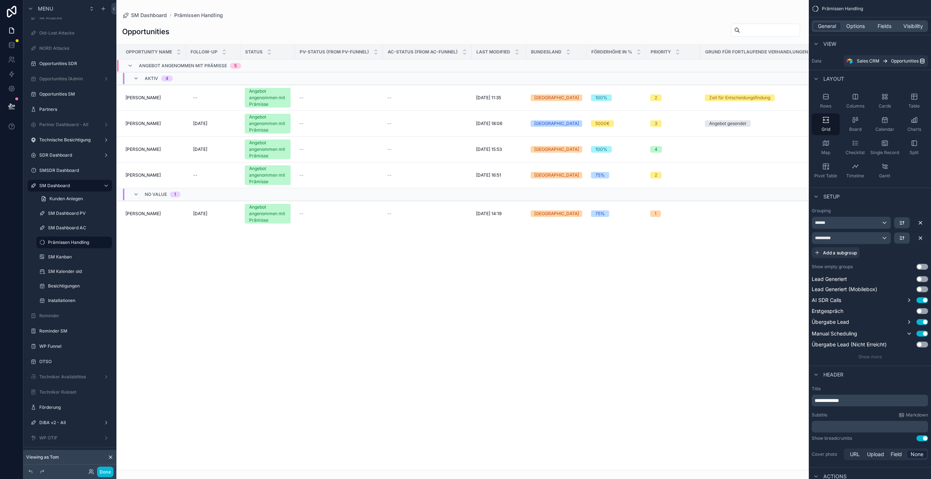
click at [317, 294] on div "Opportunity Name Follow-up Status PV-Status (from PV-Funnel) AC-Status (from AC…" at bounding box center [463, 257] width 692 height 425
click at [155, 124] on span "Thomas Slapnig" at bounding box center [142, 124] width 35 height 6
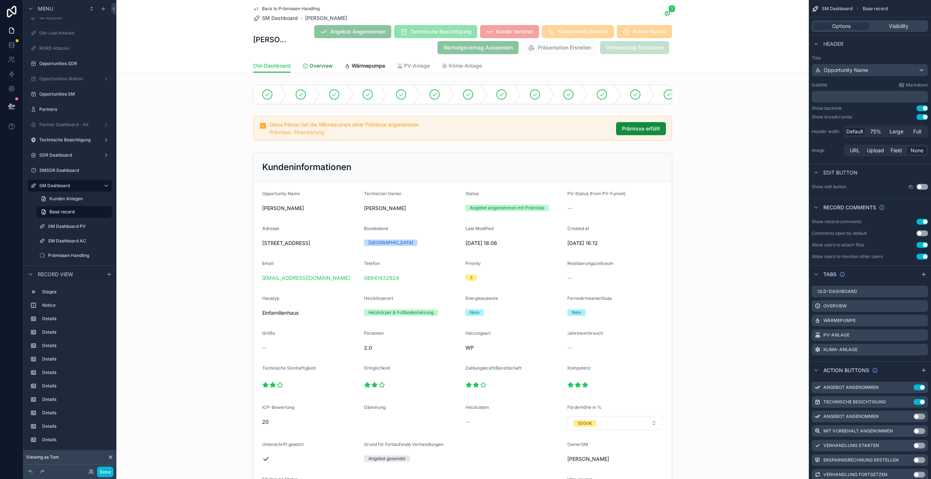
click at [315, 63] on span "Overview" at bounding box center [320, 65] width 23 height 7
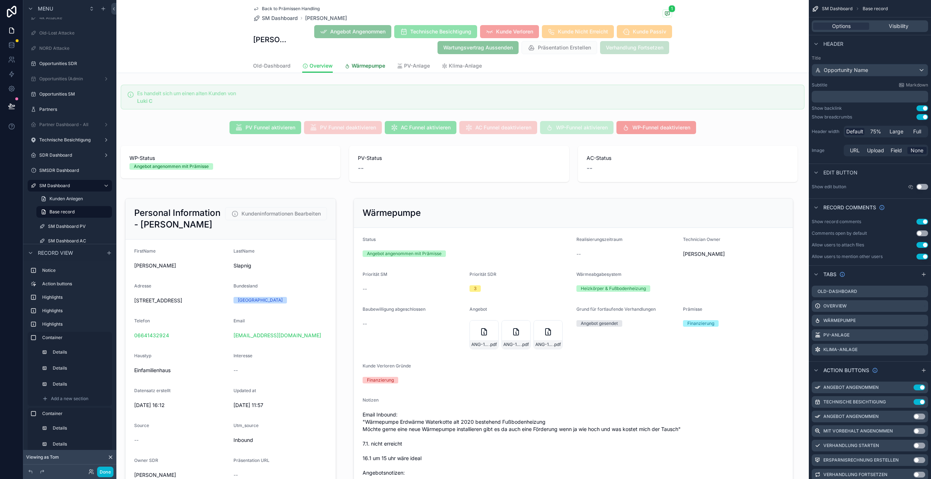
click at [375, 65] on span "Wärmepumpe" at bounding box center [368, 65] width 33 height 7
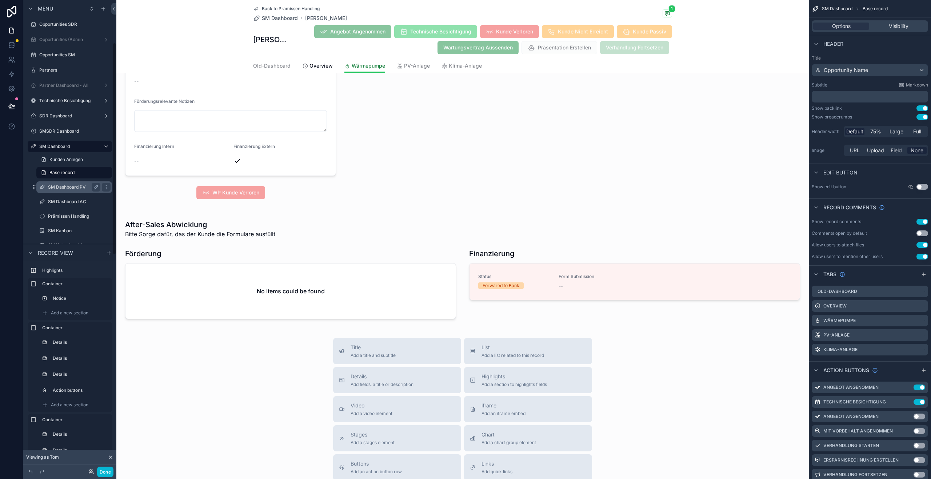
scroll to position [107, 0]
click at [111, 475] on button "Done" at bounding box center [105, 472] width 16 height 11
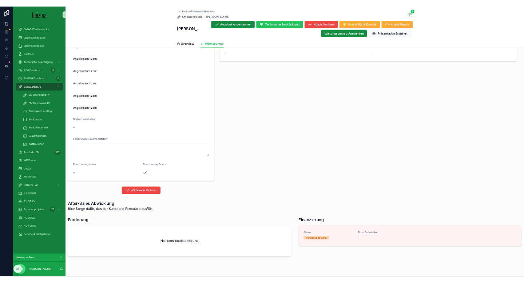
scroll to position [1004, 0]
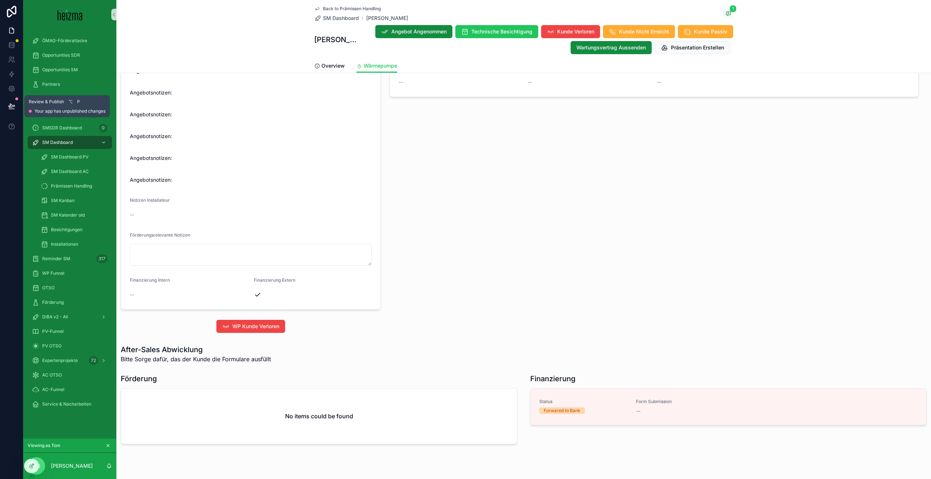
click at [8, 105] on icon at bounding box center [11, 106] width 7 height 7
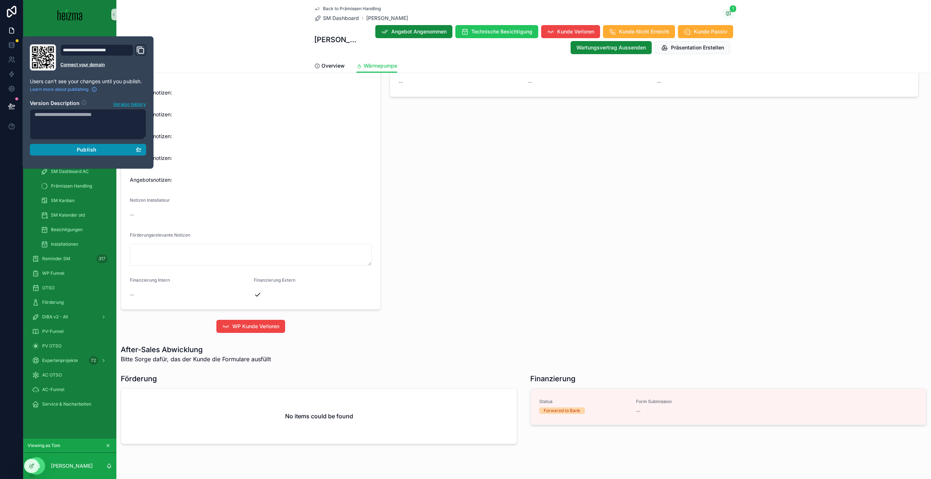
click at [89, 149] on span "Publish" at bounding box center [87, 150] width 20 height 7
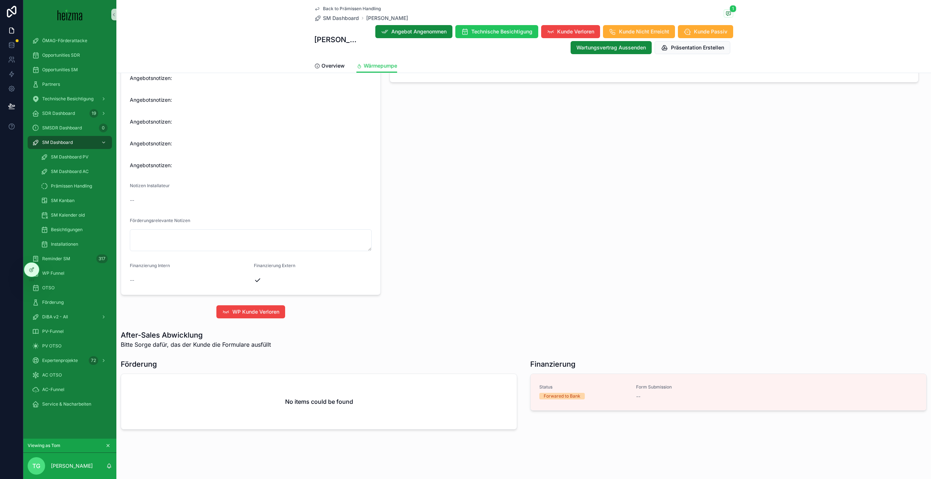
scroll to position [1004, 0]
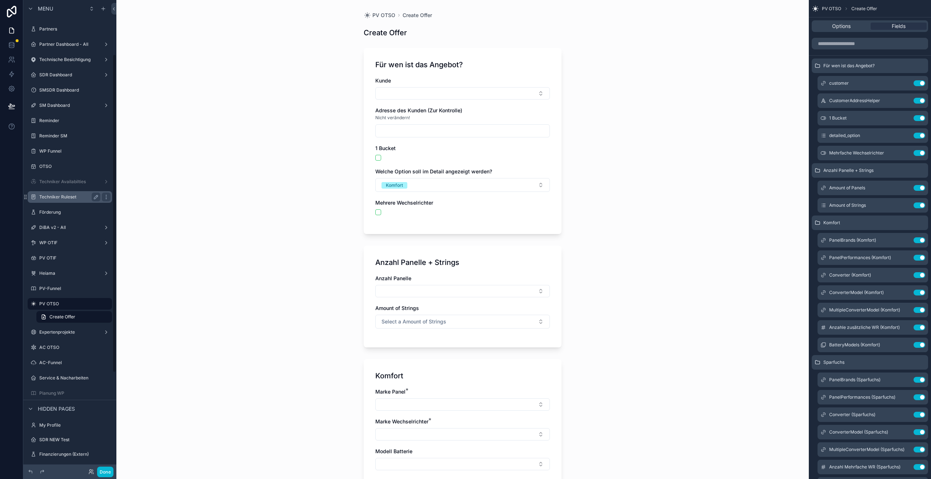
scroll to position [43, 0]
click at [74, 199] on label "SM Dashboard" at bounding box center [68, 198] width 58 height 6
